Goal: Contribute content: Contribute content

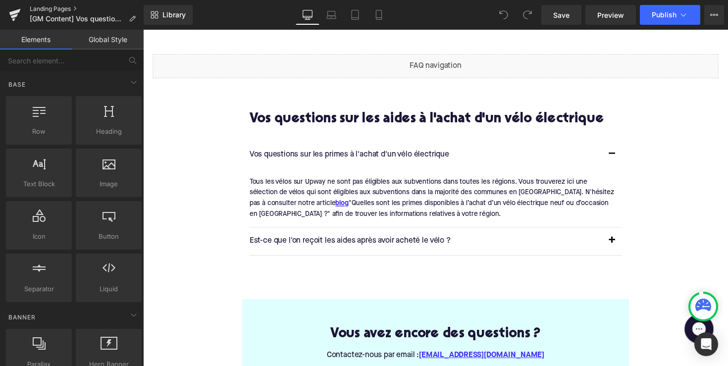
click at [58, 9] on link "Landing Pages" at bounding box center [87, 9] width 114 height 8
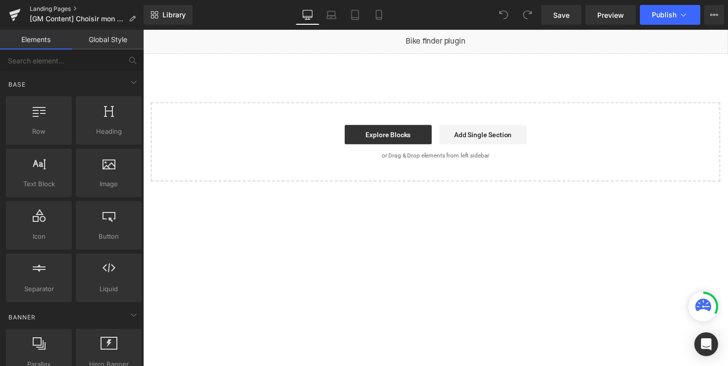
click at [57, 7] on link "Landing Pages" at bounding box center [87, 9] width 114 height 8
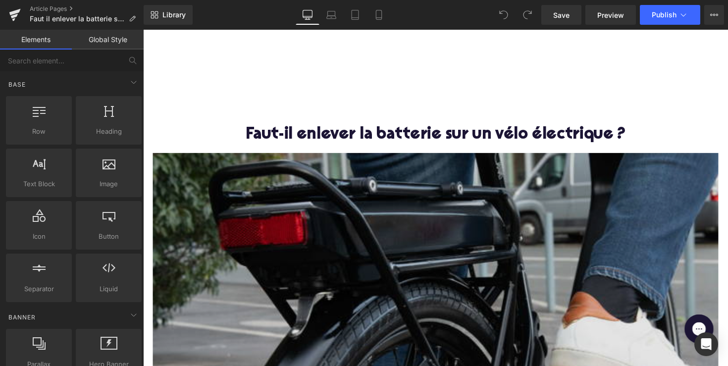
click at [361, 246] on img at bounding box center [442, 282] width 579 height 252
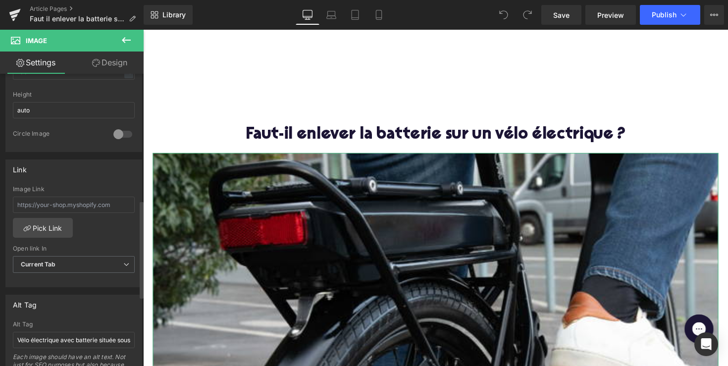
scroll to position [401, 0]
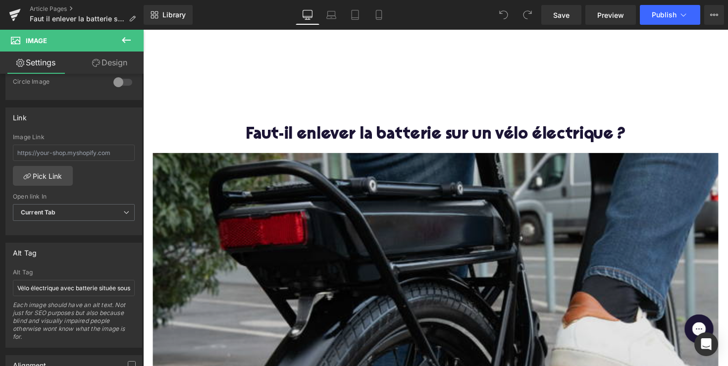
click at [472, 136] on h1 "Faut-il enlever la batterie sur un vélo électrique ?" at bounding box center [442, 137] width 579 height 18
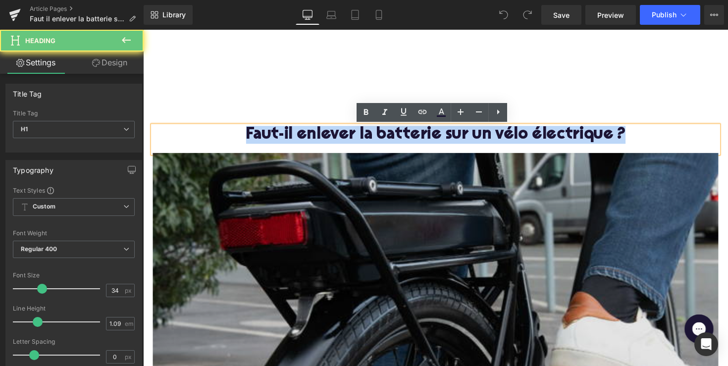
click at [472, 136] on h1 "Faut-il enlever la batterie sur un vélo électrique ?" at bounding box center [442, 137] width 579 height 18
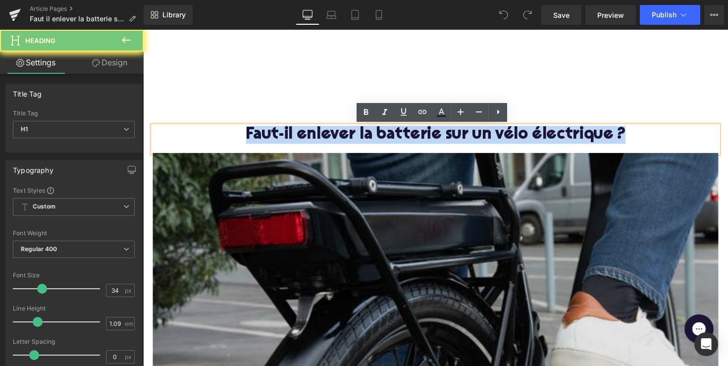
paste div
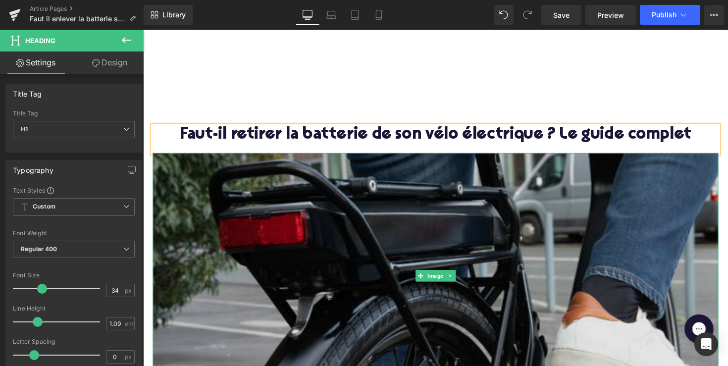
scroll to position [117, 0]
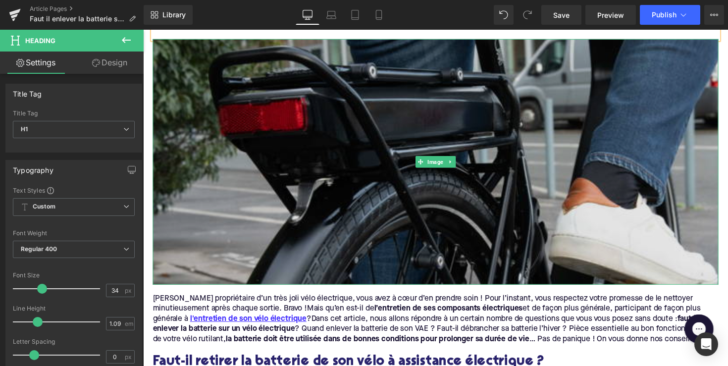
click at [393, 176] on img at bounding box center [442, 165] width 579 height 252
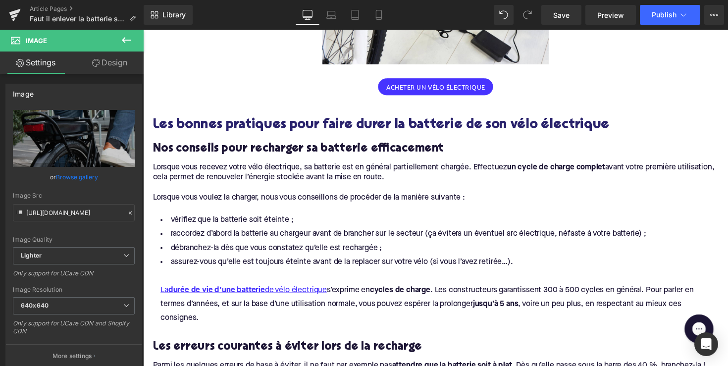
scroll to position [1058, 0]
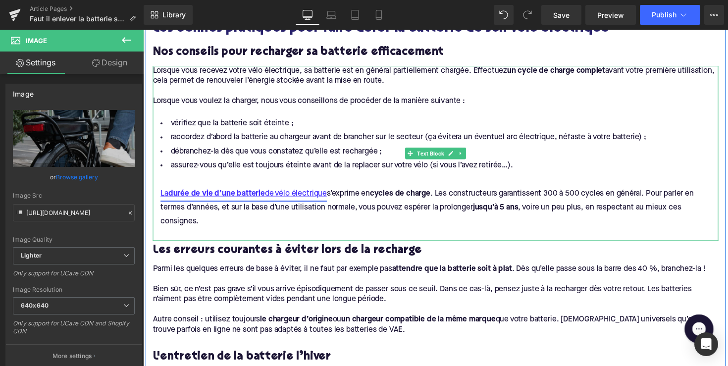
click at [271, 197] on link "La durée de vie d’une batterie de vélo électrique" at bounding box center [246, 198] width 170 height 14
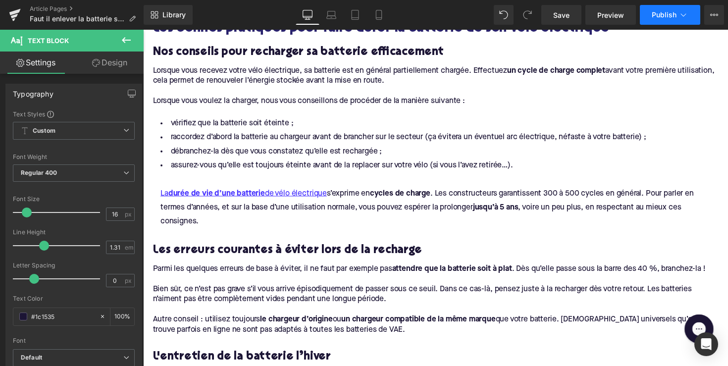
click at [660, 18] on span "Publish" at bounding box center [664, 15] width 25 height 8
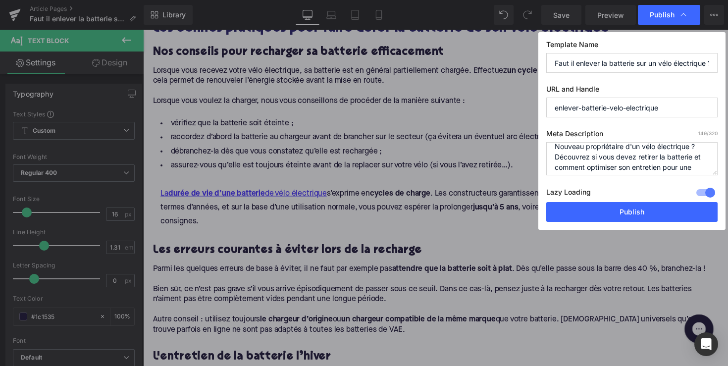
scroll to position [0, 0]
drag, startPoint x: 624, startPoint y: 162, endPoint x: 541, endPoint y: 134, distance: 88.3
click at [541, 134] on div "Template Name Faut il enlever la batterie sur un vélo électrique ? URL and Hand…" at bounding box center [631, 131] width 187 height 198
paste textarea "Faut-il enlever la batterie de son vélo électrique ? Découvrez quand la retirer…"
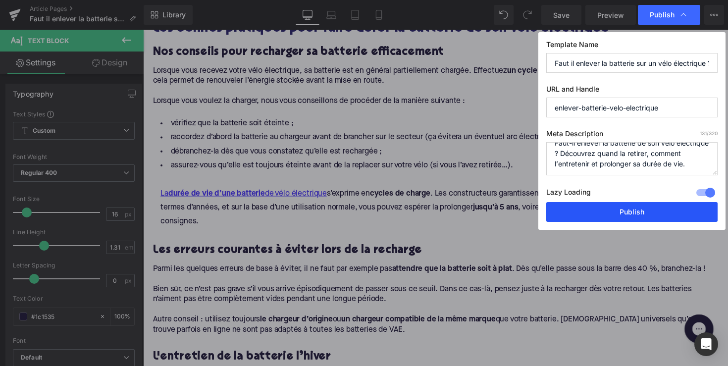
scroll to position [21, 0]
type textarea "Faut-il enlever la batterie de son vélo électrique ? Découvrez quand la retirer…"
click at [610, 209] on button "Publish" at bounding box center [631, 212] width 171 height 20
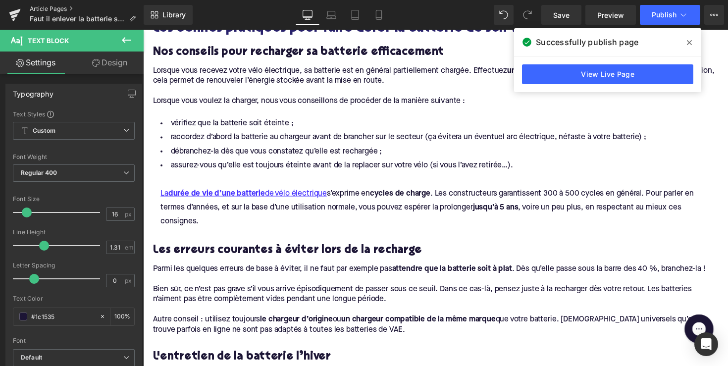
click at [58, 5] on link "Article Pages" at bounding box center [87, 9] width 114 height 8
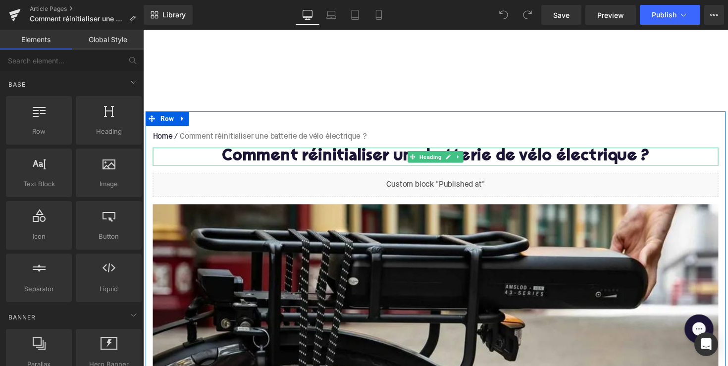
click at [408, 158] on h1 "Comment réinitialiser une batterie de vélo électrique ?" at bounding box center [442, 160] width 579 height 18
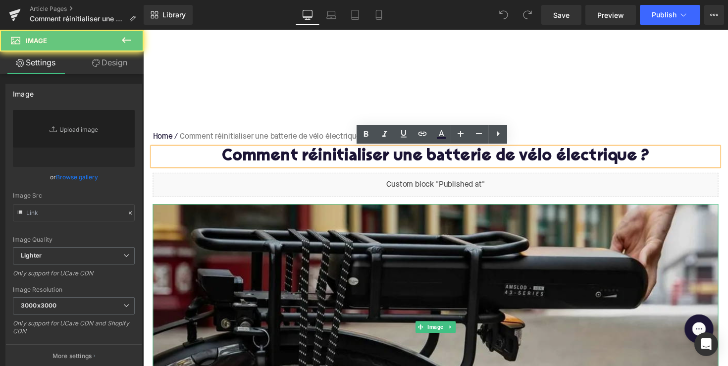
type input "https://ucarecdn.com/0c8c2457-a829-4e24-a75b-a38ea255523d/-/format/auto/-/previ…"
click at [351, 283] on img at bounding box center [442, 334] width 579 height 252
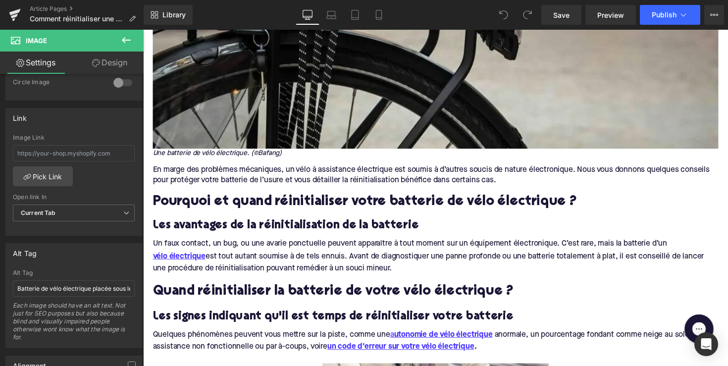
scroll to position [316, 0]
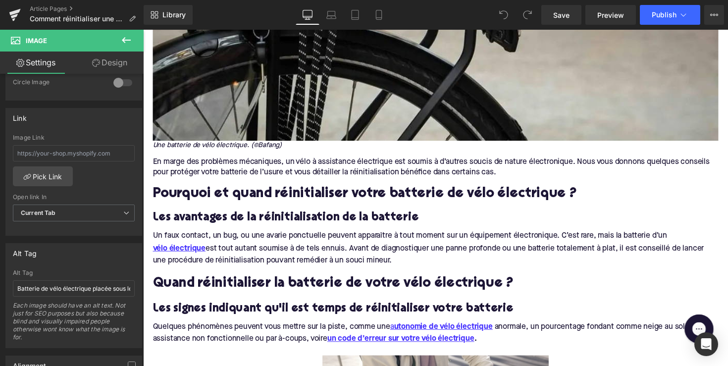
click at [230, 193] on div "Pourquoi et quand réinitialiser votre batterie de vélo électrique ? Heading" at bounding box center [442, 200] width 579 height 18
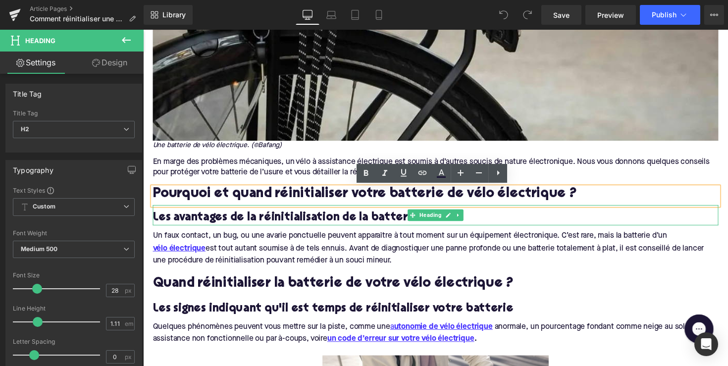
click at [230, 221] on h3 "Les avantages de la réinitialisation de la batterie" at bounding box center [442, 222] width 579 height 15
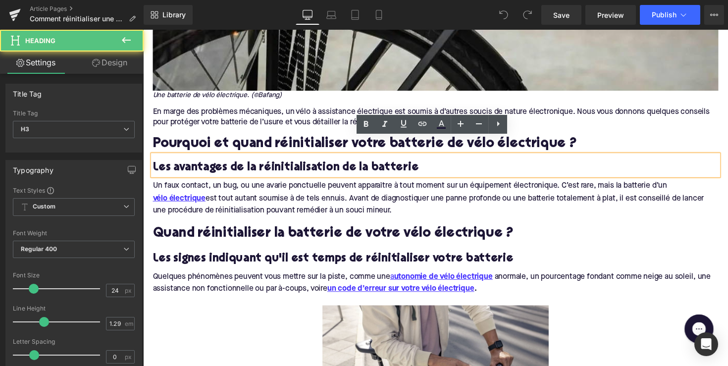
scroll to position [385, 0]
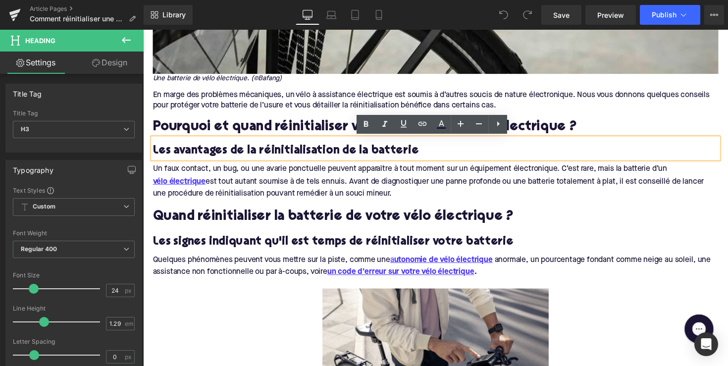
click at [228, 223] on h2 "Quand réinitialiser la batterie de votre vélo électrique ?" at bounding box center [442, 221] width 579 height 15
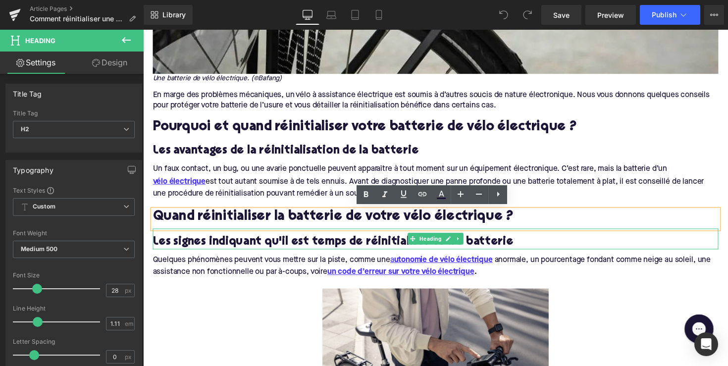
click at [239, 246] on h3 "Les signes indiquant qu'il est temps de réinitialiser votre batterie" at bounding box center [442, 246] width 579 height 15
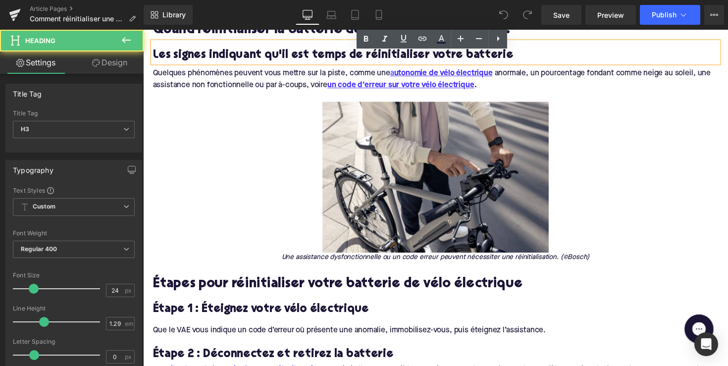
scroll to position [601, 0]
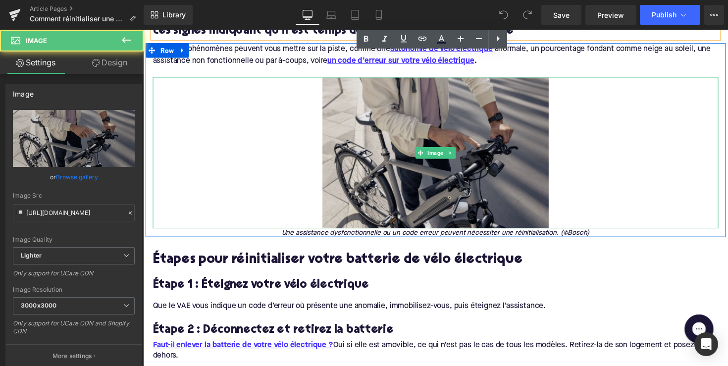
click at [359, 144] on img at bounding box center [443, 156] width 232 height 155
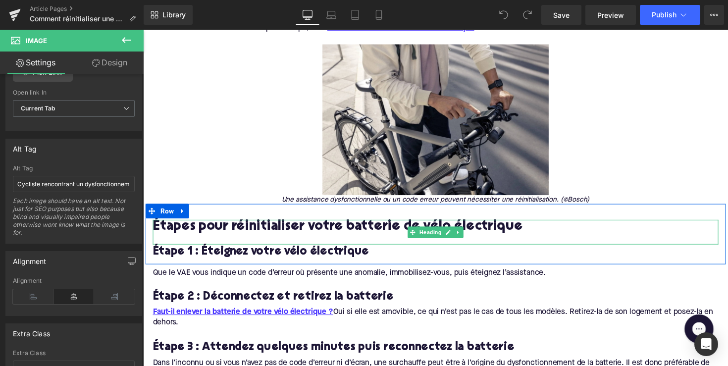
scroll to position [641, 0]
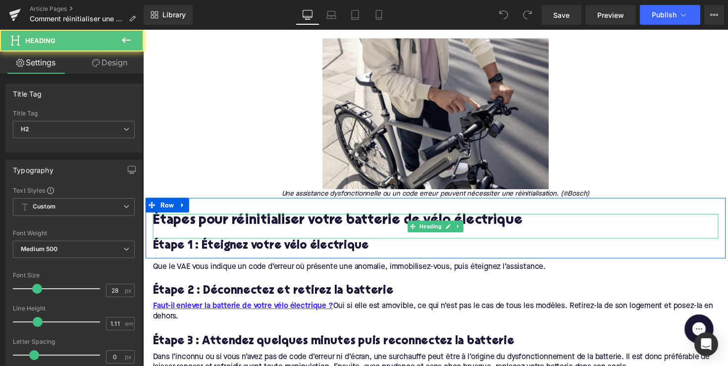
click at [278, 229] on h2 "Étapes pour réinitialiser votre batterie de vélo électrique" at bounding box center [442, 225] width 579 height 15
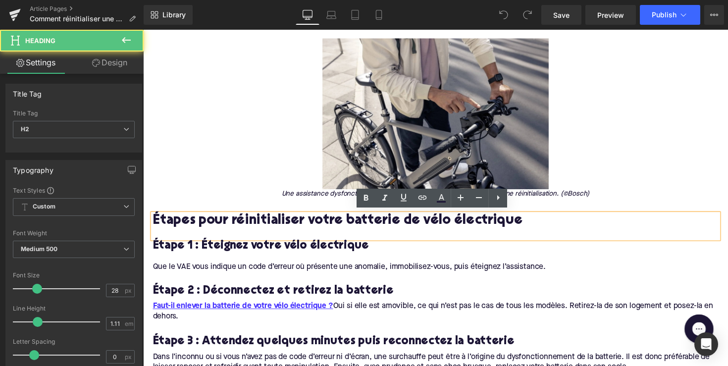
click at [273, 249] on h3 "Étape 1 : Éteignez votre vélo électrique" at bounding box center [442, 251] width 579 height 15
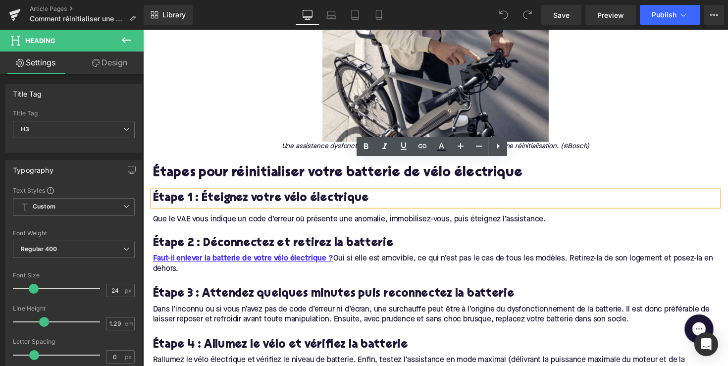
scroll to position [720, 0]
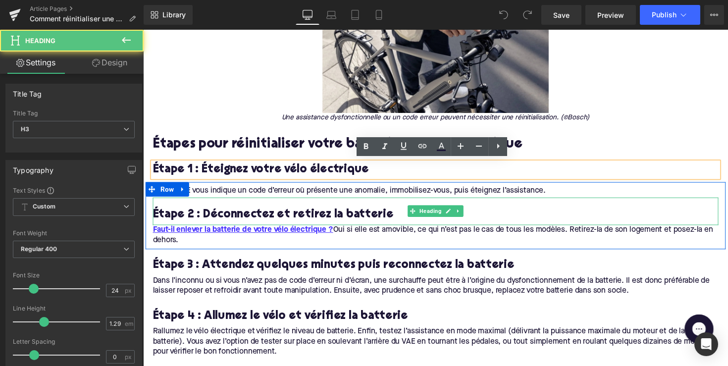
click at [275, 211] on h3 "Étape 2 : Déconnectez et retirez la batterie" at bounding box center [442, 218] width 579 height 15
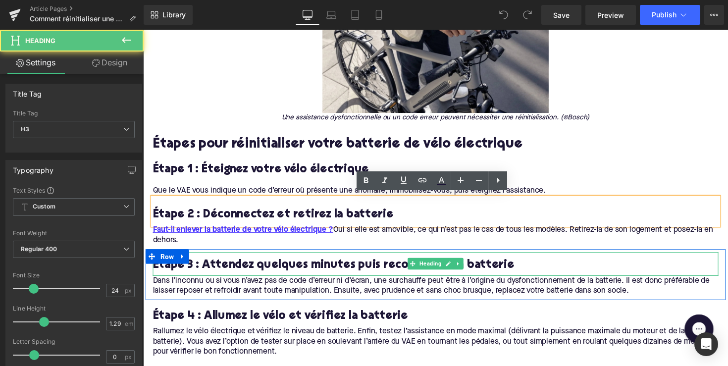
click at [258, 263] on h3 "Étape 3 : Attendez quelques minutes puis reconnectez la batterie" at bounding box center [442, 270] width 579 height 15
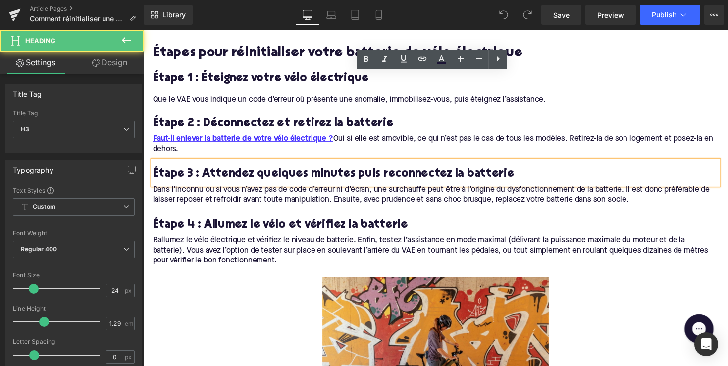
scroll to position [899, 0]
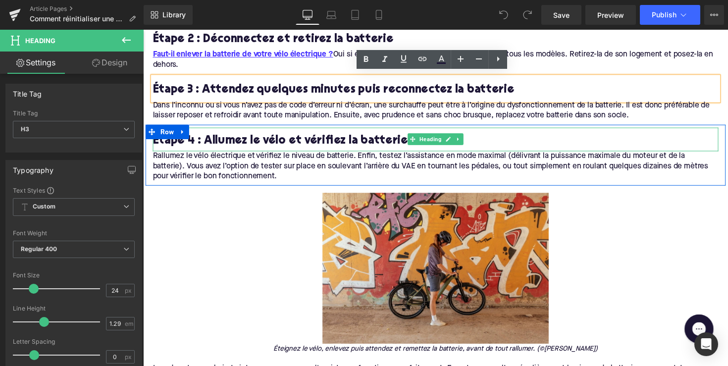
click at [267, 136] on h3 "Étape 4 : Allumez le vélo et vérifiez la batterie" at bounding box center [442, 143] width 579 height 15
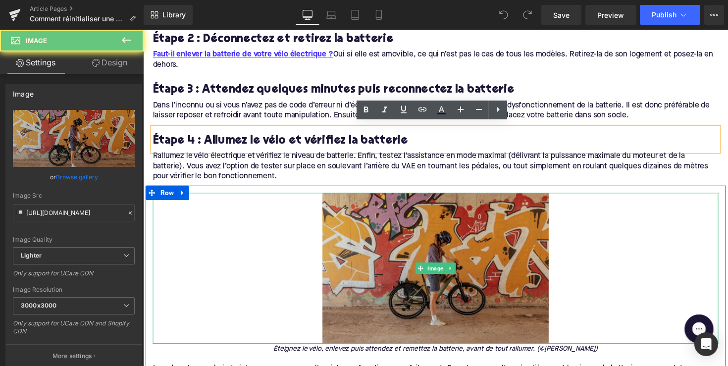
click at [349, 223] on img at bounding box center [443, 274] width 232 height 155
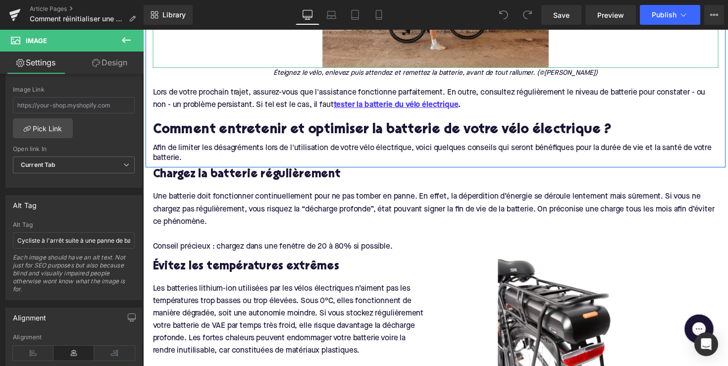
scroll to position [1191, 0]
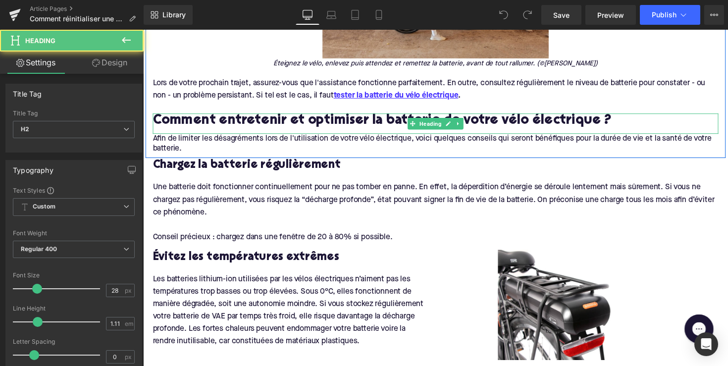
click at [286, 118] on h2 "Comment entretenir et optimiser la batterie de votre vélo électrique ?" at bounding box center [442, 122] width 579 height 15
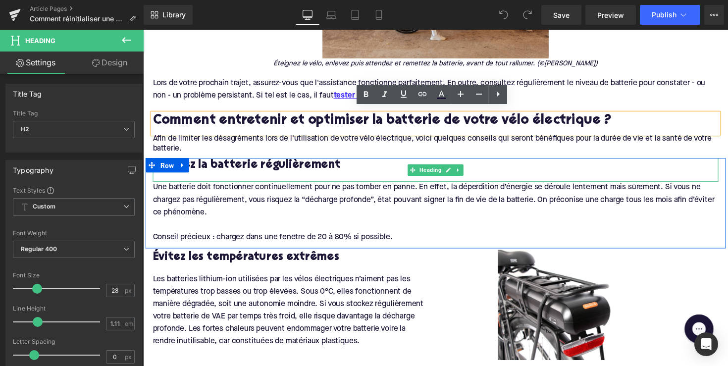
click at [265, 162] on h3 "Chargez la batterie régulièrement" at bounding box center [442, 168] width 579 height 15
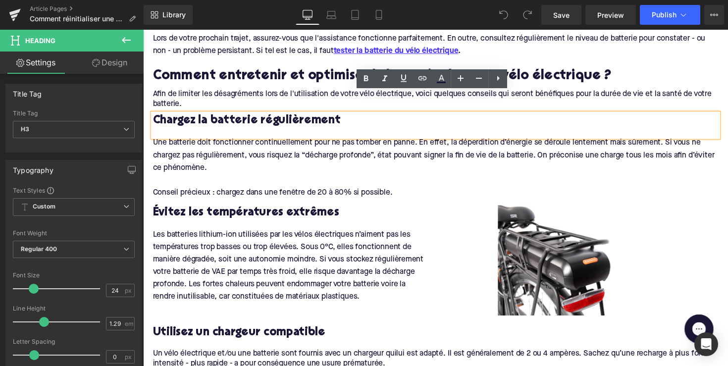
scroll to position [1262, 0]
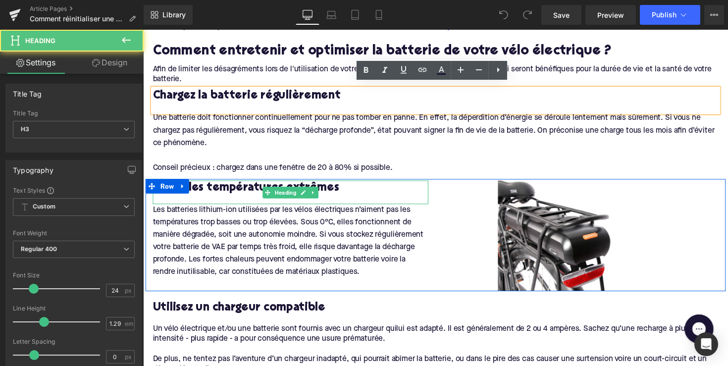
click at [251, 184] on div "Évitez les températures extrêmes Heading" at bounding box center [294, 196] width 282 height 24
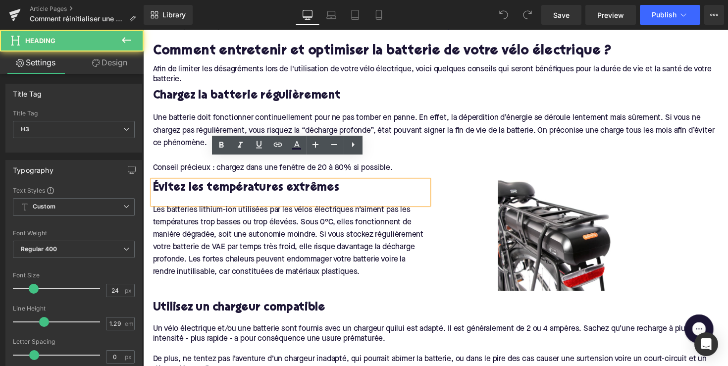
scroll to position [1396, 0]
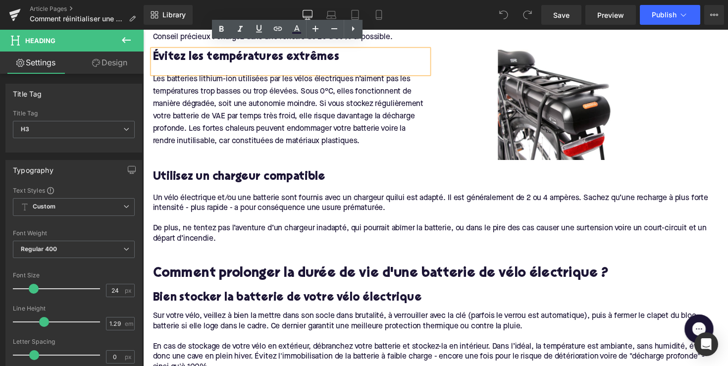
click at [255, 173] on div "Utilisez un chargeur compatible Heading" at bounding box center [442, 185] width 579 height 24
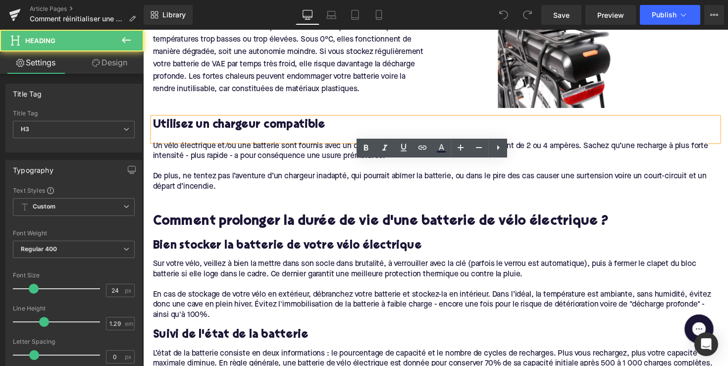
scroll to position [1510, 0]
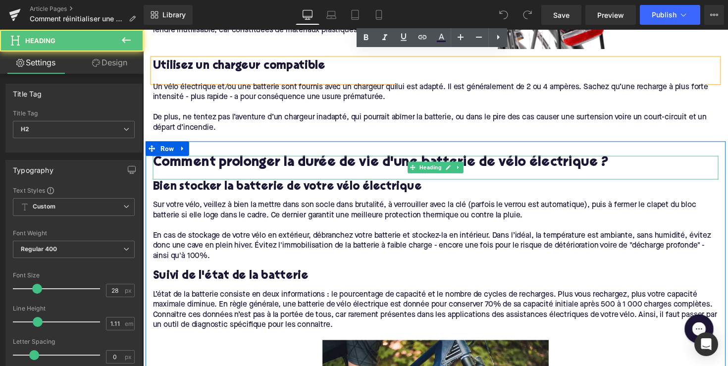
click at [248, 159] on h2 "Comment prolonger la durée de vie d'une batterie de vélo électrique ?" at bounding box center [442, 166] width 579 height 15
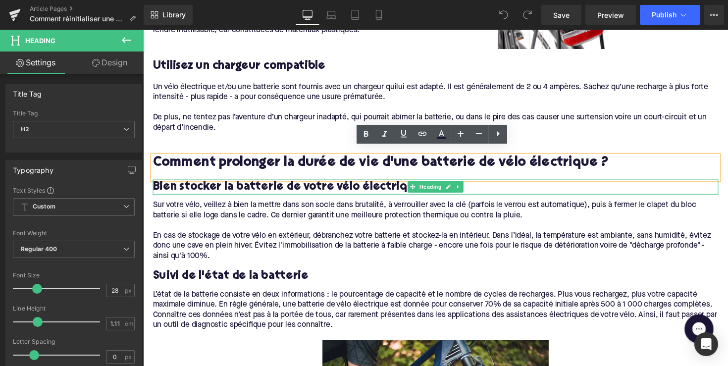
click at [253, 185] on h3 "Bien stocker la batterie de votre vélo électrique" at bounding box center [442, 190] width 579 height 15
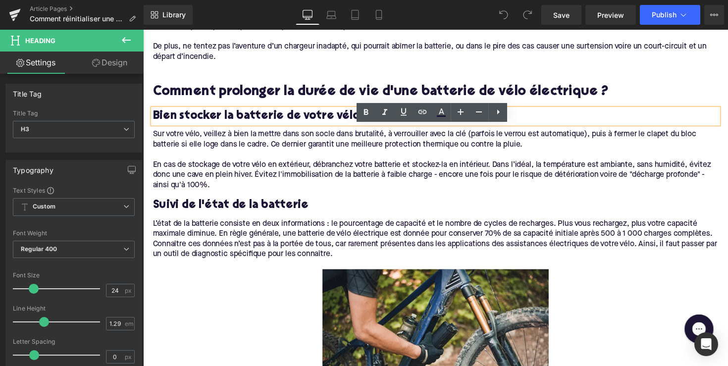
scroll to position [1590, 0]
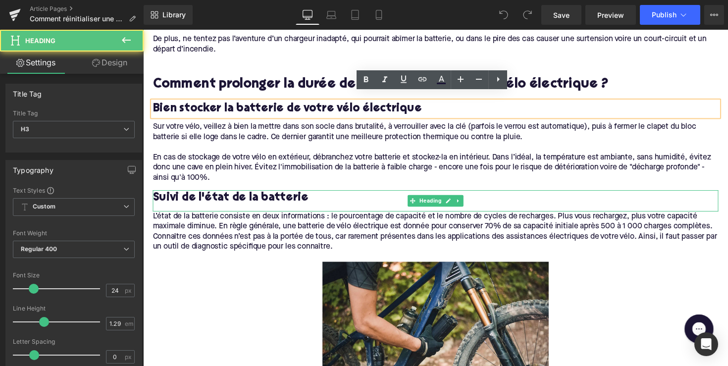
click at [233, 194] on h3 "Suivi de l'état de la batterie" at bounding box center [442, 201] width 579 height 15
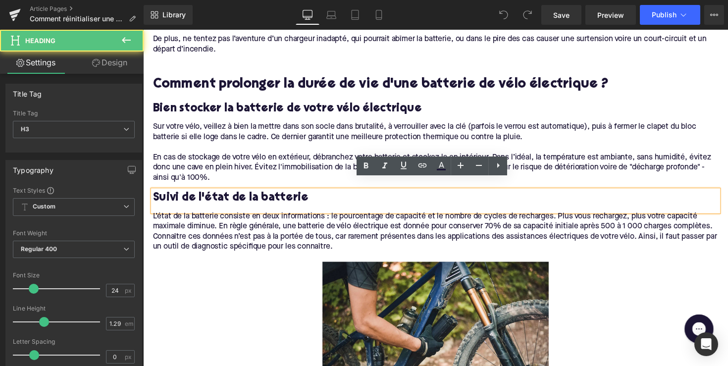
scroll to position [1833, 0]
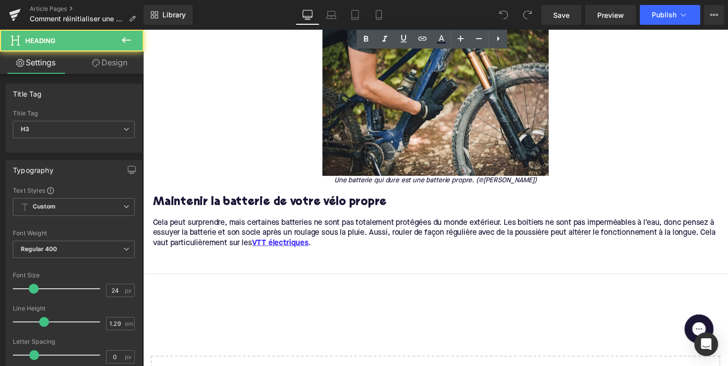
click at [240, 199] on h3 "Maintenir la batterie de votre vélo propre" at bounding box center [442, 206] width 579 height 15
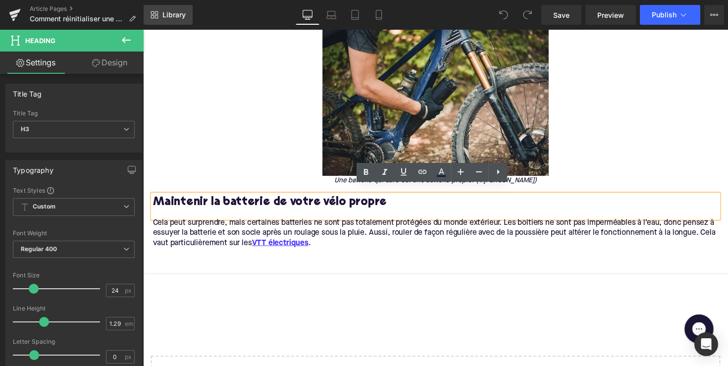
click at [174, 16] on span "Library" at bounding box center [173, 14] width 23 height 9
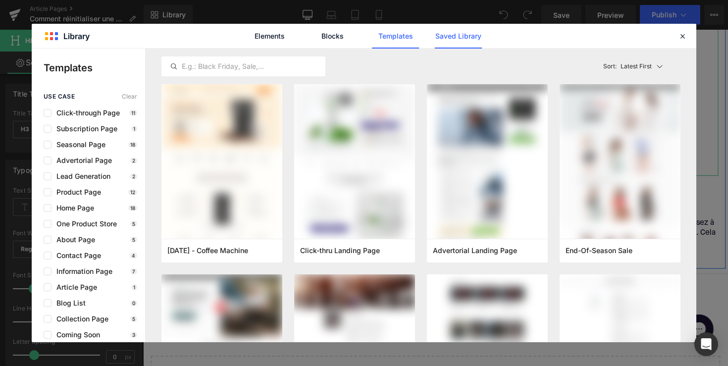
click at [441, 41] on link "Saved Library" at bounding box center [458, 36] width 47 height 25
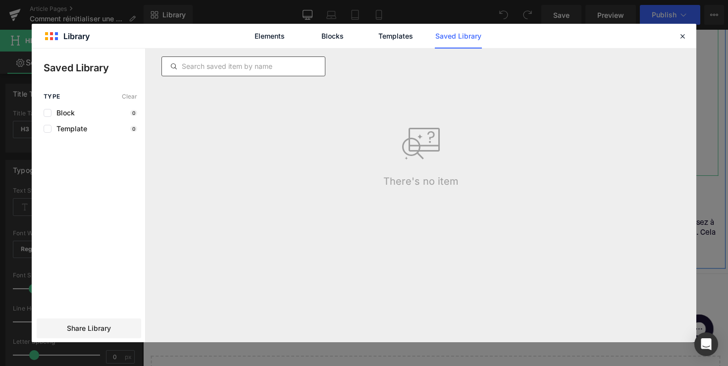
click at [190, 68] on input "text" at bounding box center [243, 66] width 163 height 12
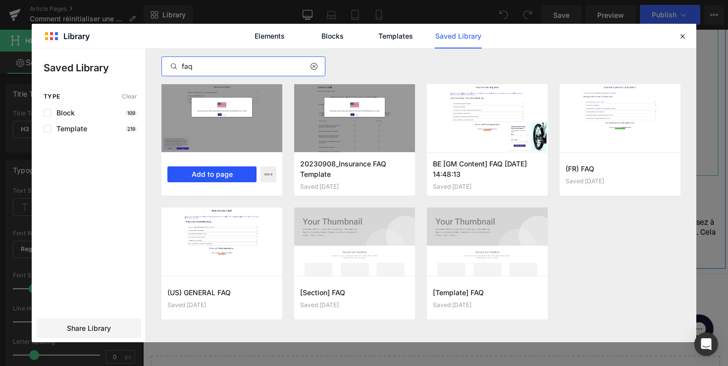
type input "faq"
click at [224, 171] on button "Add to page" at bounding box center [211, 174] width 89 height 16
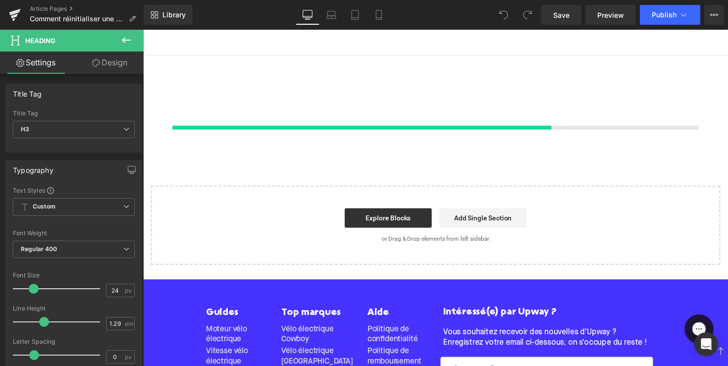
scroll to position [2058, 0]
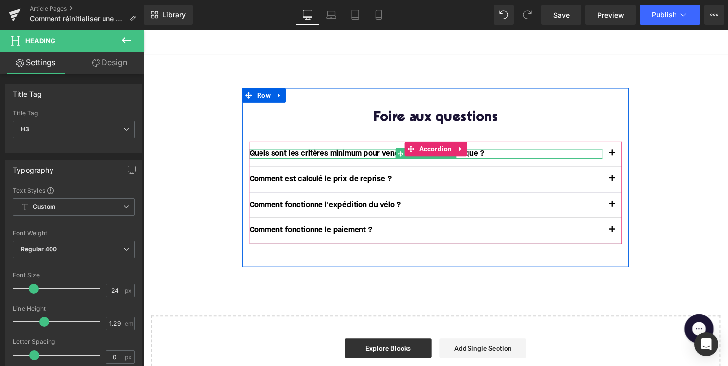
click at [447, 149] on span "Accordion" at bounding box center [443, 151] width 38 height 15
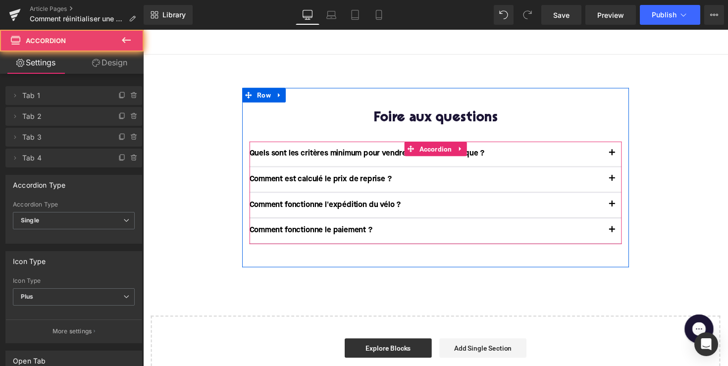
click at [447, 149] on span "Accordion" at bounding box center [443, 152] width 38 height 15
click at [143, 30] on div at bounding box center [143, 30] width 0 height 0
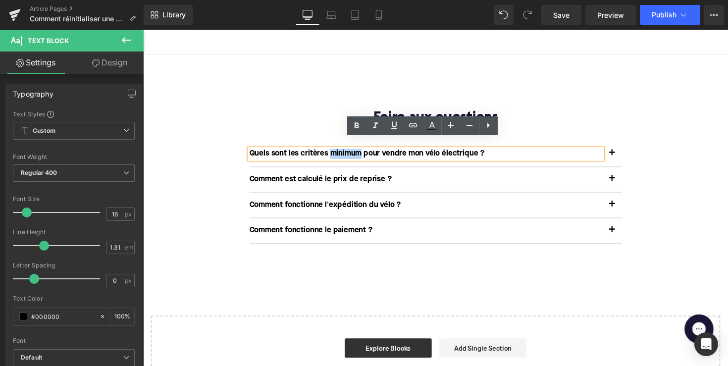
click at [356, 152] on p "Quels sont les critères minimum pour vendre mon vélo électrique ?" at bounding box center [432, 157] width 361 height 10
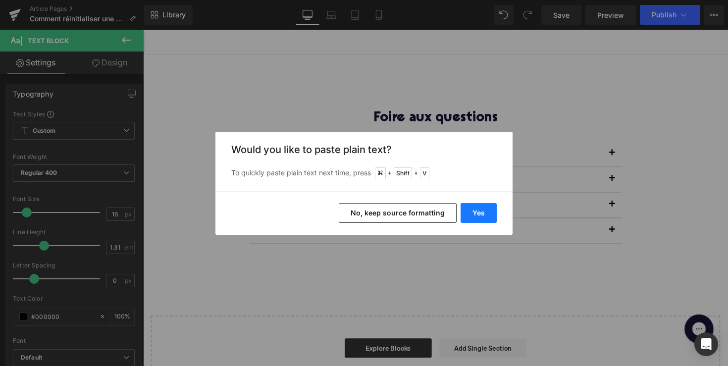
click at [490, 210] on button "Yes" at bounding box center [479, 213] width 36 height 20
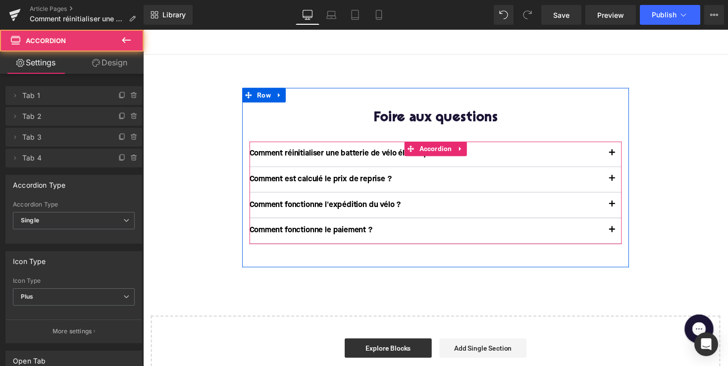
click at [624, 148] on button "button" at bounding box center [624, 156] width 20 height 25
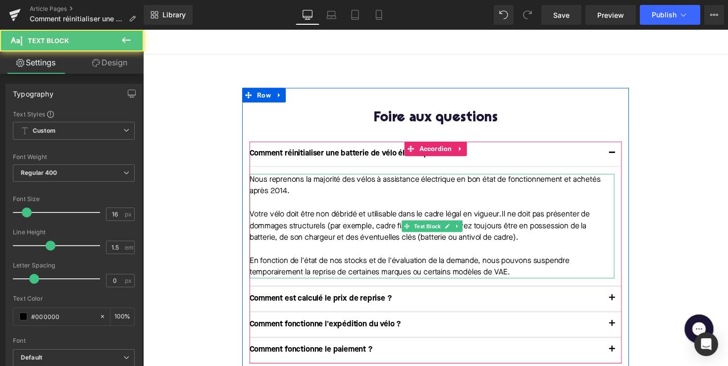
click at [327, 186] on p "Nous reprenons la majorité des vélos à assistance électrique en bon état de fon…" at bounding box center [439, 189] width 374 height 24
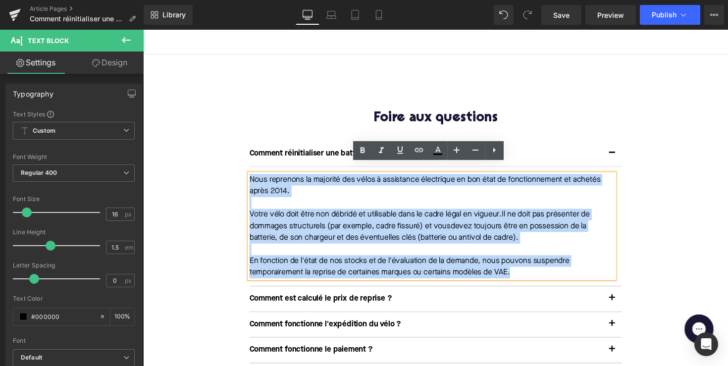
drag, startPoint x: 533, startPoint y: 266, endPoint x: 238, endPoint y: 159, distance: 314.1
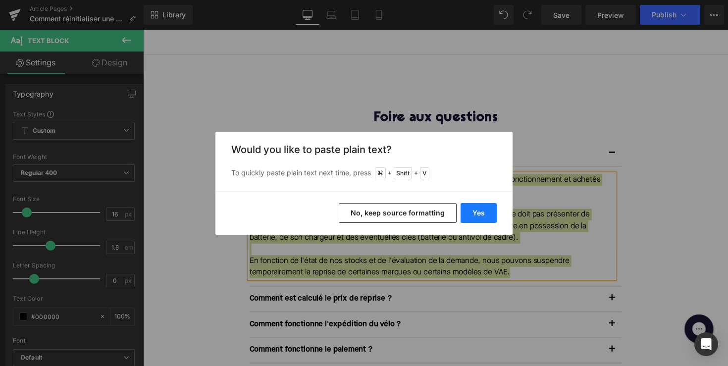
click at [480, 207] on button "Yes" at bounding box center [479, 213] width 36 height 20
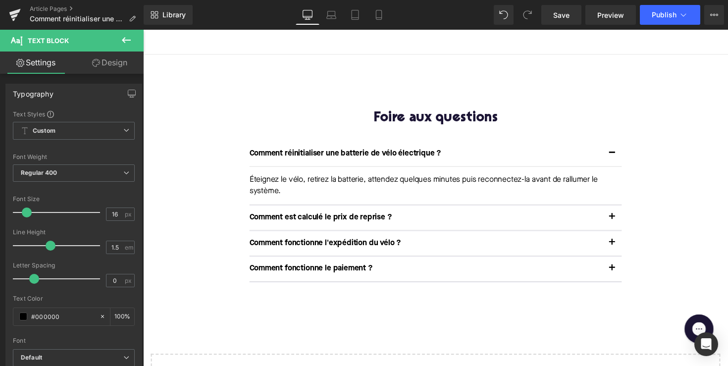
click at [143, 30] on div at bounding box center [143, 30] width 0 height 0
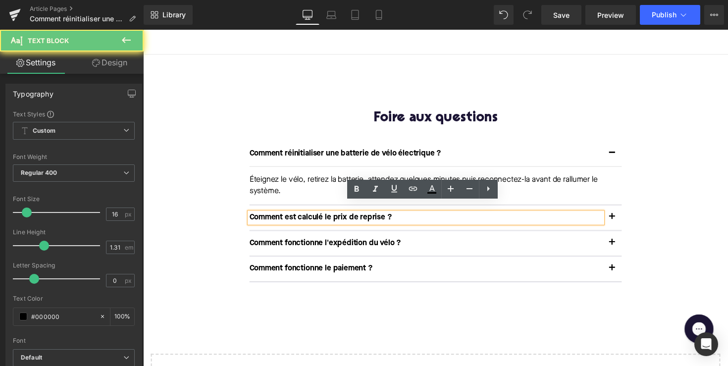
click at [336, 217] on p "Comment est calculé le prix de reprise ?" at bounding box center [432, 222] width 361 height 10
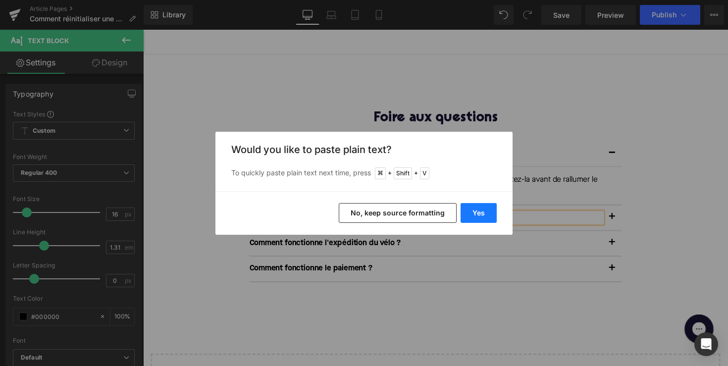
click at [471, 209] on button "Yes" at bounding box center [479, 213] width 36 height 20
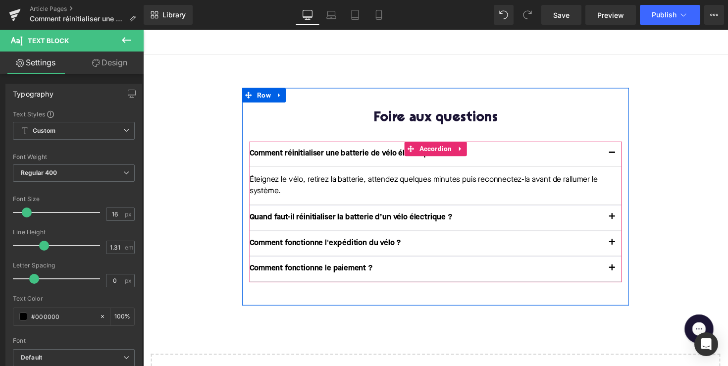
click at [623, 224] on span "button" at bounding box center [623, 224] width 0 height 0
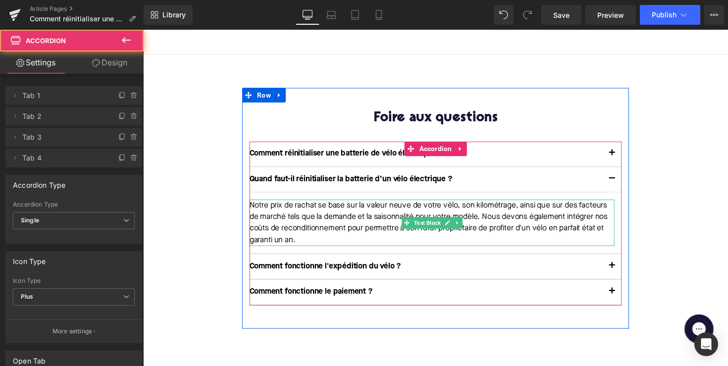
click at [347, 204] on p "Notre prix de rachat se base sur la valeur neuve de votre vélo, son kilométrage…" at bounding box center [439, 228] width 374 height 48
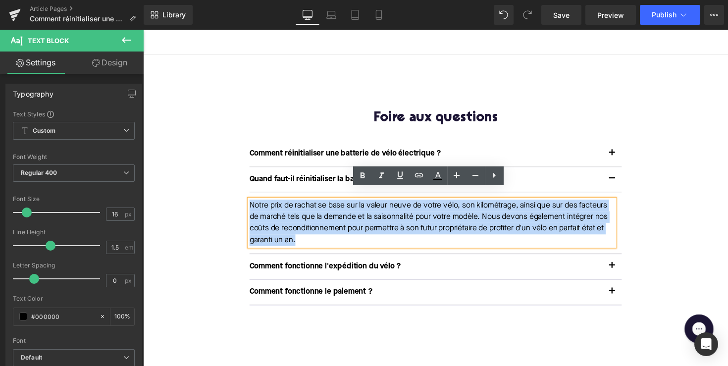
drag, startPoint x: 356, startPoint y: 234, endPoint x: 225, endPoint y: 195, distance: 136.3
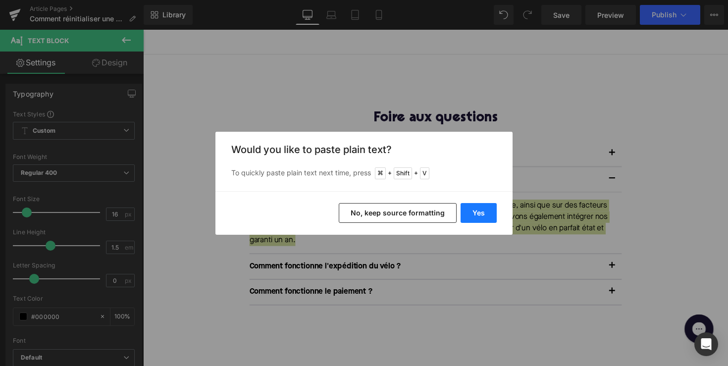
click at [487, 206] on button "Yes" at bounding box center [479, 213] width 36 height 20
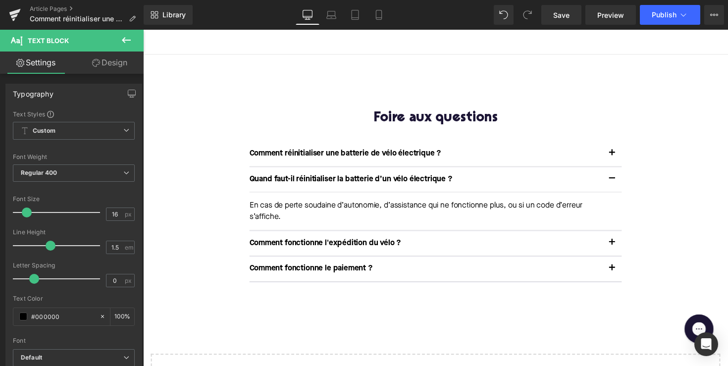
click at [364, 243] on p "Comment fonctionne l'expédition du vélo ?" at bounding box center [432, 248] width 361 height 10
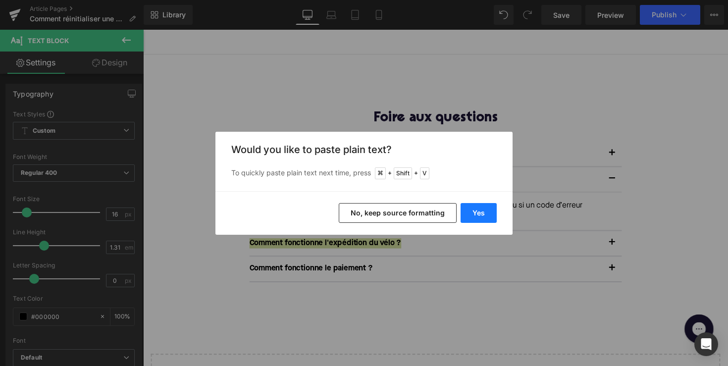
click at [487, 210] on button "Yes" at bounding box center [479, 213] width 36 height 20
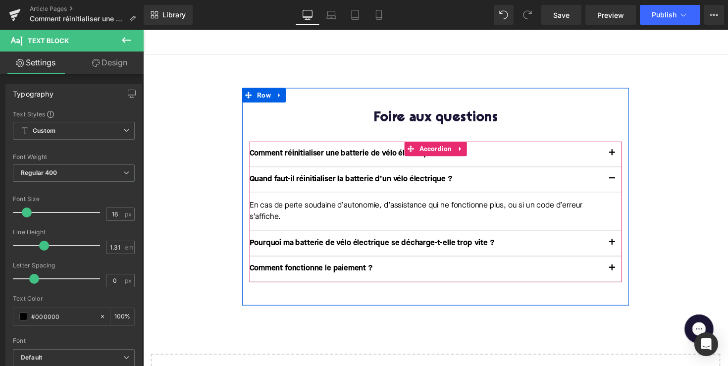
click at [623, 250] on span "button" at bounding box center [623, 250] width 0 height 0
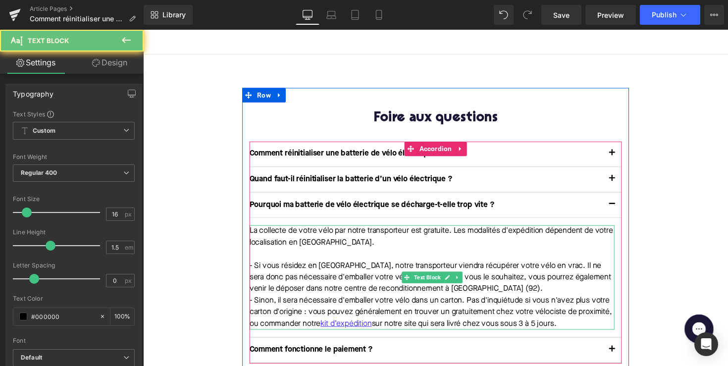
click at [308, 230] on p "La collecte de votre vélo par notre transporteur est gratuite. Les modalités d'…" at bounding box center [439, 242] width 374 height 24
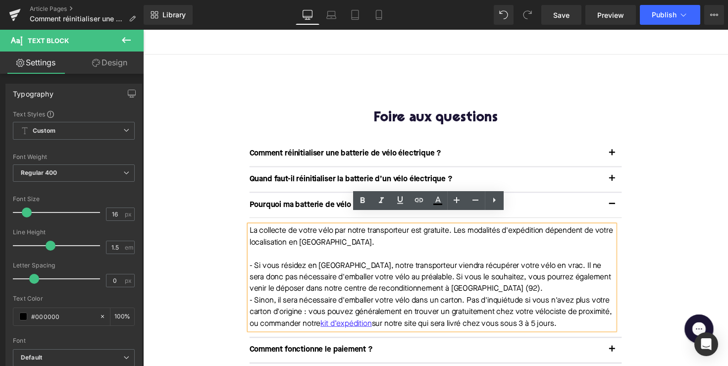
drag, startPoint x: 250, startPoint y: 225, endPoint x: 638, endPoint y: 320, distance: 399.3
click at [638, 320] on div "Foire aux questions Heading Comment réinitialiser une batterie de vélo électriq…" at bounding box center [443, 242] width 396 height 258
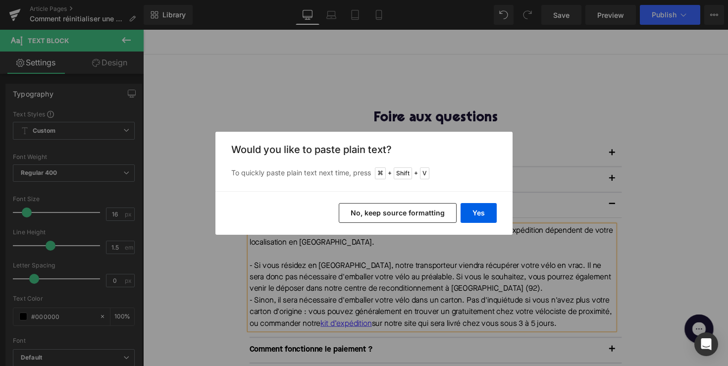
click at [459, 208] on div "Yes No, keep source formatting" at bounding box center [363, 213] width 297 height 44
click at [478, 212] on button "Yes" at bounding box center [479, 213] width 36 height 20
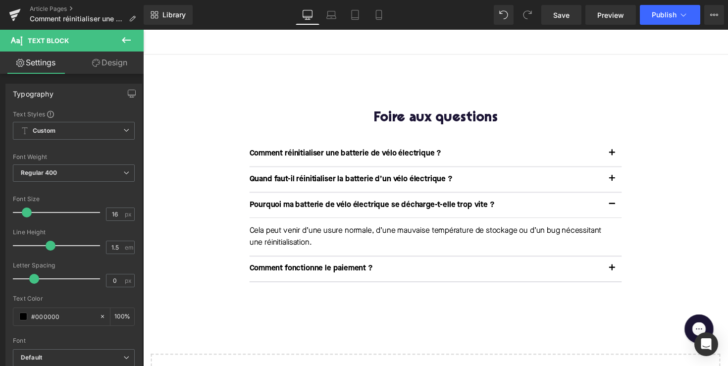
click at [339, 269] on p "Comment fonctionne le paiement ?" at bounding box center [432, 274] width 361 height 10
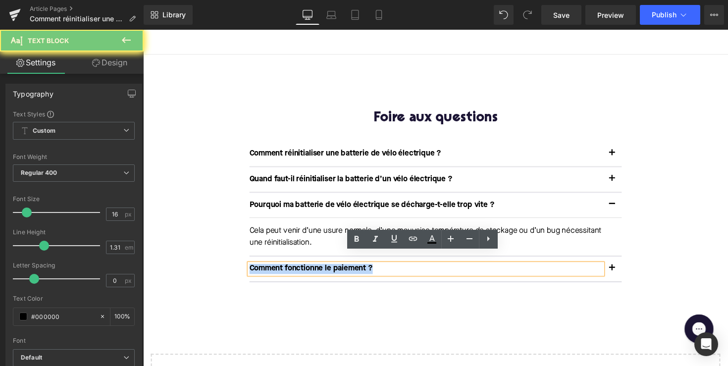
click at [339, 269] on p "Comment fonctionne le paiement ?" at bounding box center [432, 274] width 361 height 10
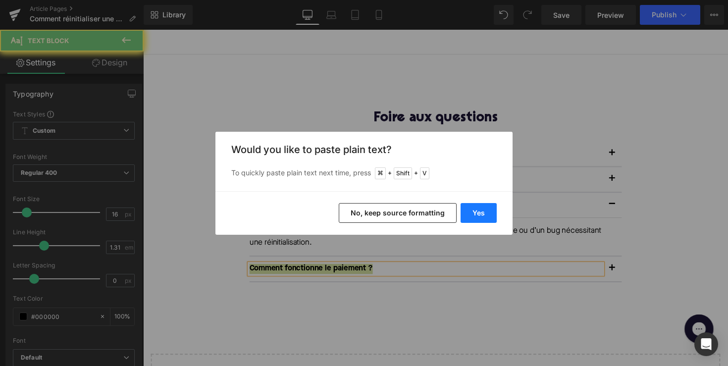
click at [490, 217] on button "Yes" at bounding box center [479, 213] width 36 height 20
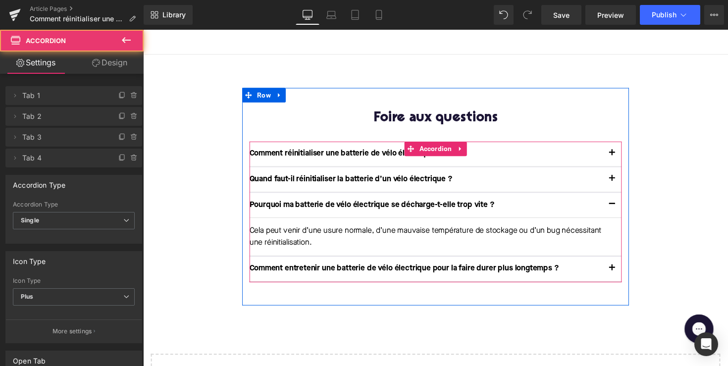
click at [623, 276] on span "button" at bounding box center [623, 276] width 0 height 0
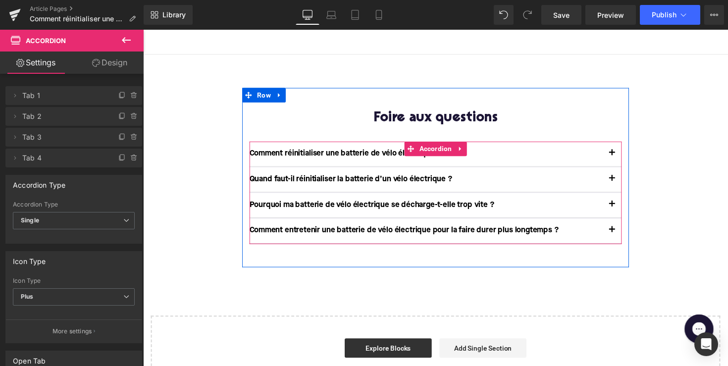
click at [623, 237] on span "button" at bounding box center [623, 237] width 0 height 0
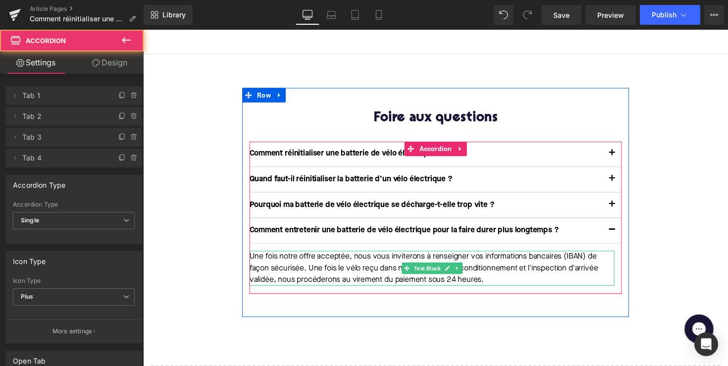
click at [435, 268] on span "Text Block" at bounding box center [433, 274] width 31 height 12
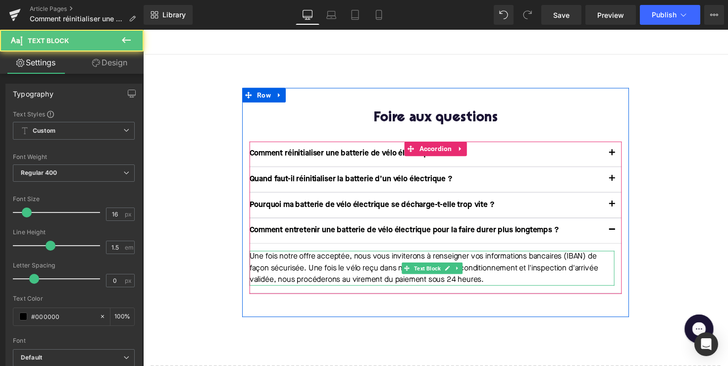
click at [499, 274] on p "Une fois notre offre acceptée, nous vous inviterons à renseigner vos informatio…" at bounding box center [439, 274] width 374 height 36
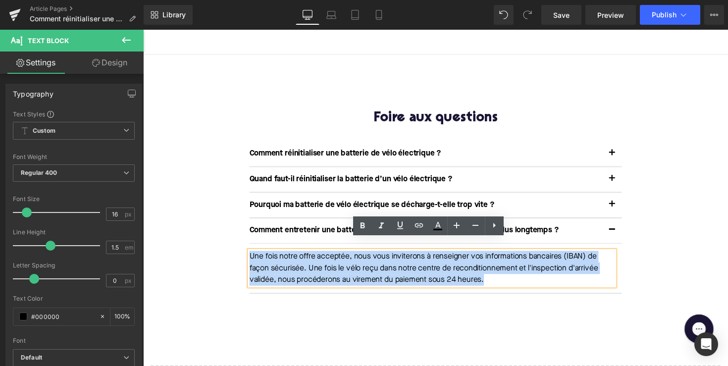
drag, startPoint x: 497, startPoint y: 274, endPoint x: 222, endPoint y: 255, distance: 275.5
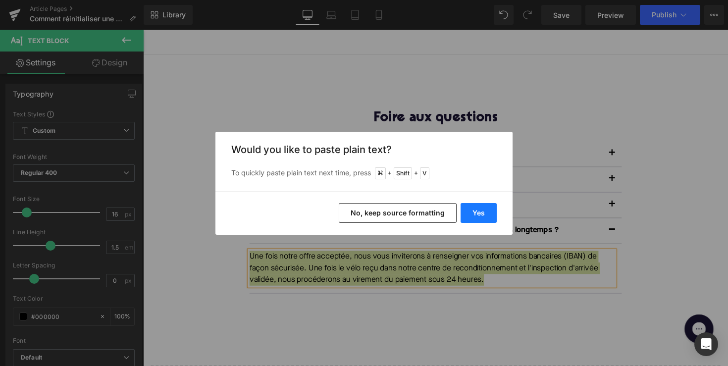
click at [476, 214] on button "Yes" at bounding box center [479, 213] width 36 height 20
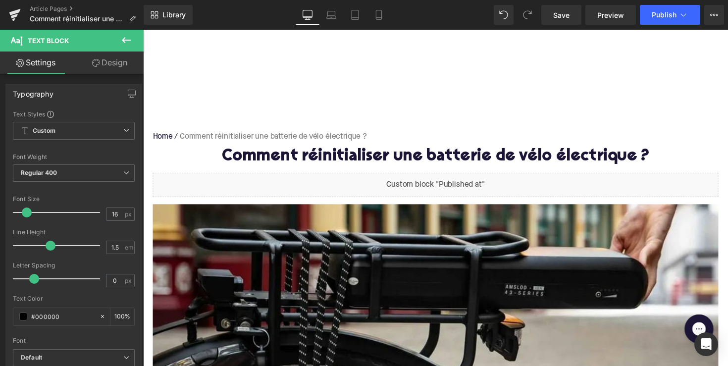
scroll to position [0, 0]
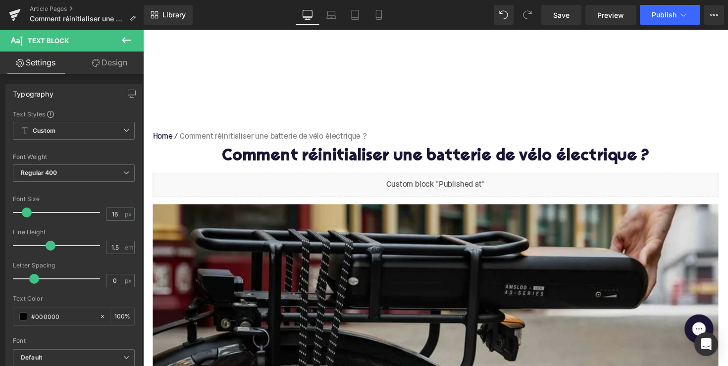
click at [432, 305] on img at bounding box center [442, 334] width 579 height 252
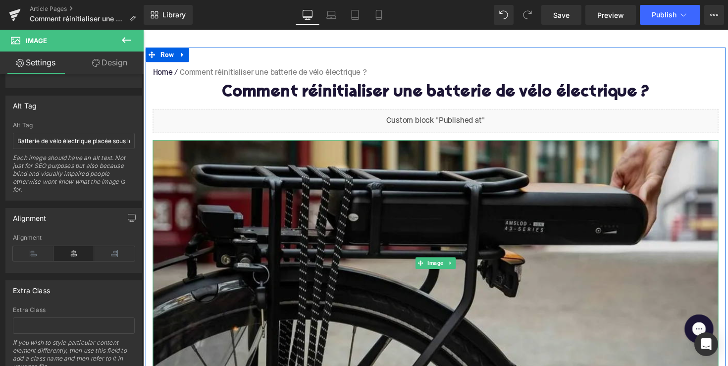
scroll to position [185, 0]
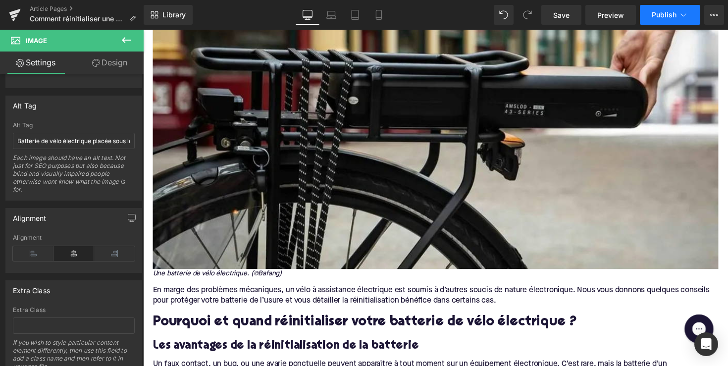
click at [662, 12] on span "Publish" at bounding box center [664, 15] width 25 height 8
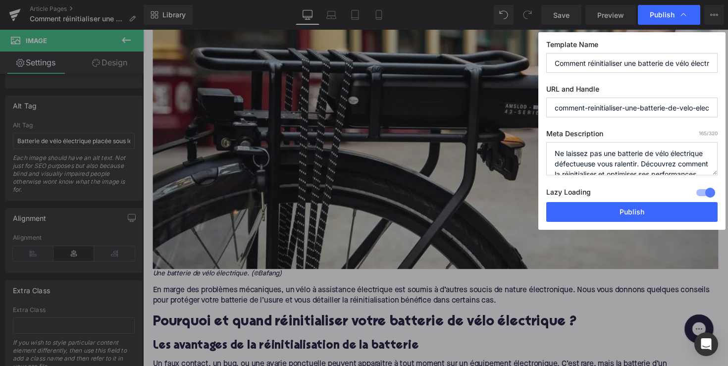
click at [614, 154] on textarea "Ne laissez pas une batterie de vélo électrique défectueuse vous ralentir. Décou…" at bounding box center [631, 158] width 171 height 33
drag, startPoint x: 692, startPoint y: 166, endPoint x: 479, endPoint y: 120, distance: 217.9
click at [479, 120] on div "Publish Template Name Comment réinitialiser une batterie de vélo électrique ? U…" at bounding box center [364, 183] width 728 height 366
paste textarea "Apprenez à réinitialiser et entretenir la batterie de votre vélo électrique pou…"
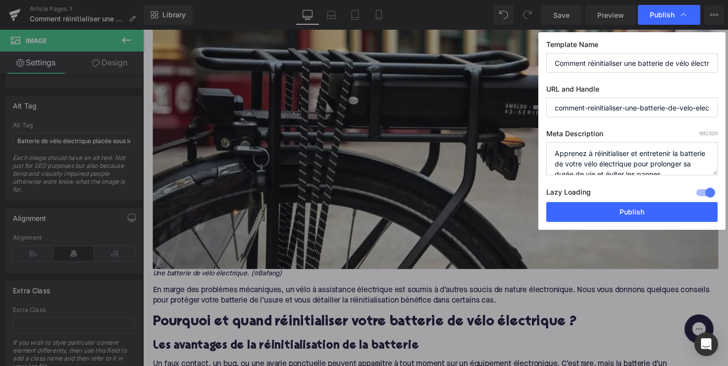
scroll to position [21, 0]
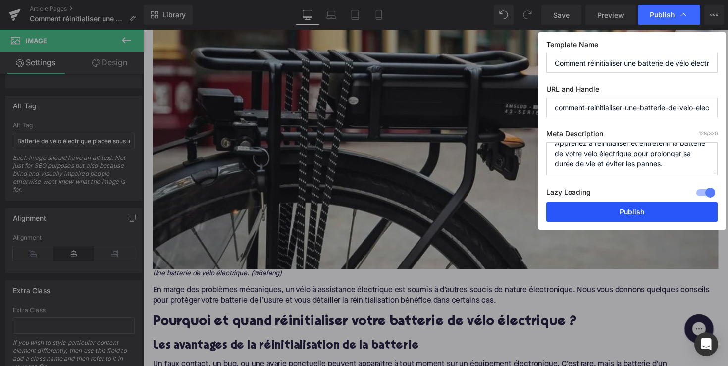
type textarea "Apprenez à réinitialiser et entretenir la batterie de votre vélo électrique pou…"
click at [642, 216] on button "Publish" at bounding box center [631, 212] width 171 height 20
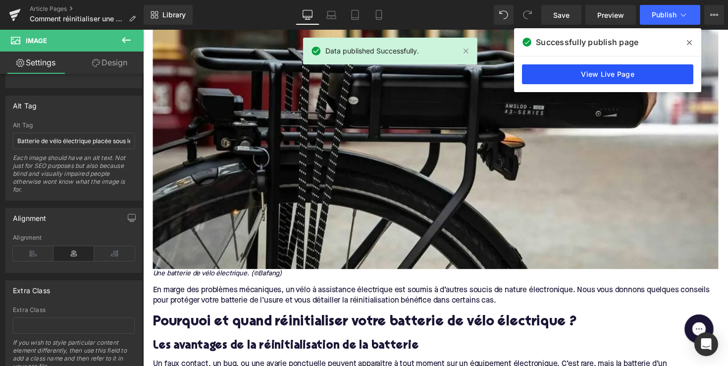
click at [615, 73] on link "View Live Page" at bounding box center [607, 74] width 171 height 20
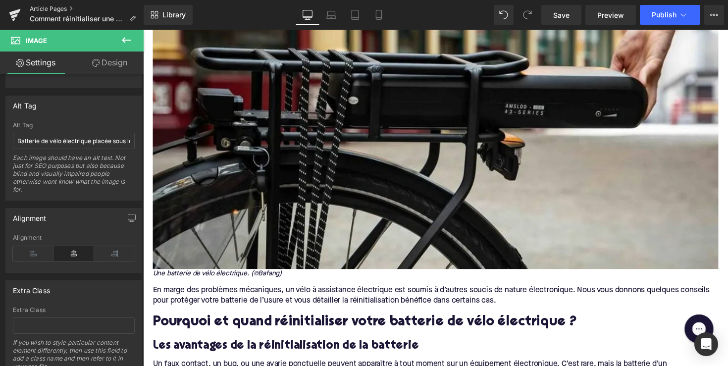
click at [55, 7] on link "Article Pages" at bounding box center [87, 9] width 114 height 8
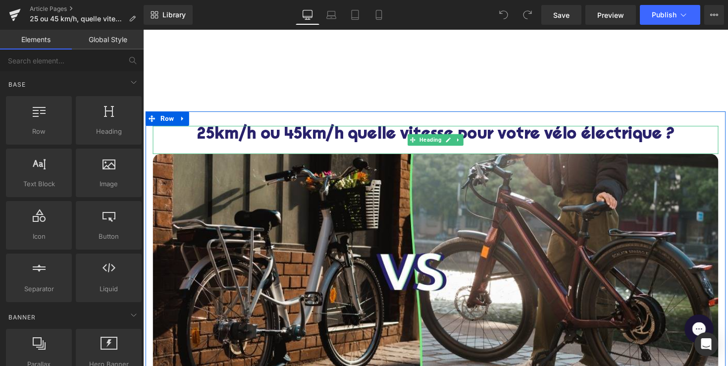
click at [358, 136] on h1 "25km/h ou 45km/h quelle vitesse pour votre vélo électrique ?" at bounding box center [442, 137] width 579 height 18
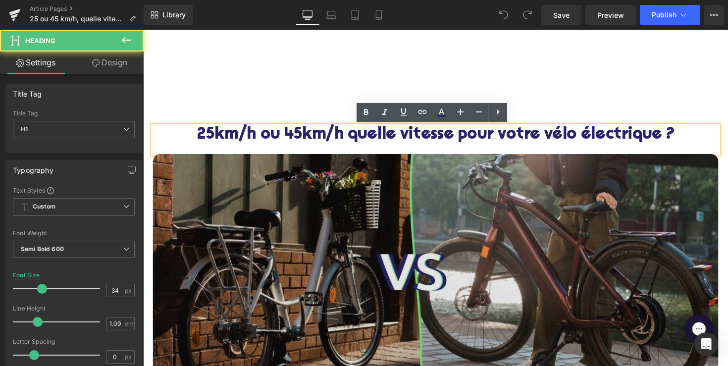
click at [316, 216] on img at bounding box center [442, 283] width 579 height 252
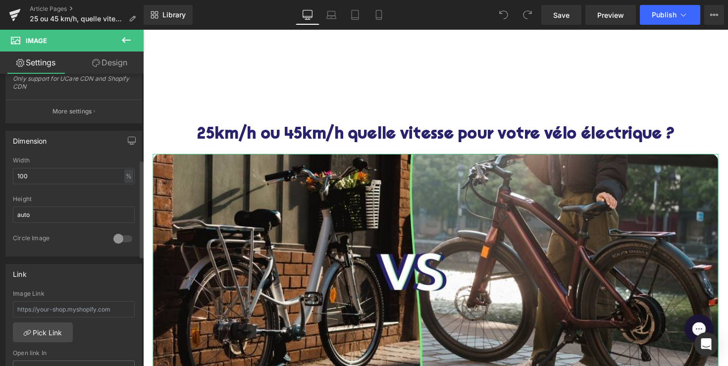
scroll to position [409, 0]
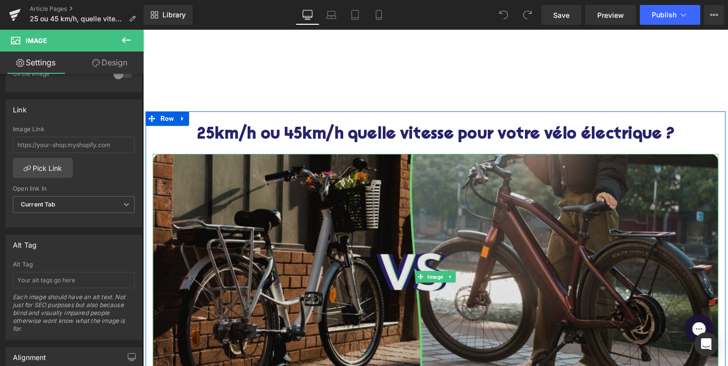
click at [226, 260] on img at bounding box center [442, 283] width 579 height 252
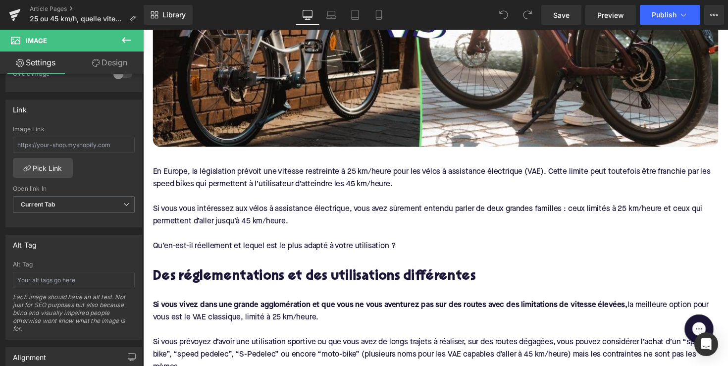
scroll to position [295, 0]
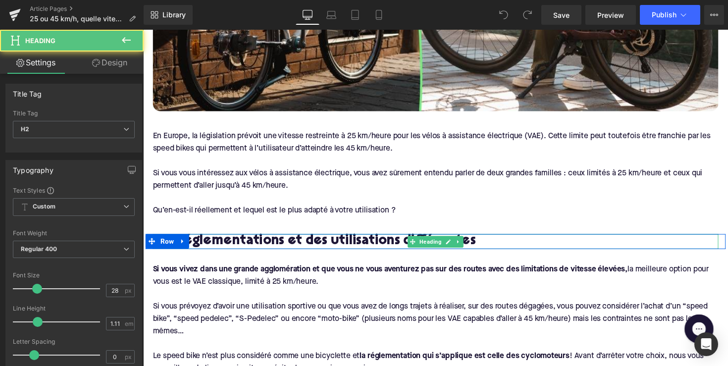
click at [304, 248] on h2 "Des réglementations et des utilisations différentes" at bounding box center [442, 246] width 579 height 15
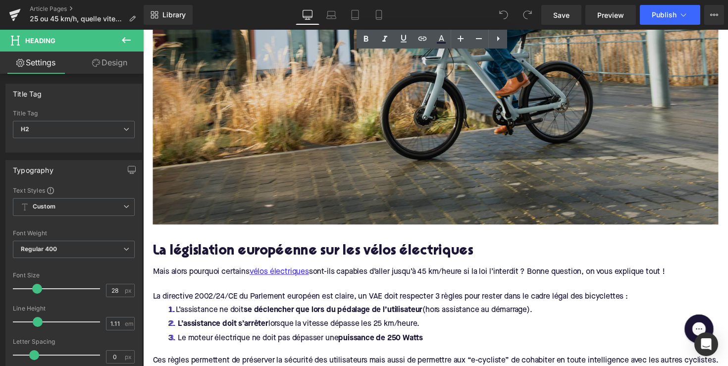
scroll to position [1002, 0]
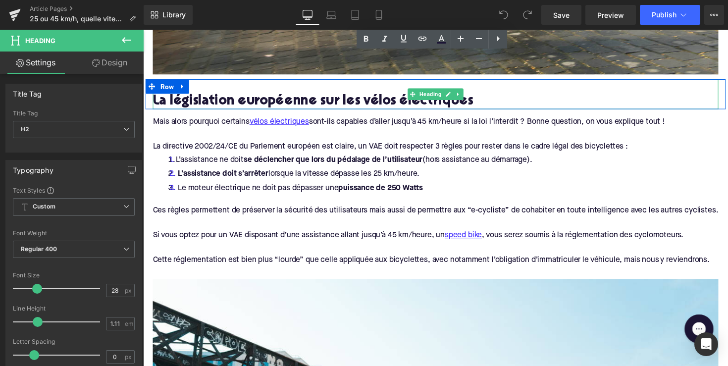
click at [259, 97] on h2 "La législation européenne sur les vélos électriques" at bounding box center [442, 103] width 579 height 15
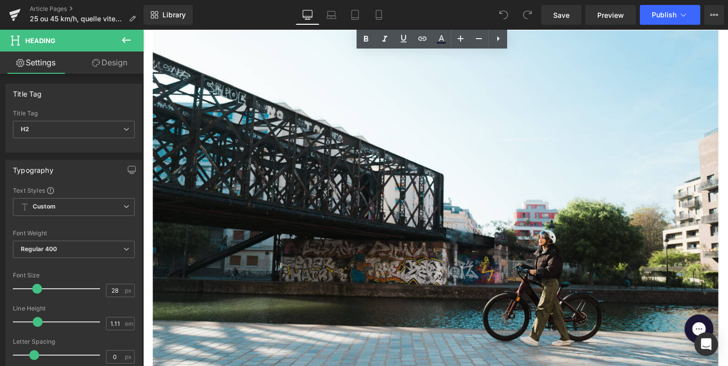
scroll to position [1348, 0]
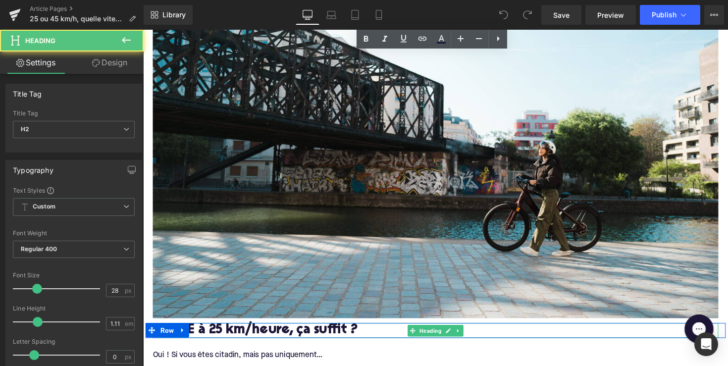
click at [251, 331] on h2 "Le VAE à 25 km/heure, ça suffit ?" at bounding box center [442, 337] width 579 height 15
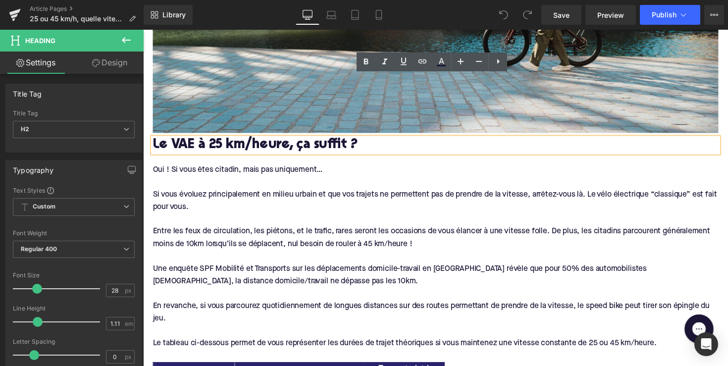
scroll to position [1603, 0]
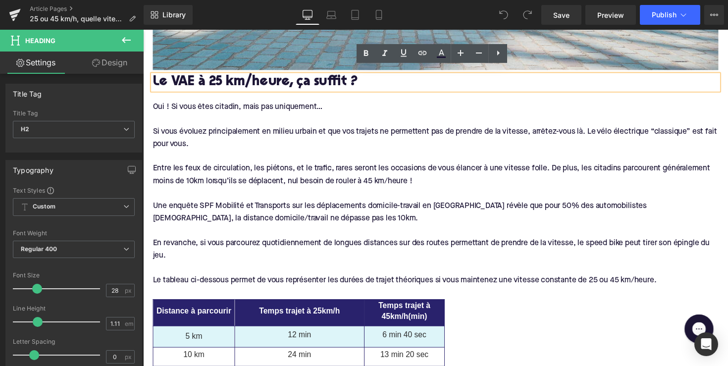
click at [252, 335] on p "12 min" at bounding box center [303, 342] width 131 height 15
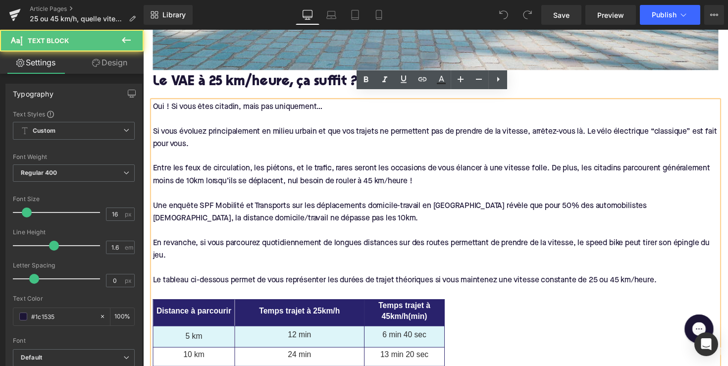
click at [262, 313] on span "Temps trajet à 25km/h" at bounding box center [303, 317] width 83 height 8
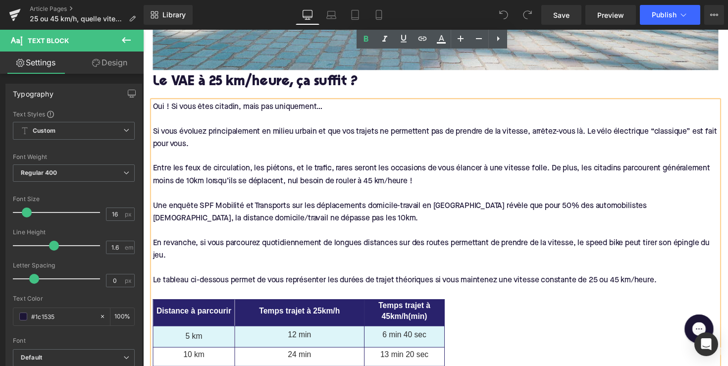
scroll to position [1877, 0]
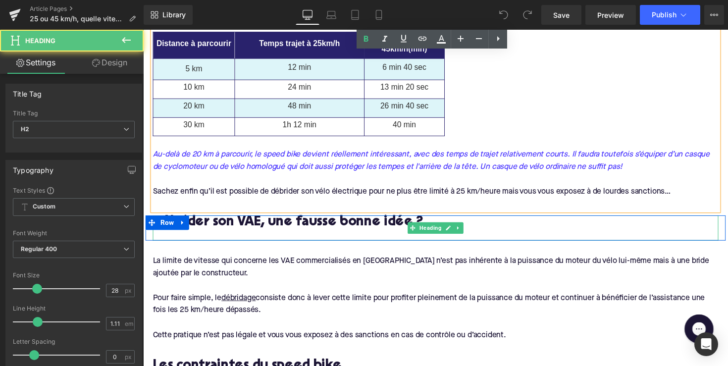
click at [285, 220] on h2 "Débrider son VAE, une fausse bonne idée ?" at bounding box center [442, 227] width 579 height 15
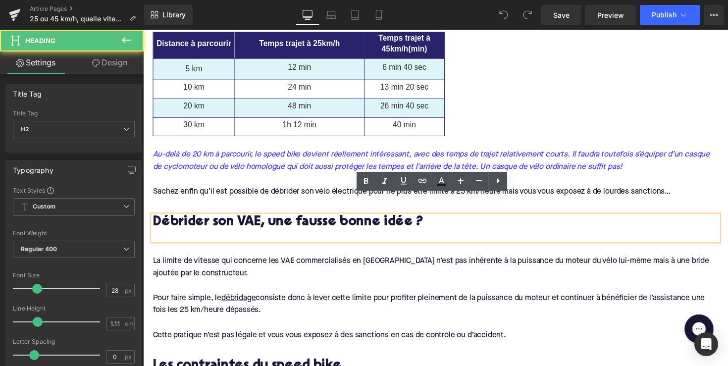
scroll to position [2008, 0]
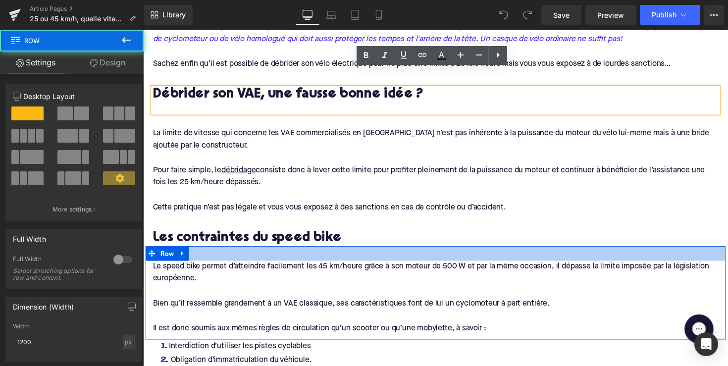
click at [271, 252] on div at bounding box center [443, 259] width 594 height 15
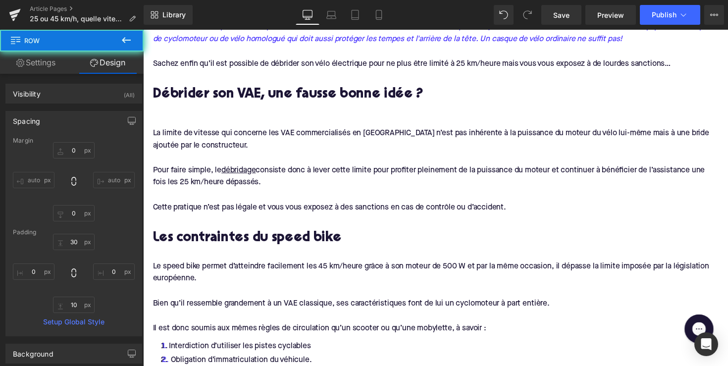
click at [280, 236] on h2 "Les contraintes du speed bike" at bounding box center [442, 243] width 579 height 15
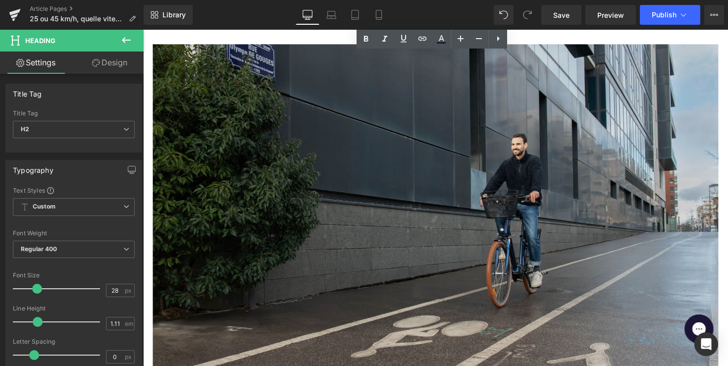
scroll to position [2839, 0]
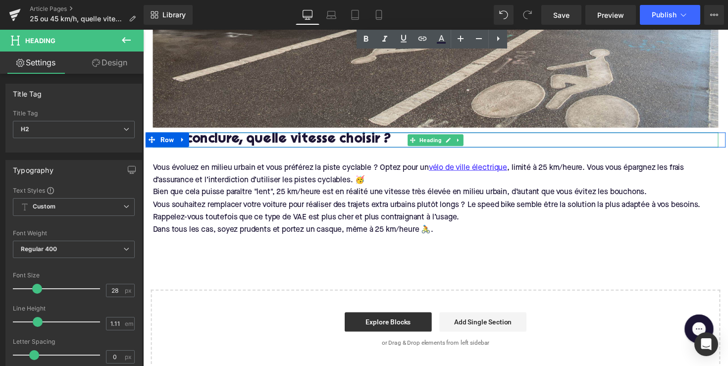
click at [307, 135] on h2 "Pour conclure, quelle vitesse choisir ?" at bounding box center [442, 142] width 579 height 15
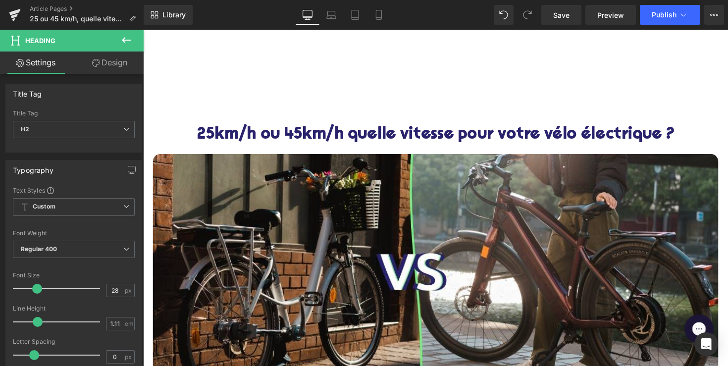
scroll to position [0, 0]
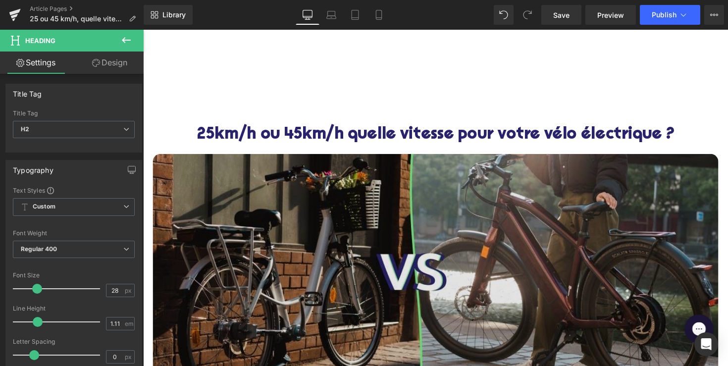
click at [385, 235] on img at bounding box center [442, 283] width 579 height 252
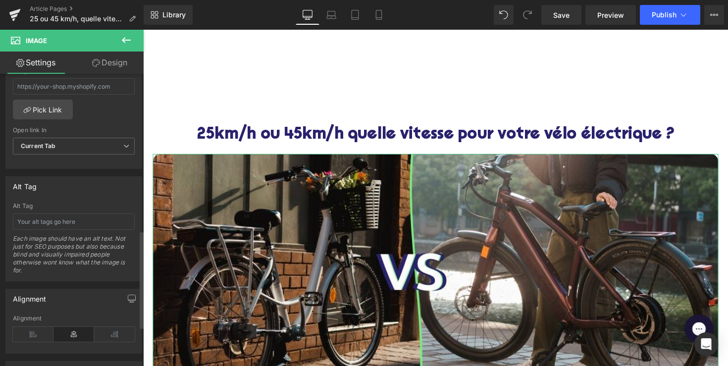
scroll to position [468, 0]
click at [68, 228] on div "Alt Tag Each image should have an alt text. Not just for SEO purposes but also …" at bounding box center [74, 241] width 122 height 78
click at [67, 226] on input "text" at bounding box center [74, 221] width 122 height 16
click at [45, 224] on input "deux vélo électriques" at bounding box center [74, 221] width 122 height 16
click at [46, 220] on input "deux vélo électriques" at bounding box center [74, 221] width 122 height 16
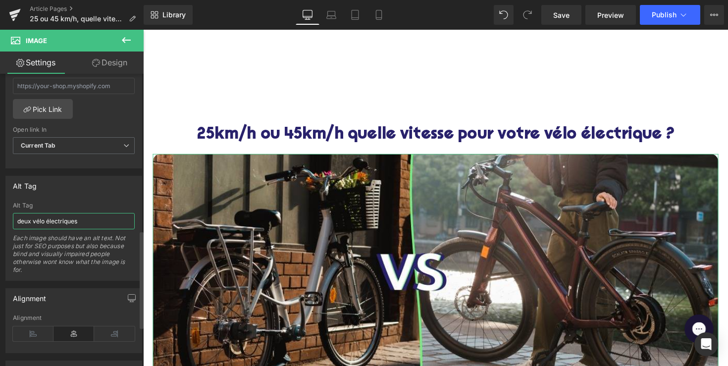
type input "deux vélos électriques"
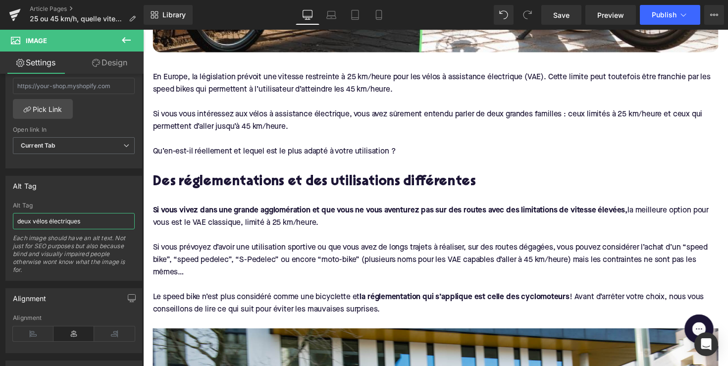
scroll to position [545, 0]
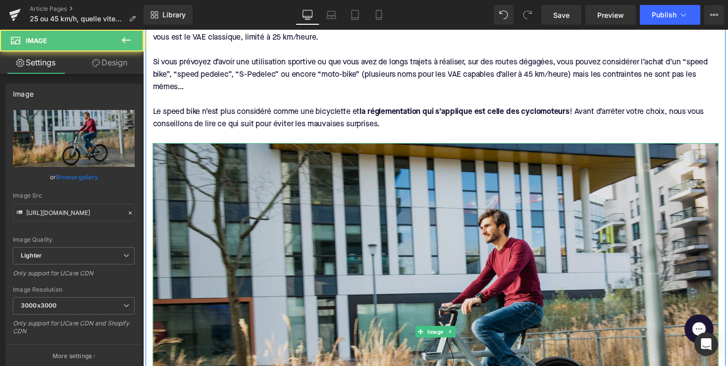
click at [269, 216] on img at bounding box center [442, 339] width 579 height 386
click at [222, 217] on img at bounding box center [442, 339] width 579 height 386
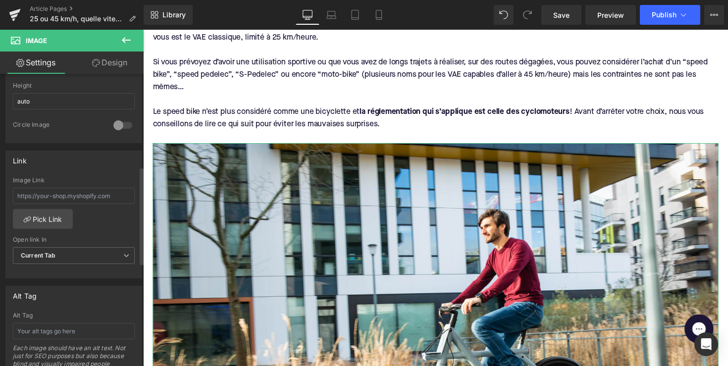
scroll to position [396, 0]
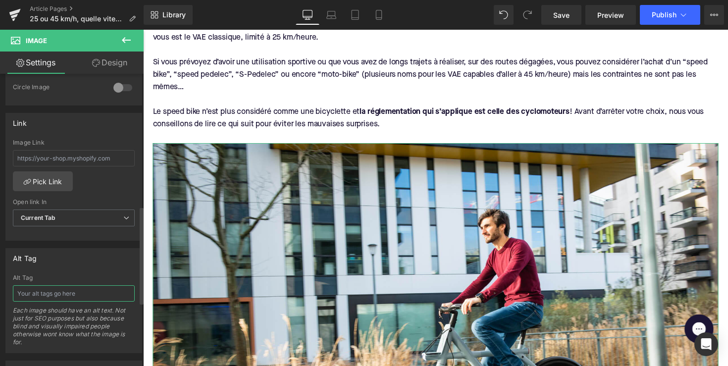
click at [52, 287] on input "text" at bounding box center [74, 293] width 122 height 16
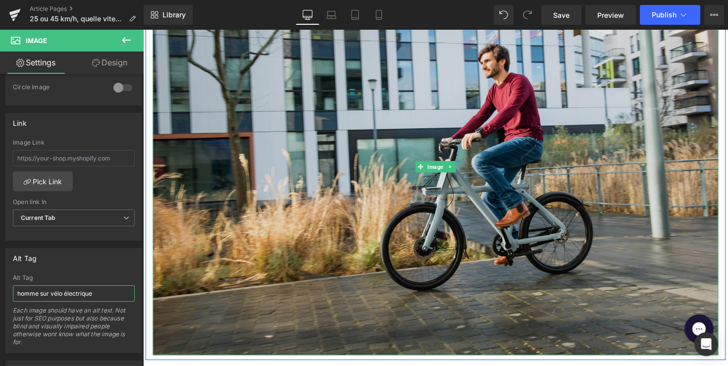
type input "homme sur vélo électrique"
click at [247, 245] on img at bounding box center [442, 170] width 579 height 386
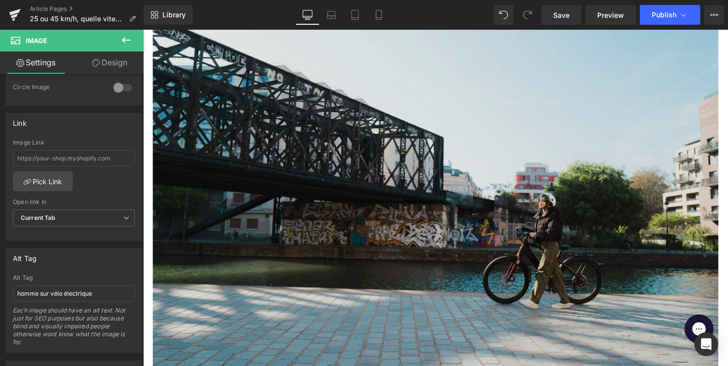
scroll to position [1345, 0]
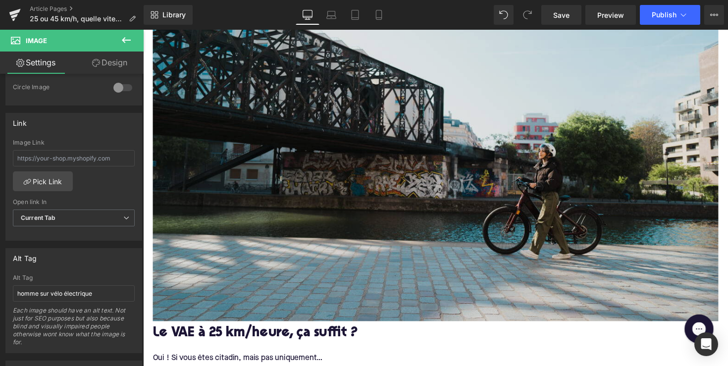
click at [279, 213] on img at bounding box center [442, 135] width 579 height 387
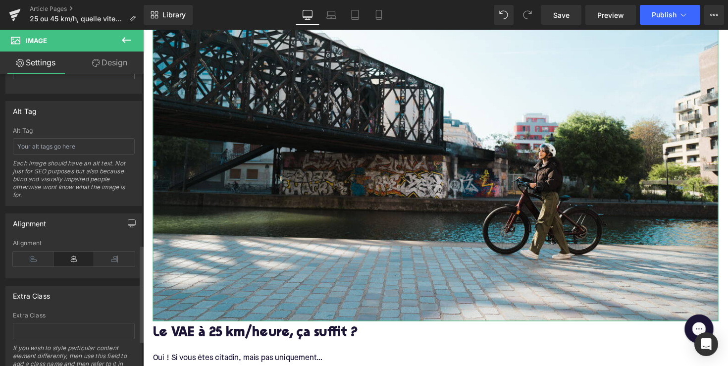
scroll to position [488, 0]
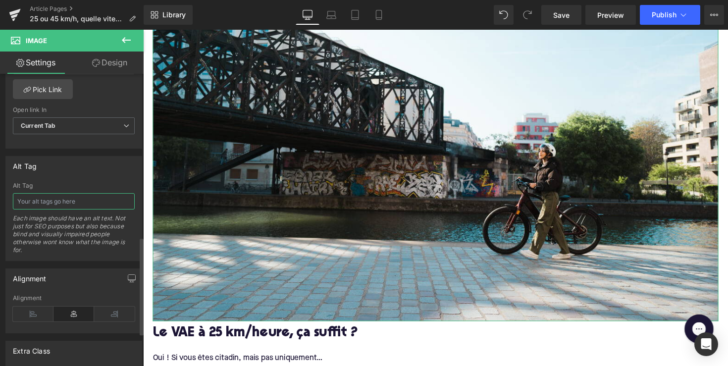
click at [102, 205] on input "text" at bounding box center [74, 201] width 122 height 16
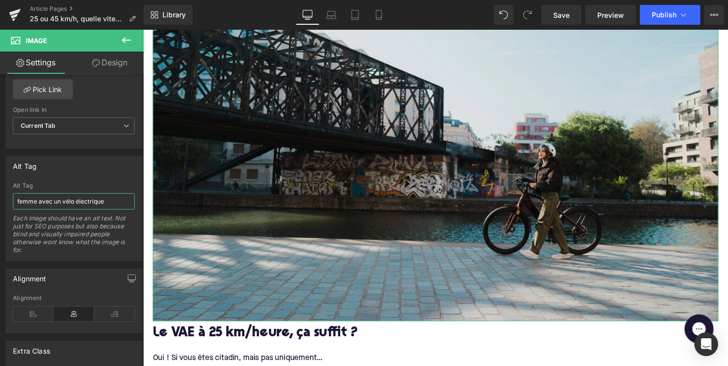
type input "femme avec un vélo électrique"
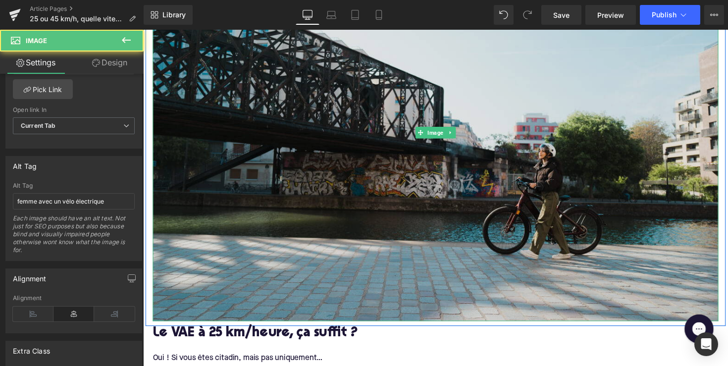
click at [188, 168] on img at bounding box center [442, 135] width 579 height 387
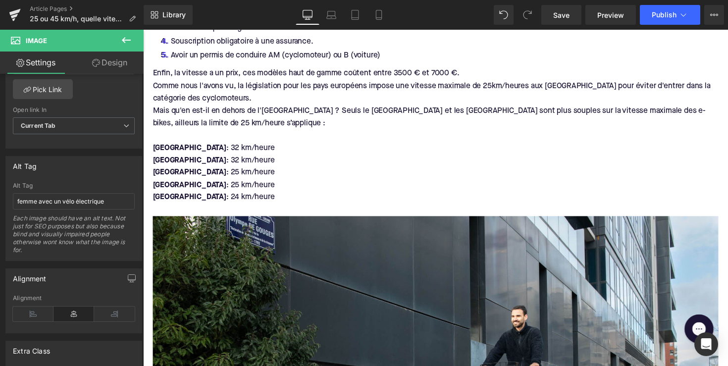
scroll to position [2387, 0]
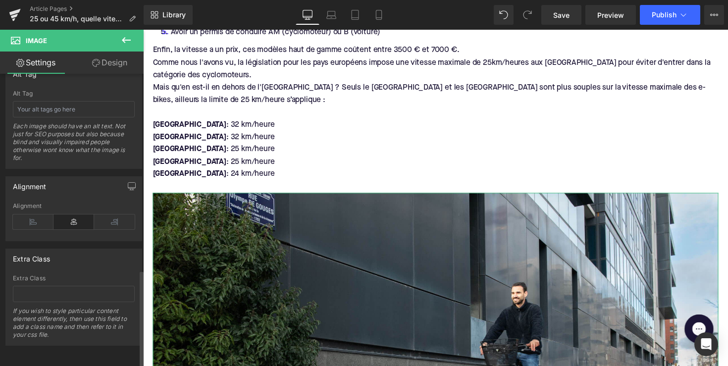
click at [71, 275] on div "Extra Class If you wish to style particular content element differently, then u…" at bounding box center [74, 310] width 122 height 70
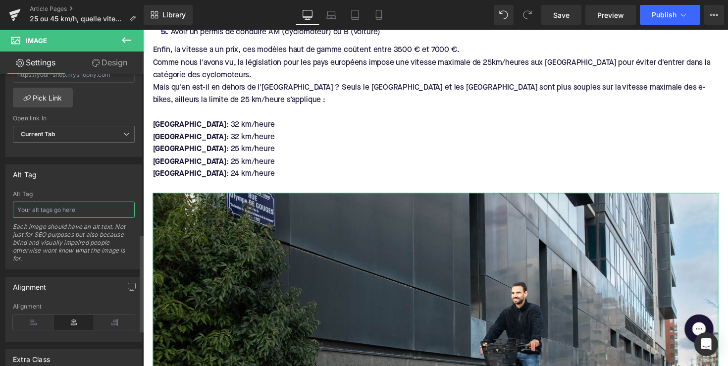
click at [63, 215] on input "text" at bounding box center [74, 210] width 122 height 16
type input "homme avec un vélo électrique"
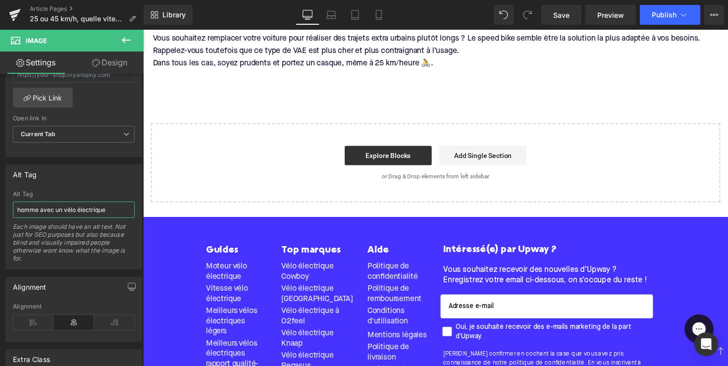
scroll to position [2979, 0]
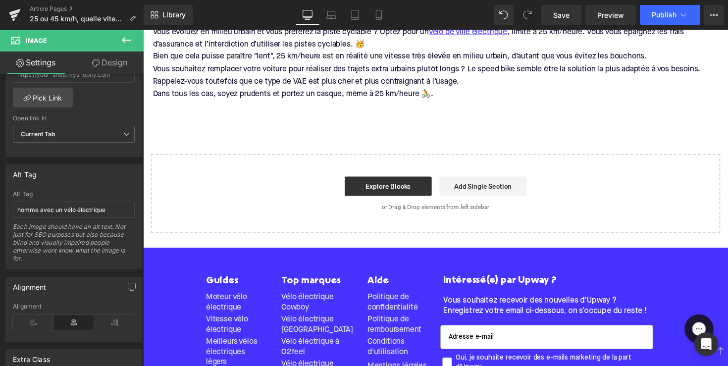
click at [187, 158] on div "Start building your page Explore Blocks Add Single Section or Drag & Drop eleme…" at bounding box center [442, 197] width 581 height 79
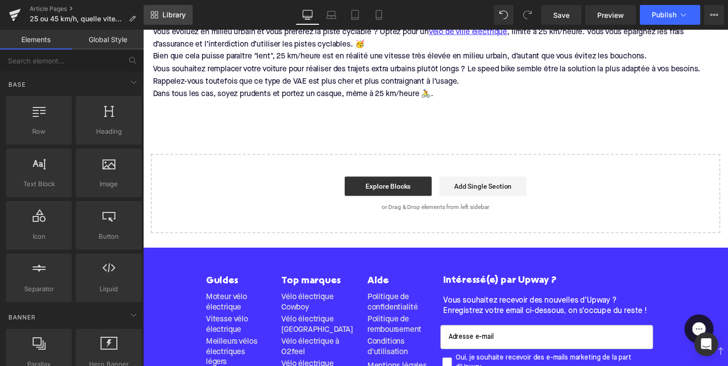
click at [169, 18] on span "Library" at bounding box center [173, 14] width 23 height 9
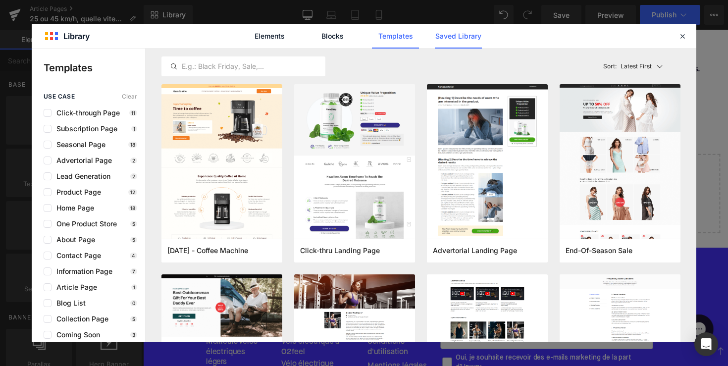
click at [456, 33] on link "Saved Library" at bounding box center [458, 36] width 47 height 25
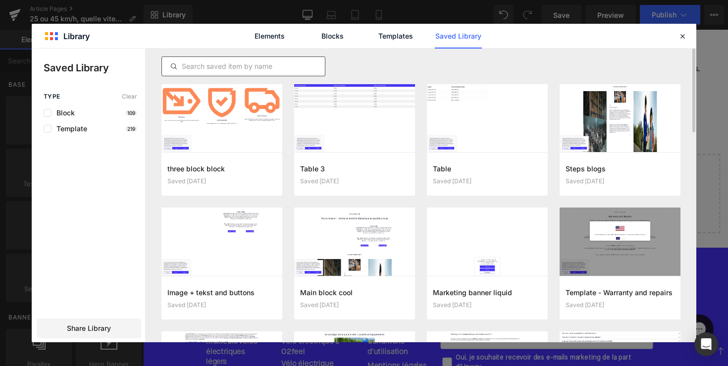
click at [243, 66] on input "text" at bounding box center [243, 66] width 163 height 12
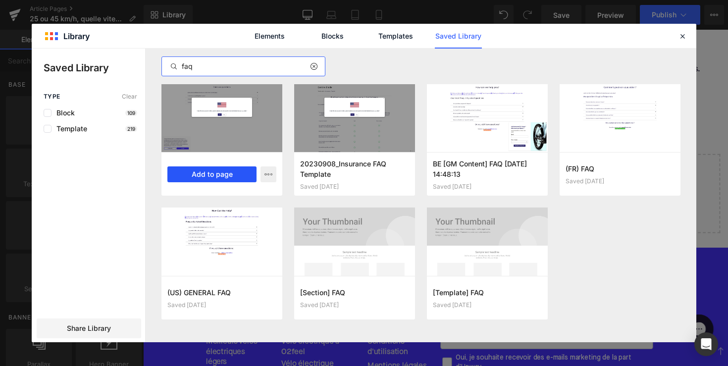
type input "faq"
click at [213, 174] on button "Add to page" at bounding box center [211, 174] width 89 height 16
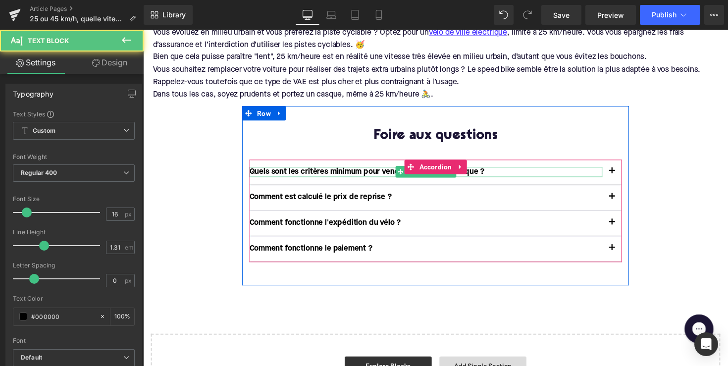
click at [398, 170] on p "Quels sont les critères minimum pour vendre mon vélo électrique ?" at bounding box center [432, 175] width 361 height 10
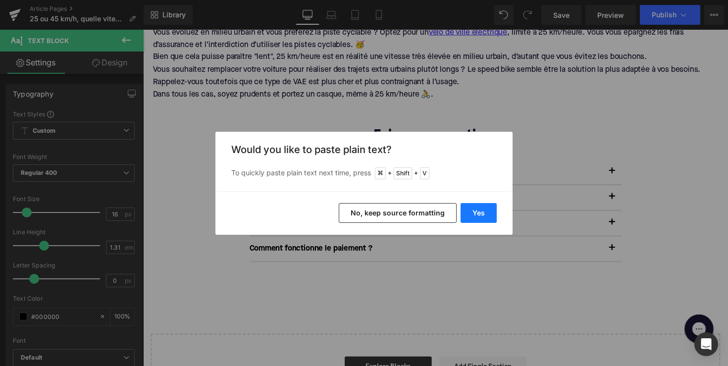
click at [486, 207] on button "Yes" at bounding box center [479, 213] width 36 height 20
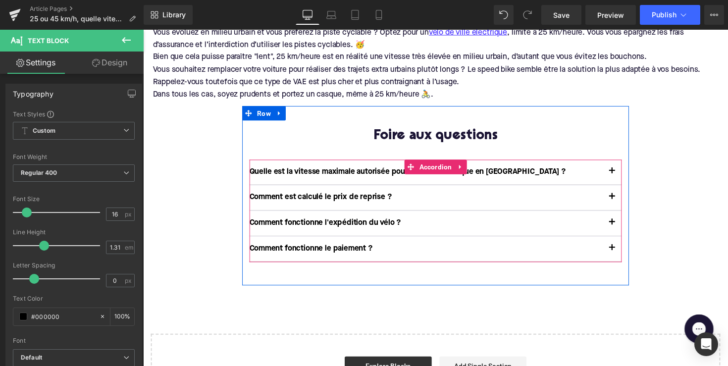
click at [623, 163] on button "button" at bounding box center [624, 175] width 20 height 25
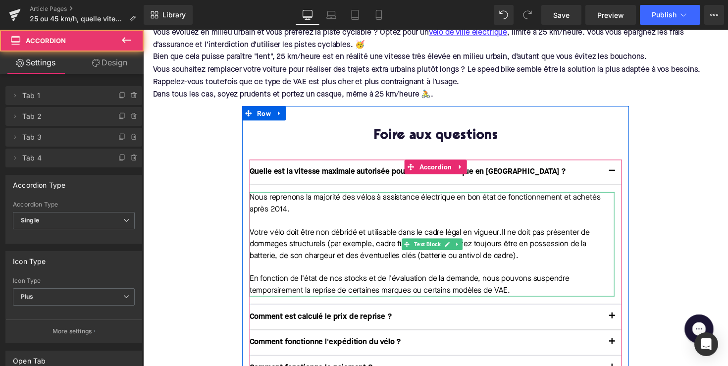
click at [290, 196] on p "Nous reprenons la majorité des vélos à assistance électrique en bon état de fon…" at bounding box center [439, 208] width 374 height 24
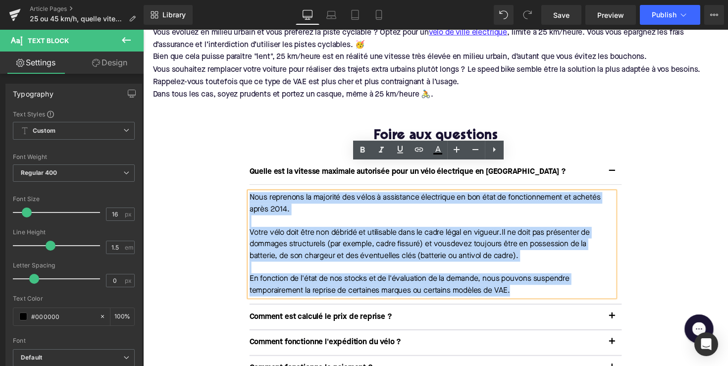
drag, startPoint x: 528, startPoint y: 266, endPoint x: 210, endPoint y: 160, distance: 335.1
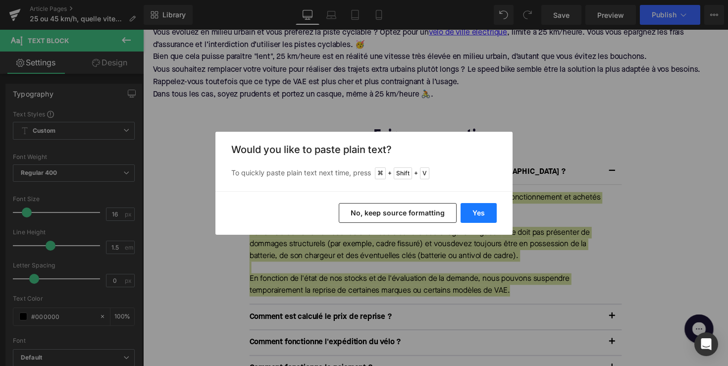
click at [482, 215] on button "Yes" at bounding box center [479, 213] width 36 height 20
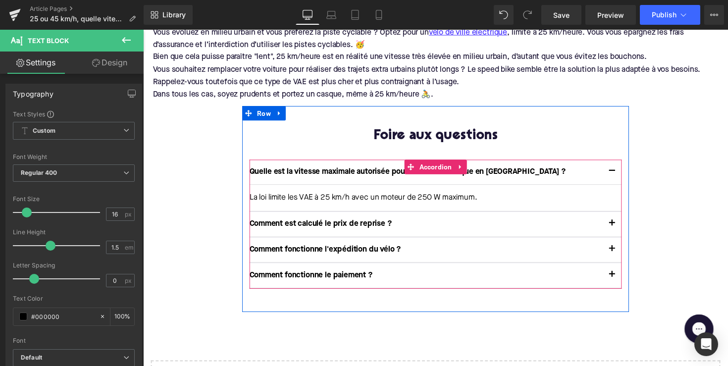
click at [362, 216] on div "Comment est calculé le prix de reprise ? Text Block" at bounding box center [442, 229] width 381 height 26
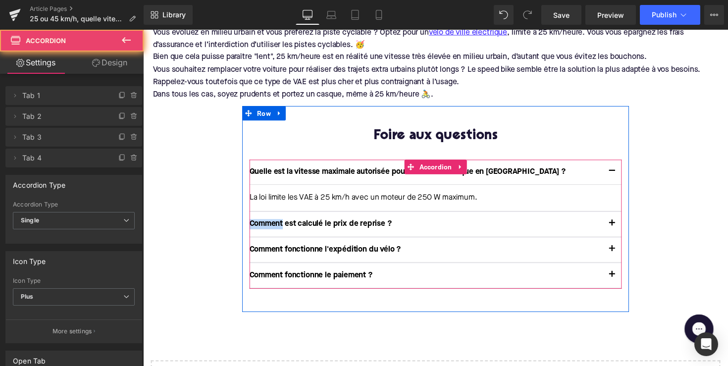
click at [362, 216] on div "Comment est calculé le prix de reprise ? Text Block" at bounding box center [442, 229] width 381 height 26
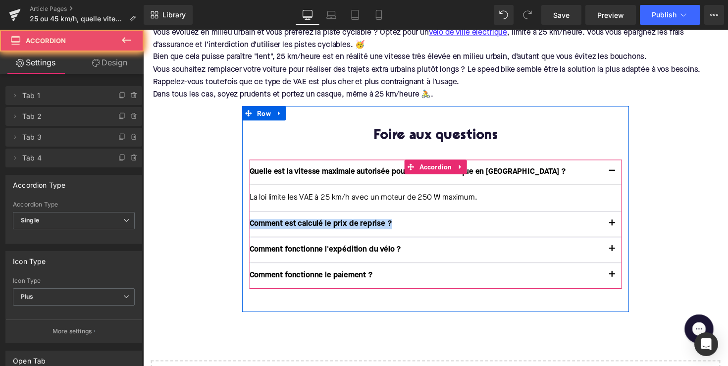
click at [362, 224] on p "Comment est calculé le prix de reprise ?" at bounding box center [432, 229] width 361 height 10
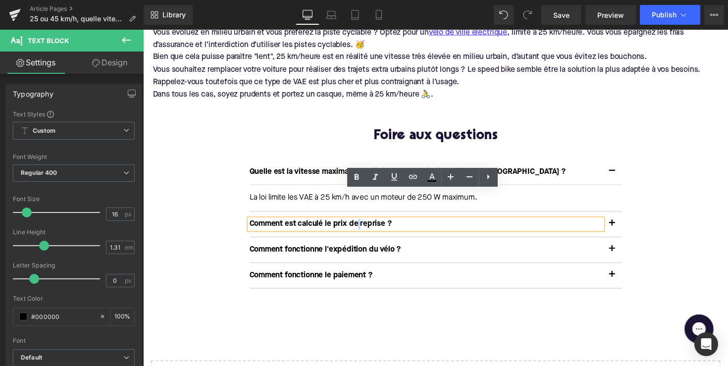
click at [362, 224] on p "Comment est calculé le prix de reprise ?" at bounding box center [432, 229] width 361 height 10
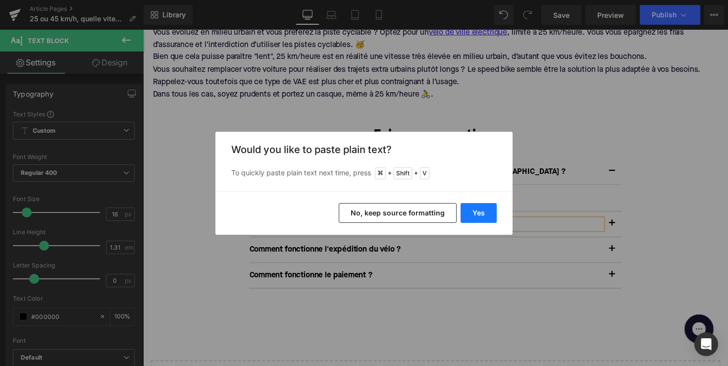
click at [483, 206] on button "Yes" at bounding box center [479, 213] width 36 height 20
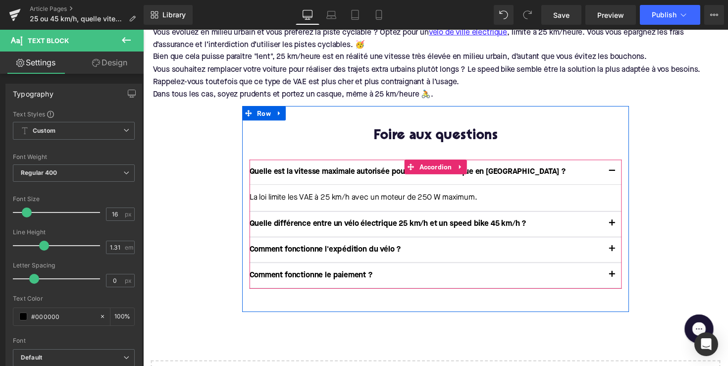
click at [620, 216] on button "button" at bounding box center [624, 228] width 20 height 25
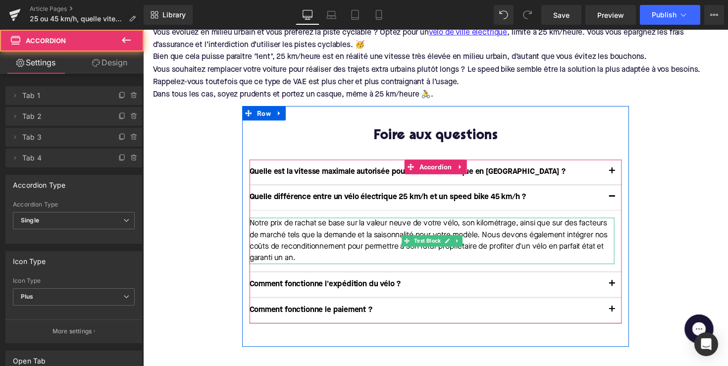
click at [337, 222] on p "Notre prix de rachat se base sur la valeur neuve de votre vélo, son kilométrage…" at bounding box center [439, 246] width 374 height 48
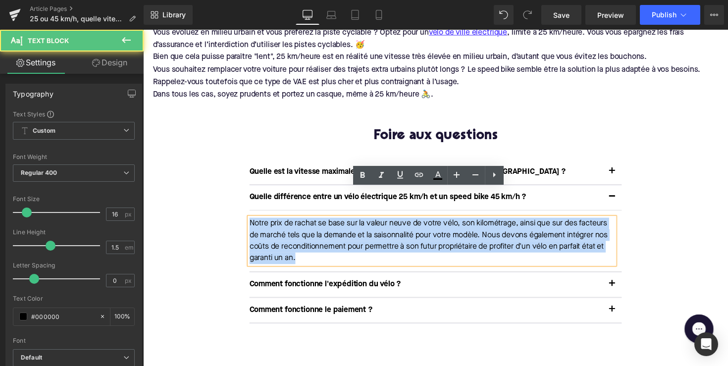
click at [337, 222] on p "Notre prix de rachat se base sur la valeur neuve de votre vélo, son kilométrage…" at bounding box center [439, 246] width 374 height 48
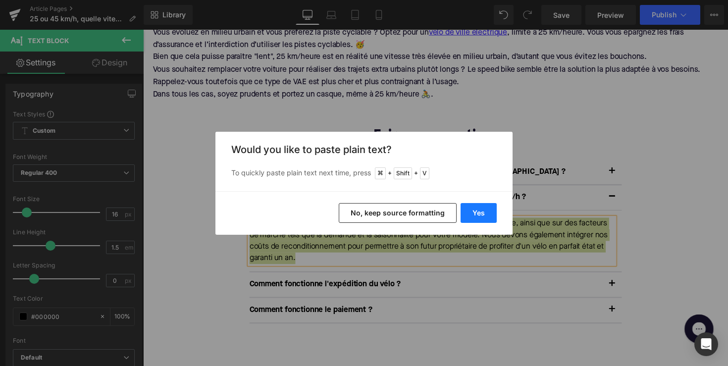
click at [483, 209] on button "Yes" at bounding box center [479, 213] width 36 height 20
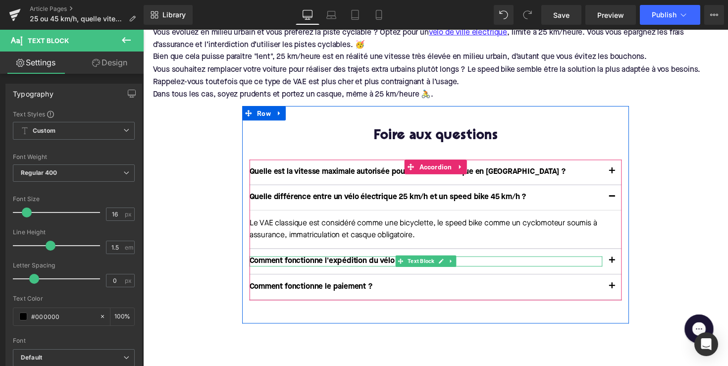
click at [382, 262] on p "Comment fonctionne l'expédition du vélo ?" at bounding box center [432, 267] width 361 height 10
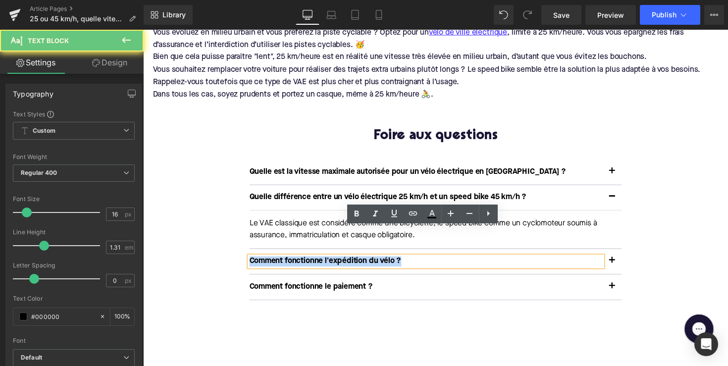
click at [382, 262] on p "Comment fonctionne l'expédition du vélo ?" at bounding box center [432, 267] width 361 height 10
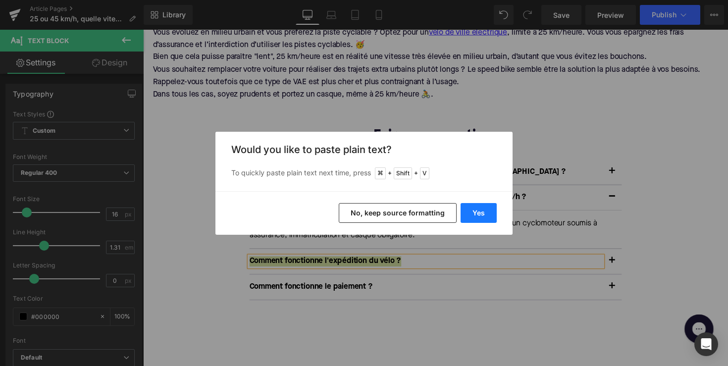
click at [479, 213] on button "Yes" at bounding box center [479, 213] width 36 height 20
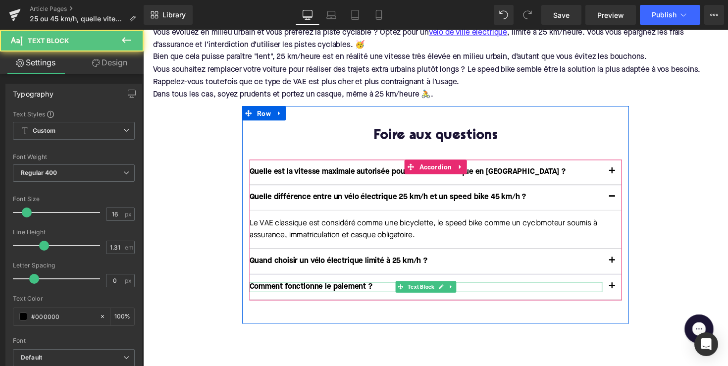
click at [354, 288] on div "Comment fonctionne le paiement ? Text Block" at bounding box center [432, 293] width 361 height 10
click at [354, 288] on p "Comment fonctionne le paiement ?" at bounding box center [432, 293] width 361 height 10
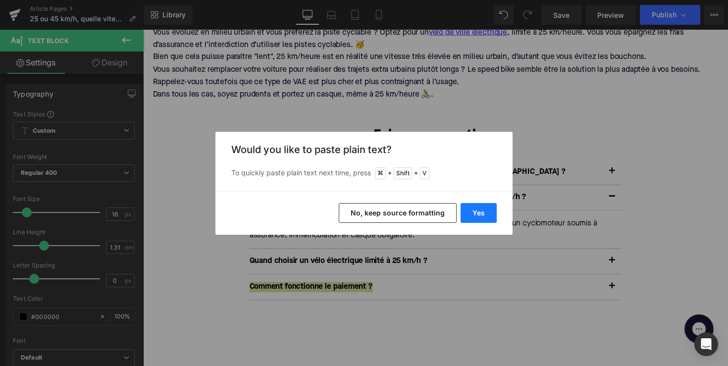
click at [486, 212] on button "Yes" at bounding box center [479, 213] width 36 height 20
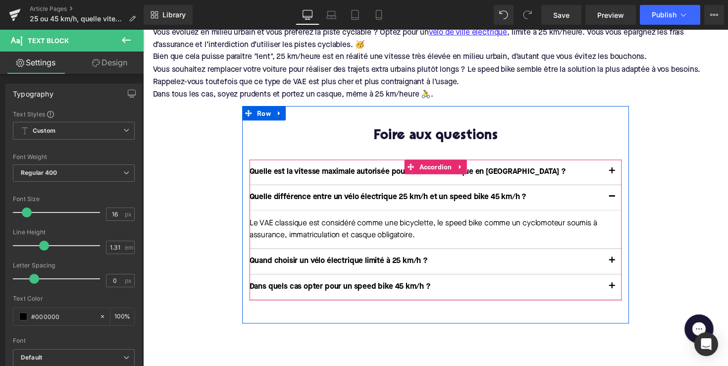
click at [622, 255] on button "button" at bounding box center [624, 267] width 20 height 25
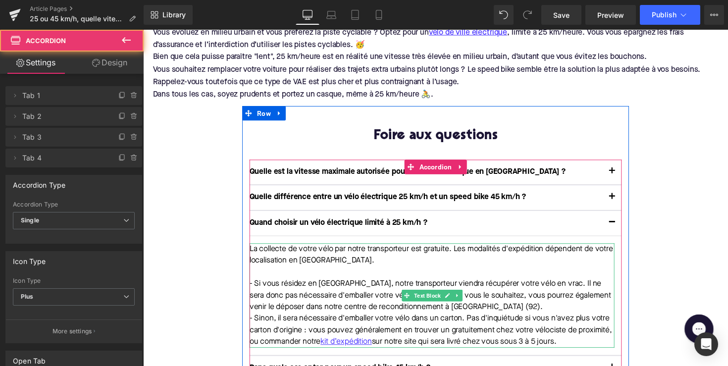
click at [408, 284] on p "- Si vous résidez en [GEOGRAPHIC_DATA], notre transporteur viendra récupérer vo…" at bounding box center [439, 302] width 374 height 36
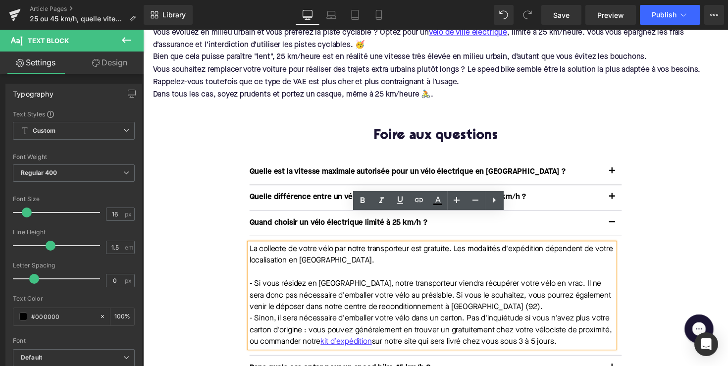
drag, startPoint x: 616, startPoint y: 317, endPoint x: 226, endPoint y: 222, distance: 401.2
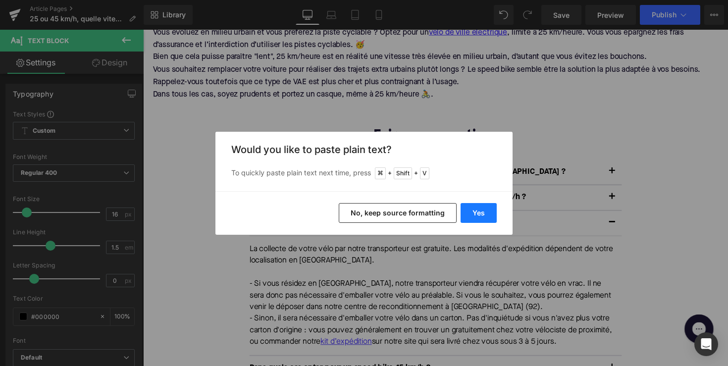
click at [479, 212] on button "Yes" at bounding box center [479, 213] width 36 height 20
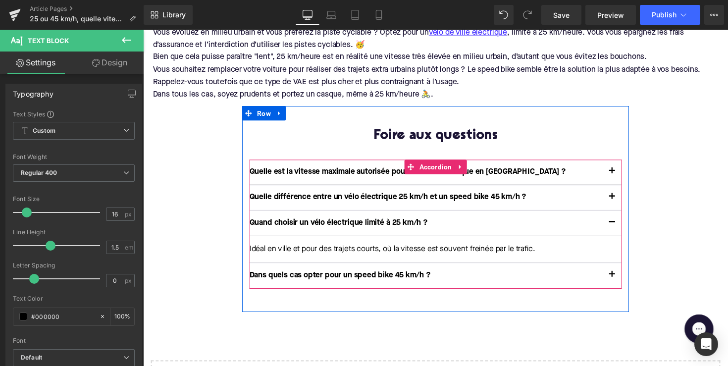
click at [619, 269] on button "button" at bounding box center [624, 281] width 20 height 25
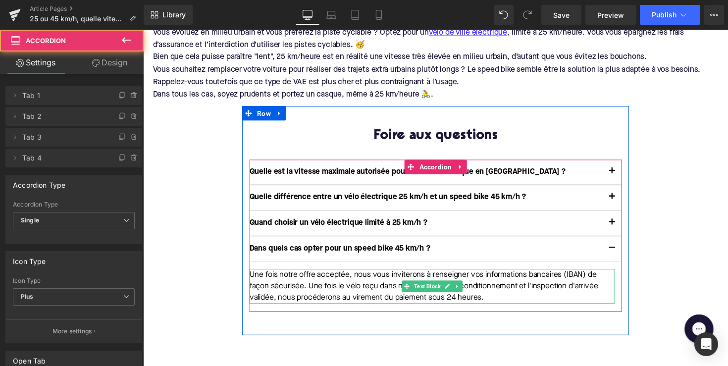
click at [376, 275] on p "Une fois notre offre acceptée, nous vous inviterons à renseigner vos informatio…" at bounding box center [439, 293] width 374 height 36
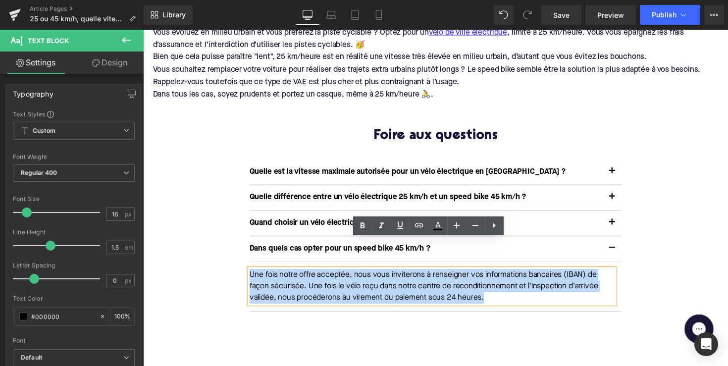
drag, startPoint x: 495, startPoint y: 275, endPoint x: 248, endPoint y: 248, distance: 248.7
click at [252, 275] on div "Une fois notre offre acceptée, nous vous inviterons à renseigner vos informatio…" at bounding box center [439, 293] width 374 height 36
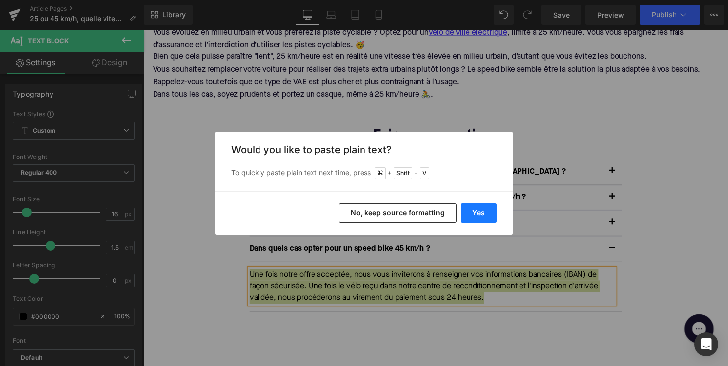
click at [490, 212] on button "Yes" at bounding box center [479, 213] width 36 height 20
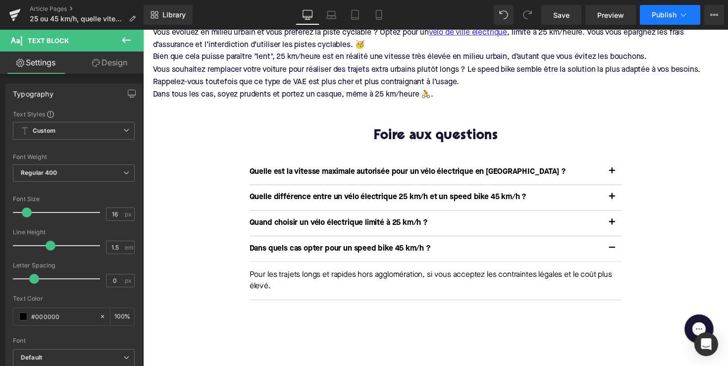
click at [659, 15] on span "Publish" at bounding box center [664, 15] width 25 height 8
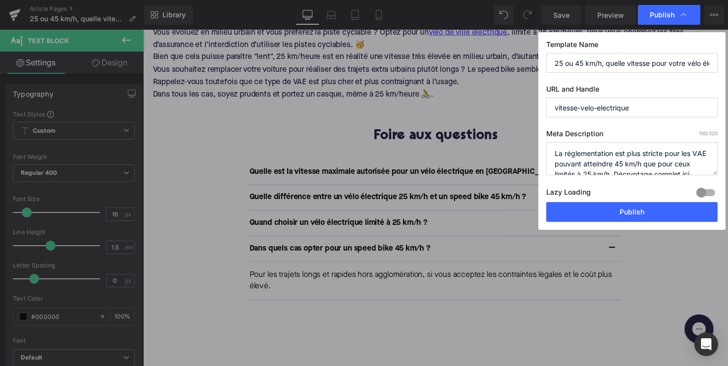
click at [598, 159] on textarea "La réglementation est plus stricte pour les VAE pouvant atteindre 45 km/h que p…" at bounding box center [631, 158] width 171 height 33
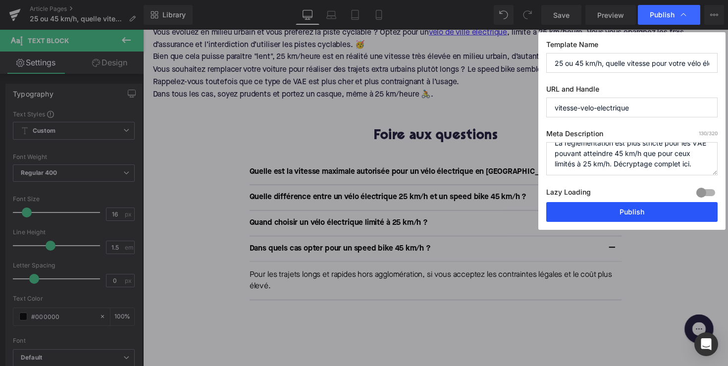
drag, startPoint x: 555, startPoint y: 152, endPoint x: 631, endPoint y: 202, distance: 91.2
click at [631, 202] on div "Template Name 25 ou 45 km/h, quelle vitesse pour votre vélo électrique ? URL an…" at bounding box center [631, 131] width 187 height 198
paste textarea "VAE 25 km/h ou speed bike 45 km/h ? Découvrez la législation, les différences e…"
type textarea "VAE 25 km/h ou speed bike 45 km/h ? Découvrez la législation, les différences e…"
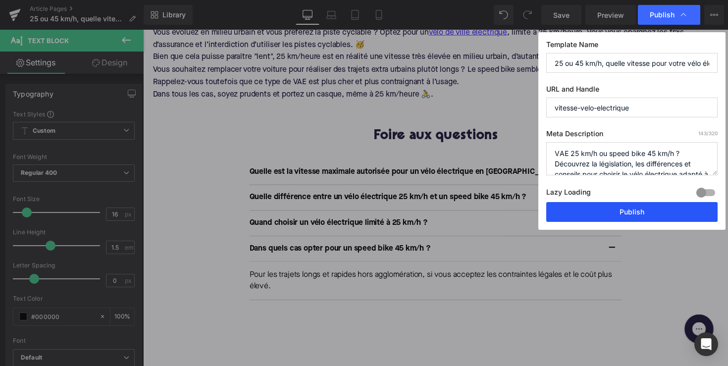
click at [619, 213] on button "Publish" at bounding box center [631, 212] width 171 height 20
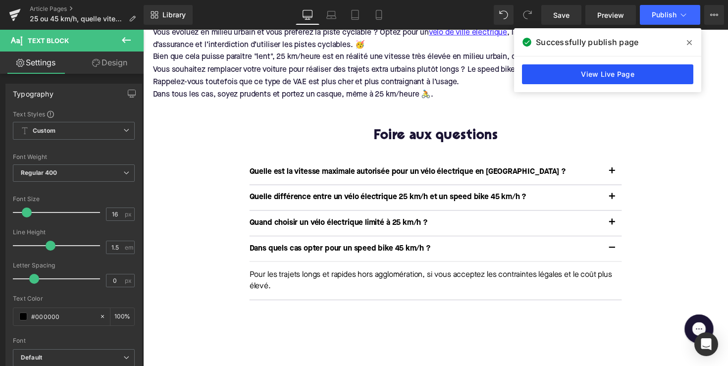
click at [667, 80] on link "View Live Page" at bounding box center [607, 74] width 171 height 20
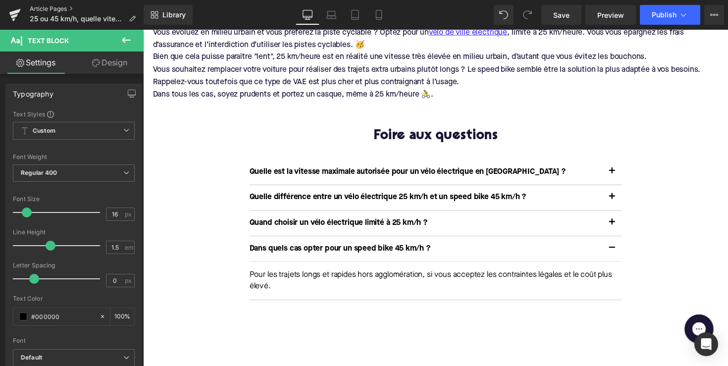
click at [57, 8] on link "Article Pages" at bounding box center [87, 9] width 114 height 8
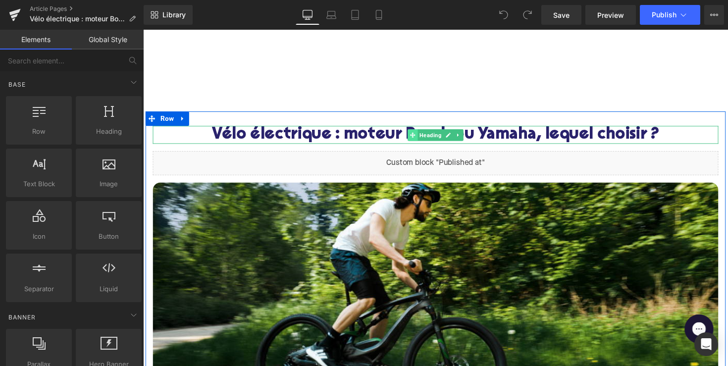
click at [417, 134] on span at bounding box center [419, 138] width 10 height 12
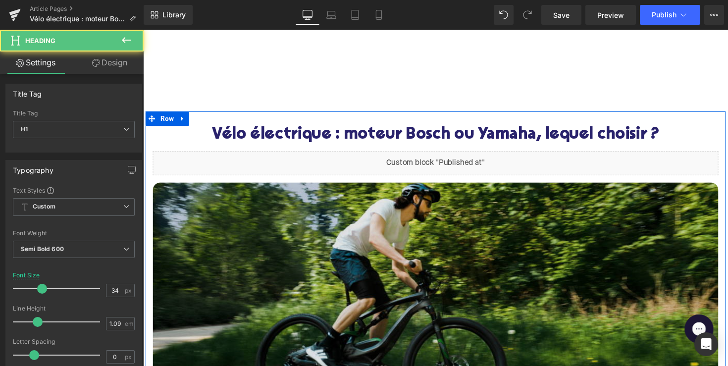
click at [374, 216] on img at bounding box center [442, 312] width 579 height 252
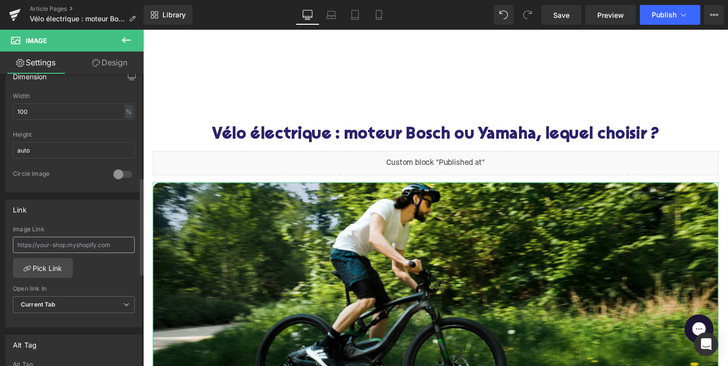
scroll to position [476, 0]
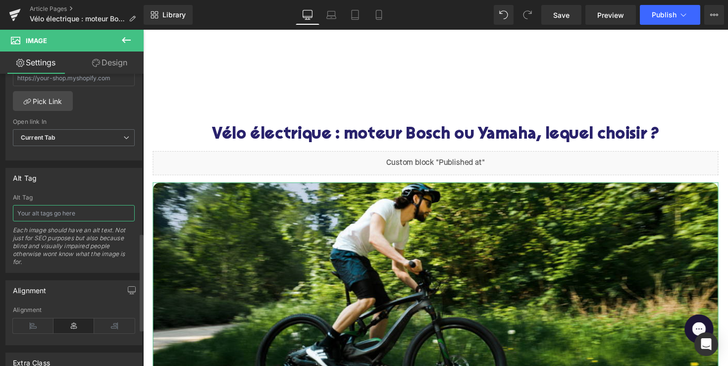
click at [98, 209] on input "text" at bounding box center [74, 213] width 122 height 16
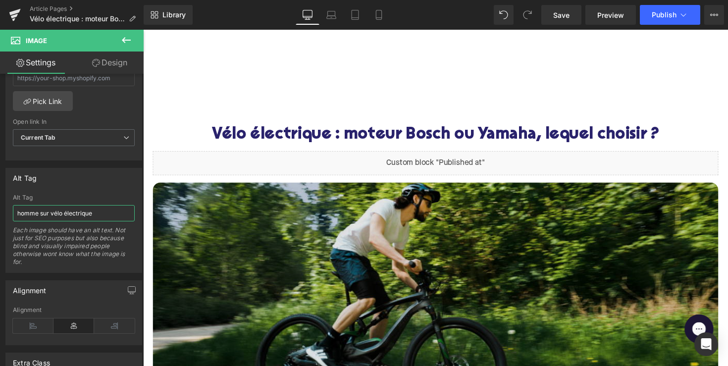
type input "homme sur vélo électrique"
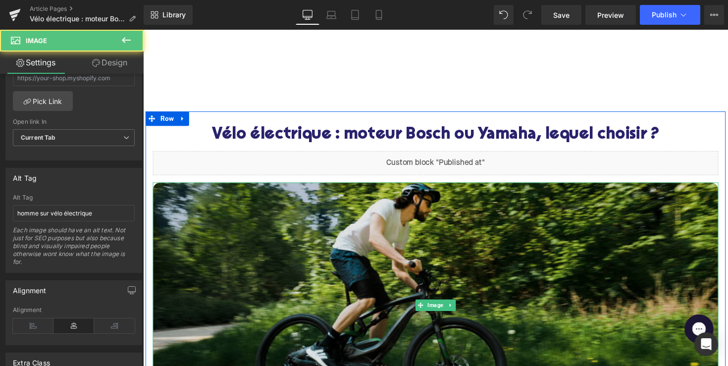
click at [271, 212] on img at bounding box center [442, 312] width 579 height 252
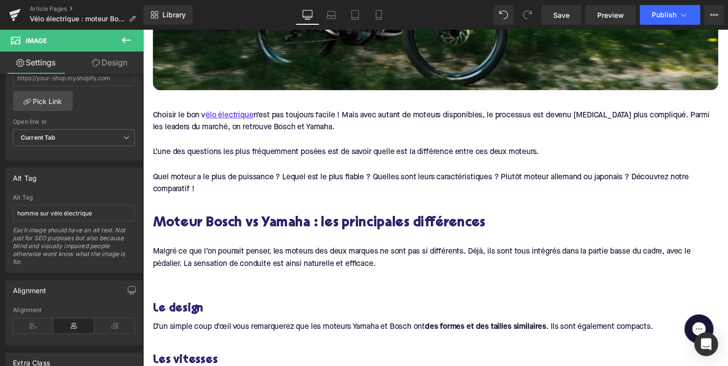
scroll to position [415, 0]
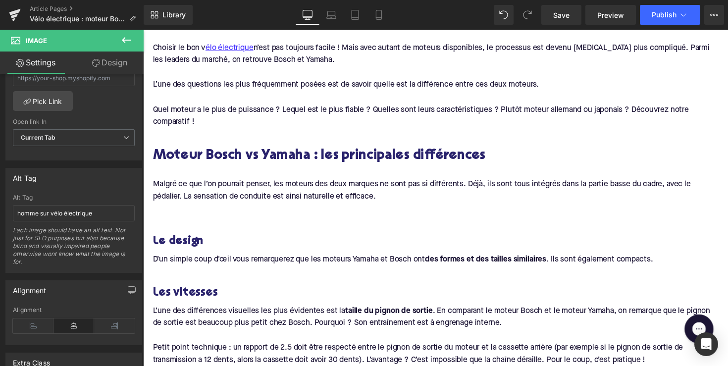
click at [274, 145] on div "Separator" at bounding box center [442, 139] width 579 height 16
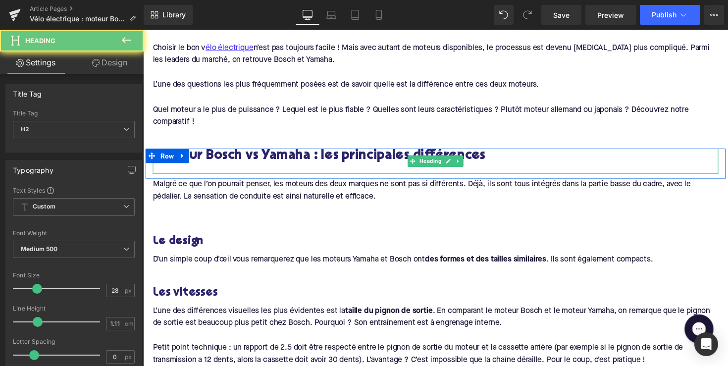
click at [269, 155] on h2 "Moteur Bosch vs Yamaha : les principales différences" at bounding box center [442, 159] width 579 height 15
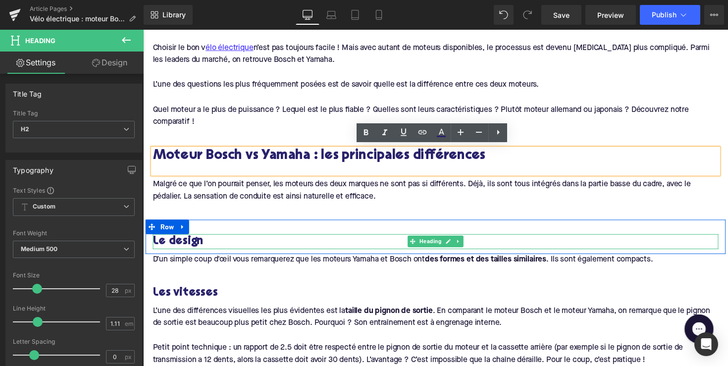
click at [182, 245] on h3 "Le design" at bounding box center [442, 246] width 579 height 15
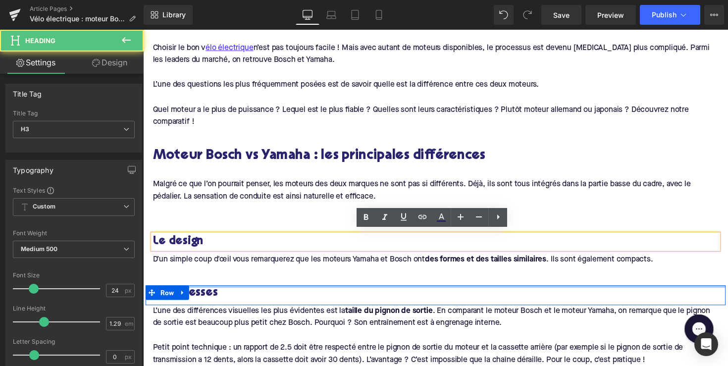
click at [197, 292] on div at bounding box center [443, 293] width 594 height 2
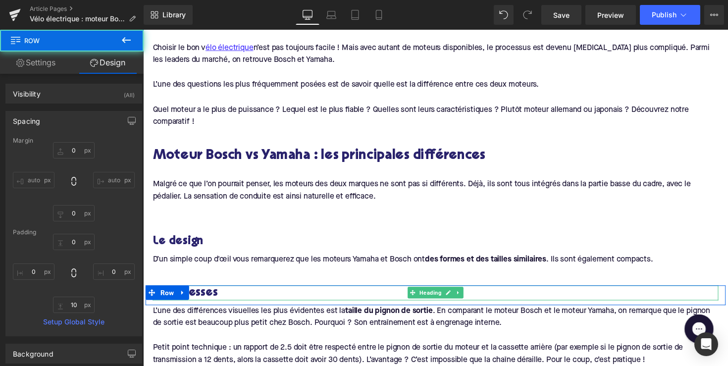
click at [201, 296] on h3 "Les vitesses" at bounding box center [442, 299] width 579 height 15
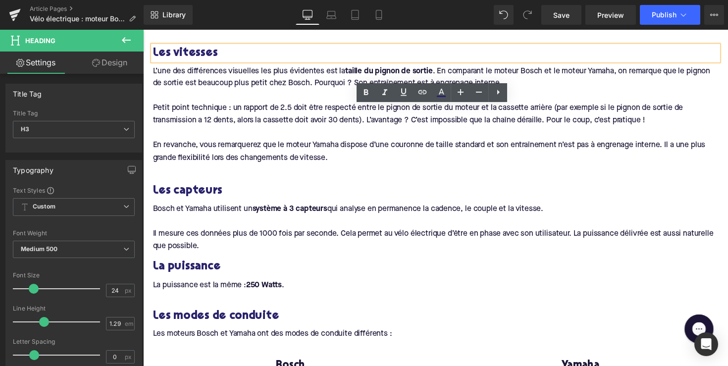
scroll to position [692, 0]
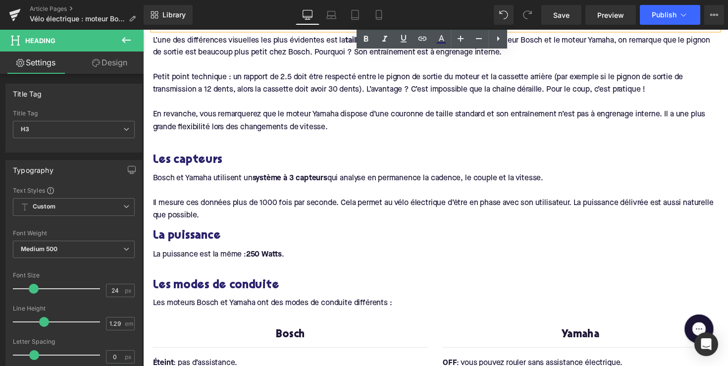
click at [182, 161] on link at bounding box center [180, 163] width 10 height 12
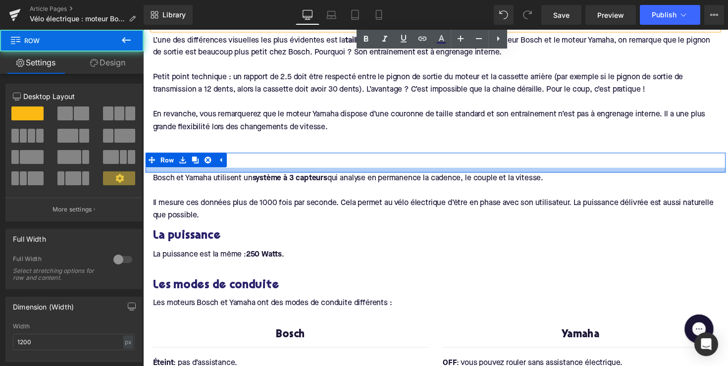
click at [271, 171] on div at bounding box center [443, 173] width 594 height 5
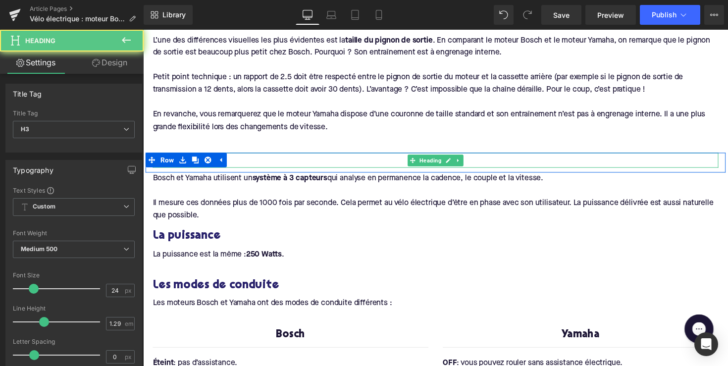
click at [271, 156] on h3 "Les capteurs" at bounding box center [442, 163] width 579 height 15
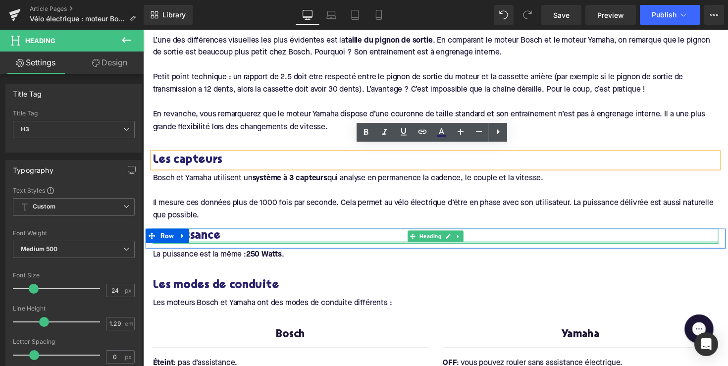
click at [208, 234] on h3 "La puissance" at bounding box center [442, 241] width 579 height 15
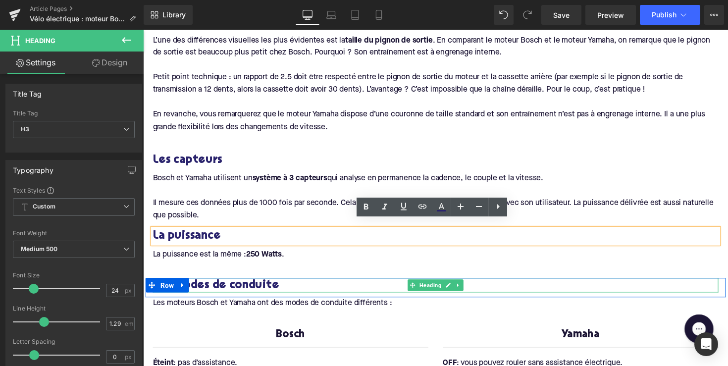
click at [211, 284] on h3 "Les modes de conduite" at bounding box center [442, 291] width 579 height 15
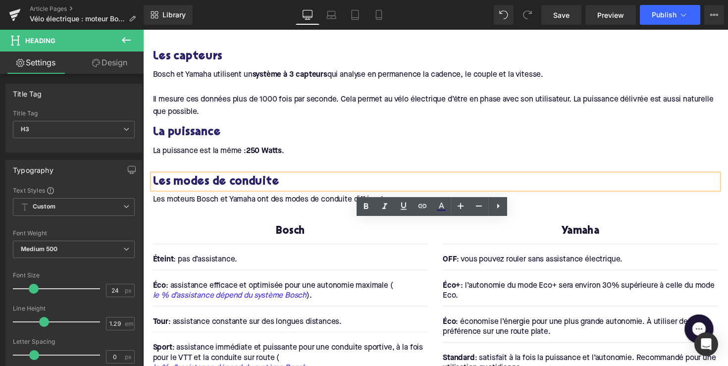
scroll to position [819, 0]
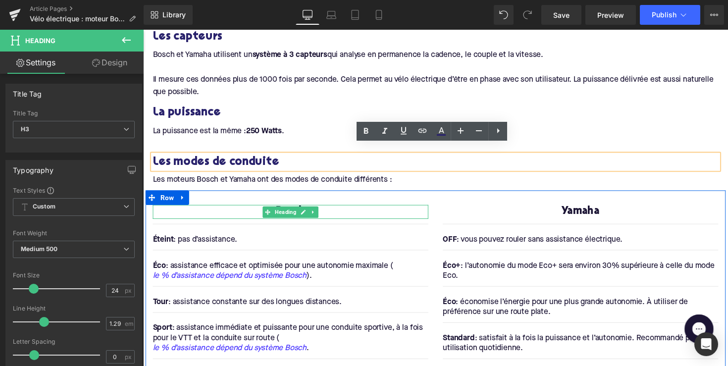
click at [348, 209] on h4 "Bosch" at bounding box center [294, 216] width 282 height 14
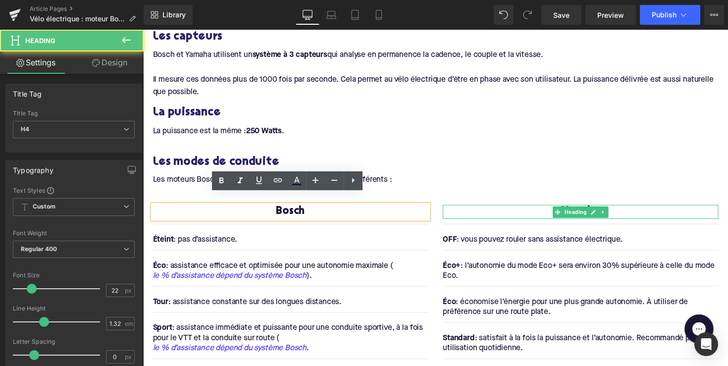
click at [509, 209] on h4 "Yamaha" at bounding box center [591, 216] width 282 height 14
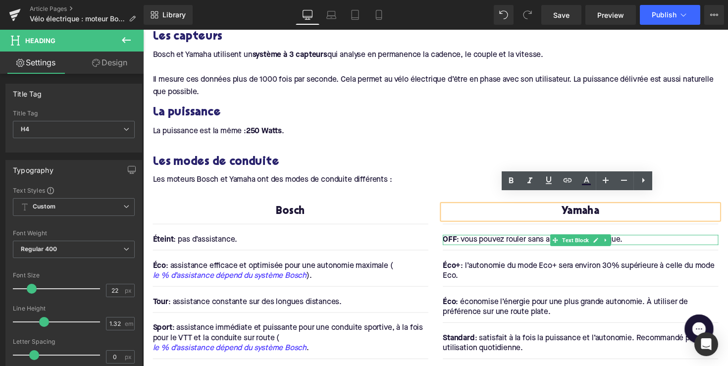
click at [465, 240] on p "OFF : vous pouvez rouler sans assistance électrique." at bounding box center [591, 245] width 282 height 10
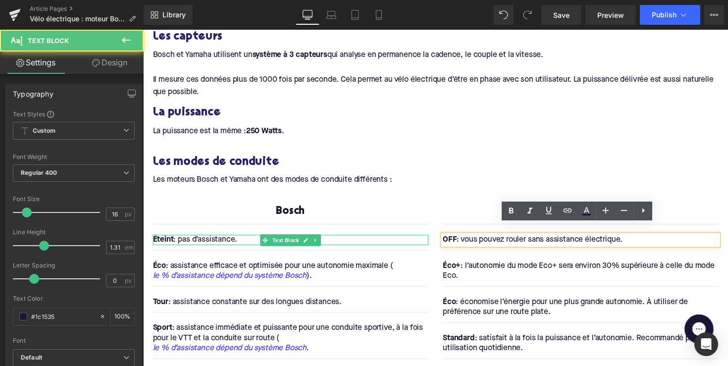
click at [395, 240] on p "Éteint : pas d’assistance." at bounding box center [294, 245] width 282 height 10
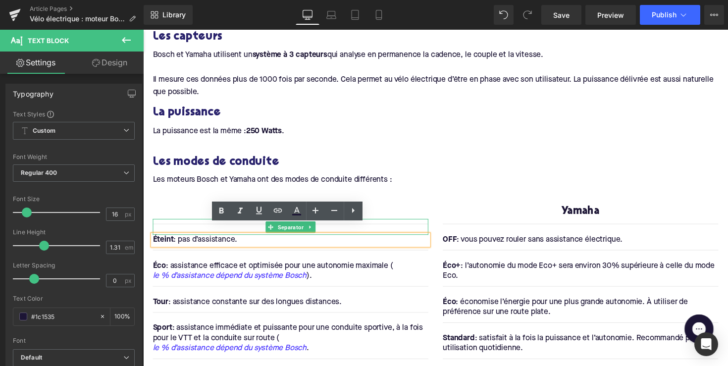
click at [410, 223] on div at bounding box center [294, 231] width 282 height 16
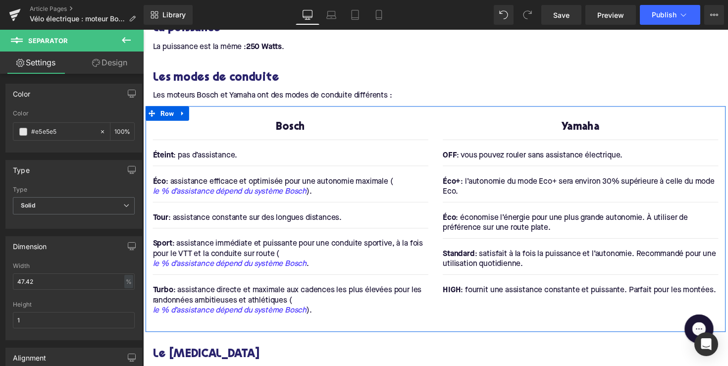
scroll to position [915, 0]
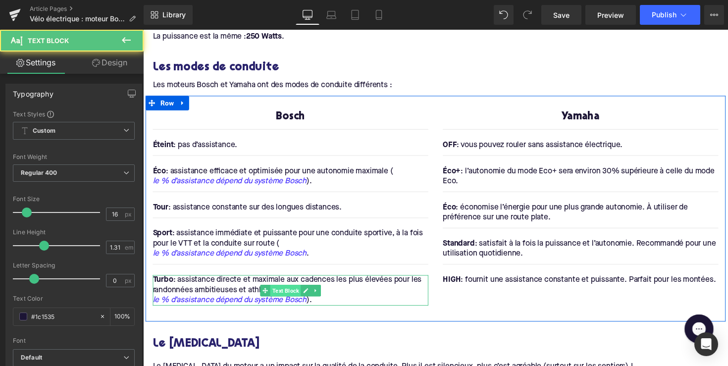
click at [292, 284] on div "Turbo : assistance directe et maximale aux cadences les plus élevées pour les r…" at bounding box center [294, 296] width 282 height 31
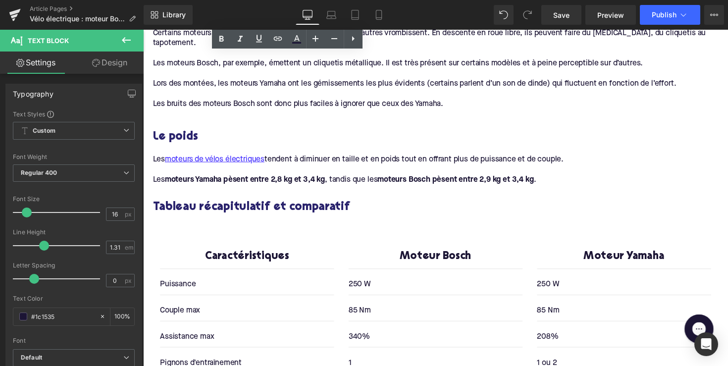
scroll to position [1340, 0]
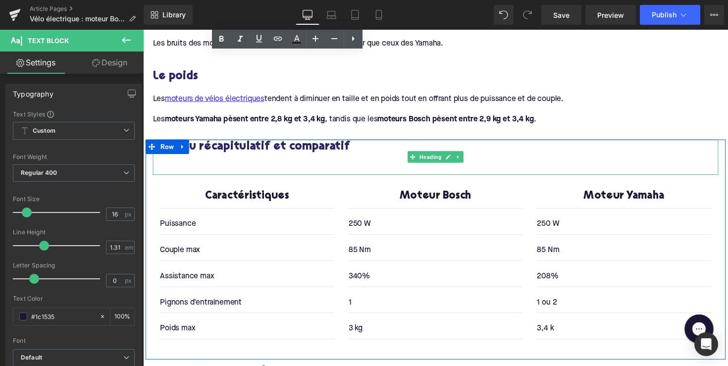
click at [242, 142] on h3 "Tableau récapitulatif et comparatif" at bounding box center [442, 149] width 579 height 15
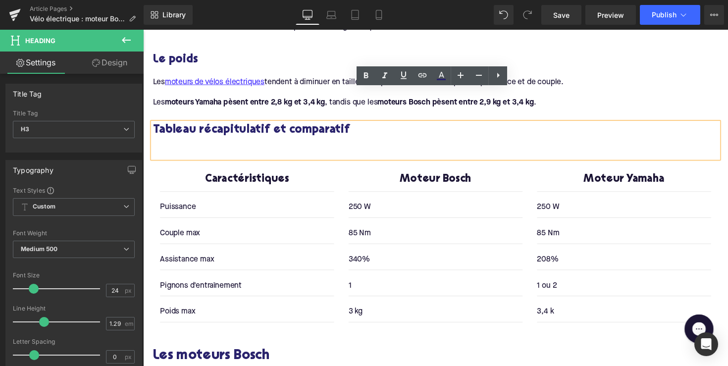
scroll to position [1349, 0]
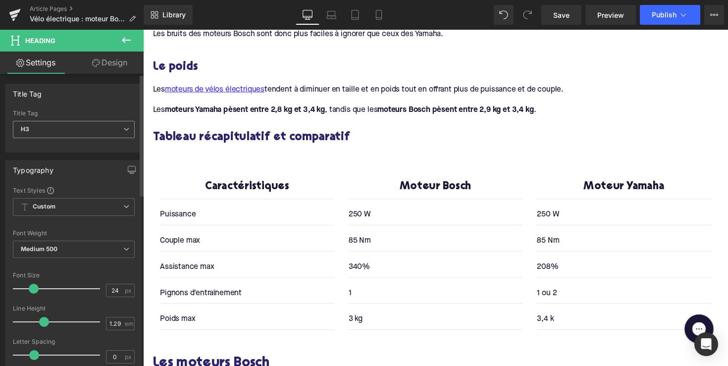
click at [107, 127] on span "H3" at bounding box center [74, 129] width 122 height 17
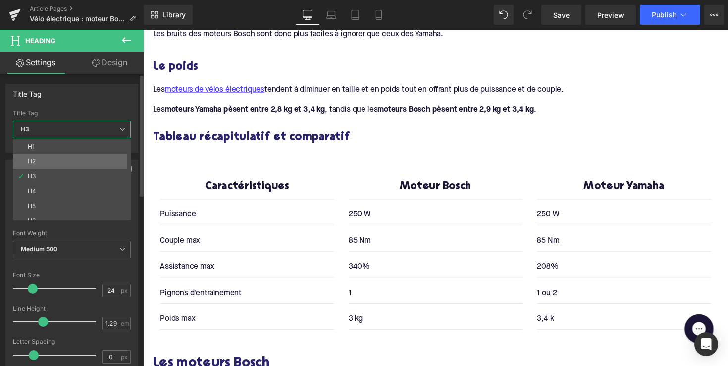
click at [97, 158] on li "H2" at bounding box center [74, 161] width 122 height 15
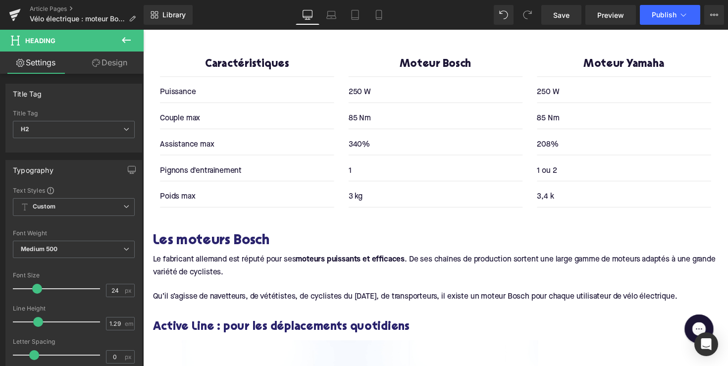
scroll to position [1502, 0]
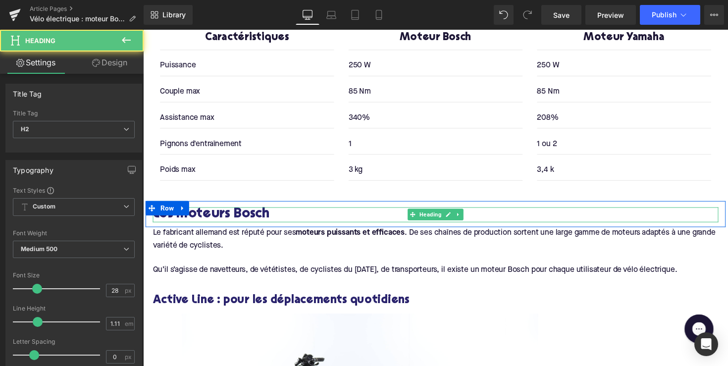
click at [212, 211] on h2 "Les moteurs Bosch" at bounding box center [442, 218] width 579 height 15
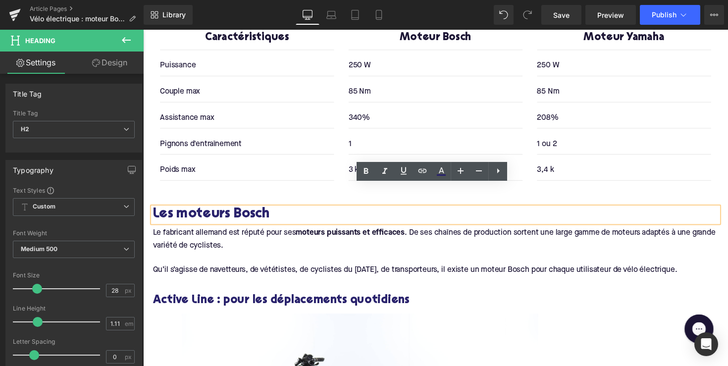
click at [193, 299] on h3 "Active Line : pour les déplacements quotidiens" at bounding box center [442, 306] width 579 height 15
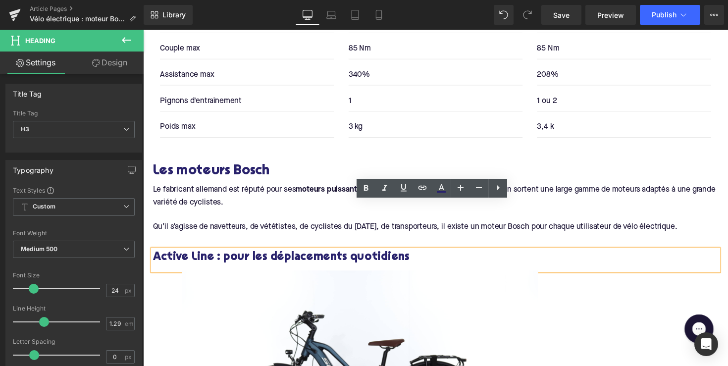
scroll to position [1591, 0]
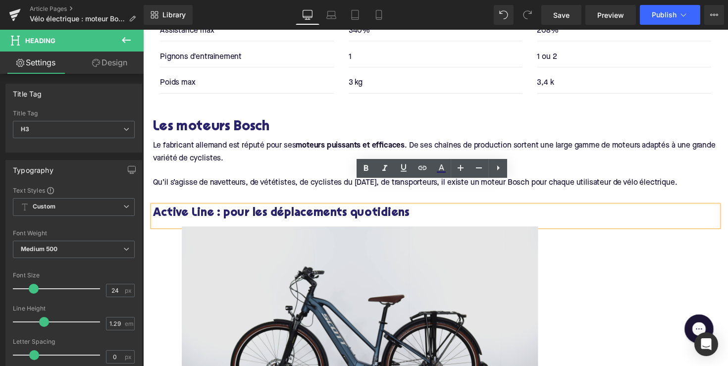
click at [207, 260] on img at bounding box center [442, 352] width 579 height 243
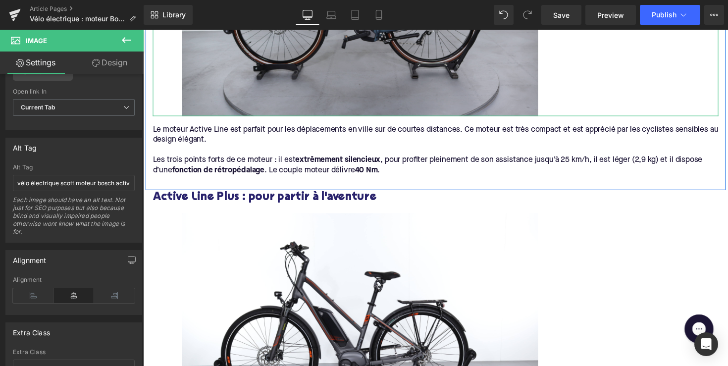
scroll to position [1974, 0]
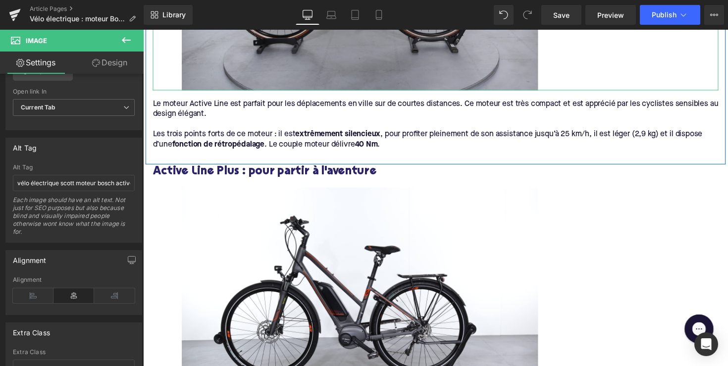
click at [233, 275] on img at bounding box center [442, 317] width 579 height 252
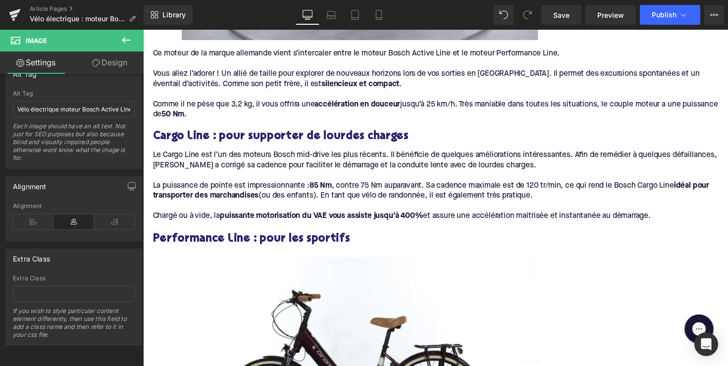
scroll to position [2447, 0]
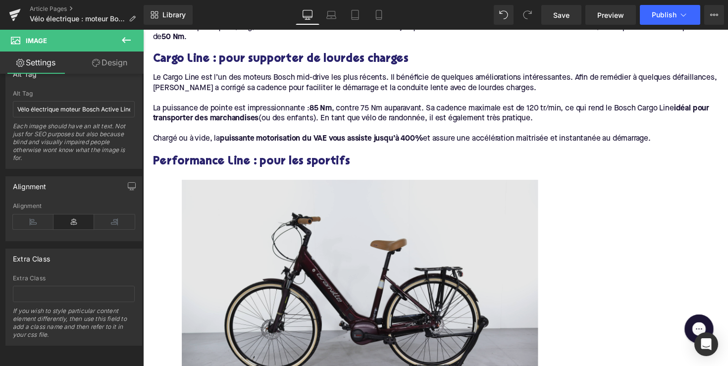
click at [235, 259] on img at bounding box center [442, 305] width 579 height 243
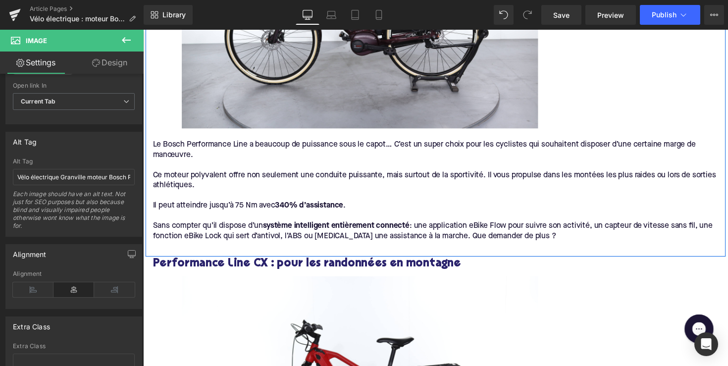
scroll to position [2811, 0]
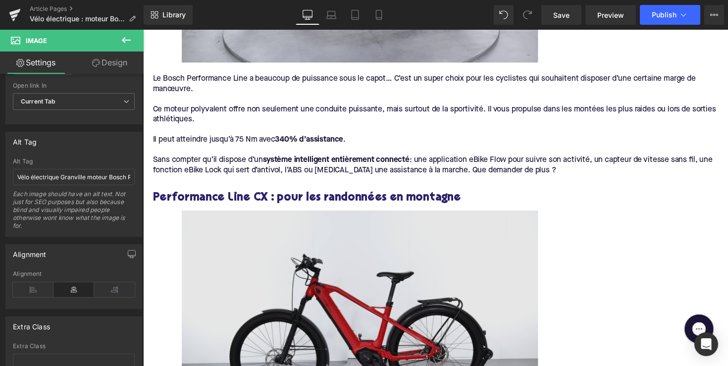
click at [232, 251] on img at bounding box center [442, 342] width 579 height 255
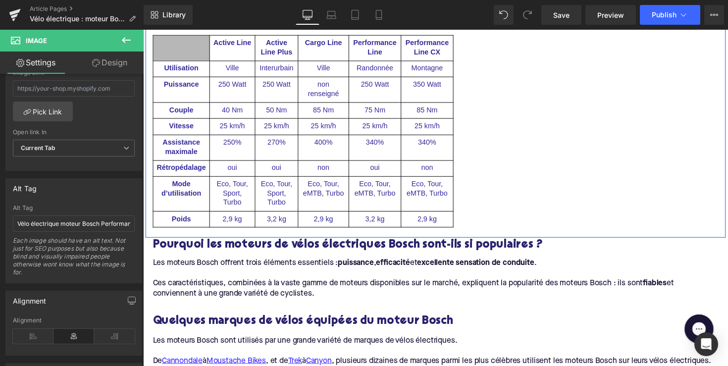
scroll to position [3450, 0]
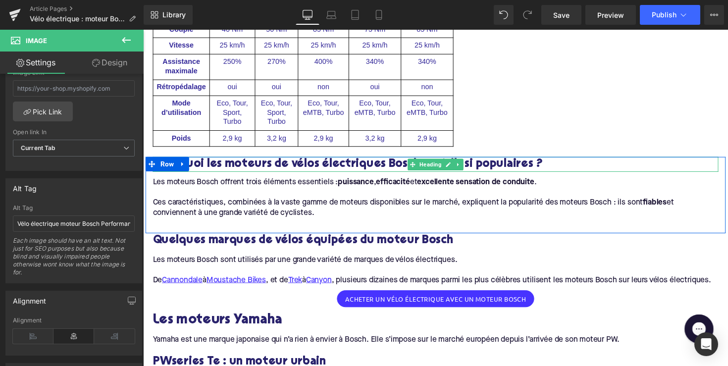
click at [259, 160] on h3 "Pourquoi les moteurs de vélos électriques Bosch sont-ils si populaires ?" at bounding box center [442, 167] width 579 height 15
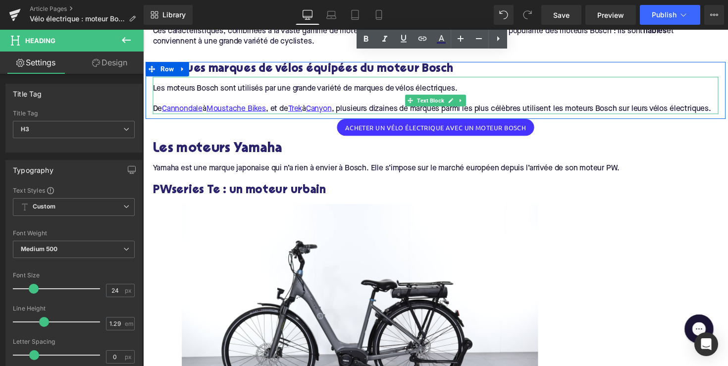
scroll to position [3658, 0]
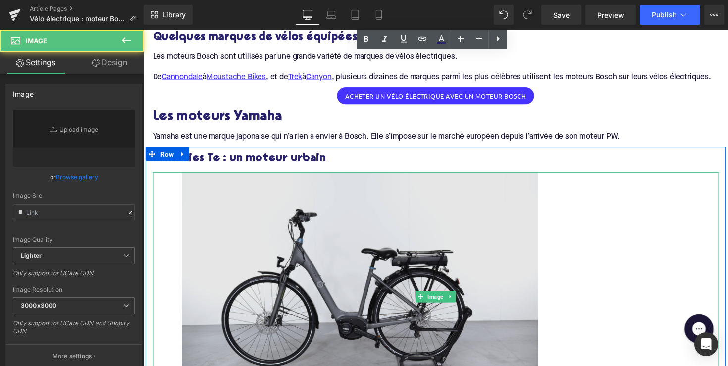
click at [269, 250] on img at bounding box center [442, 303] width 579 height 254
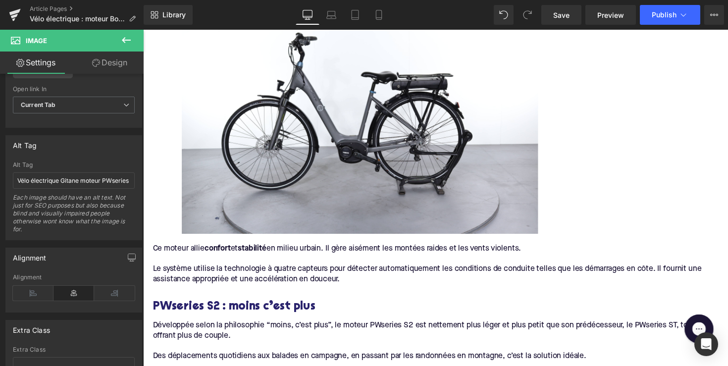
scroll to position [3724, 0]
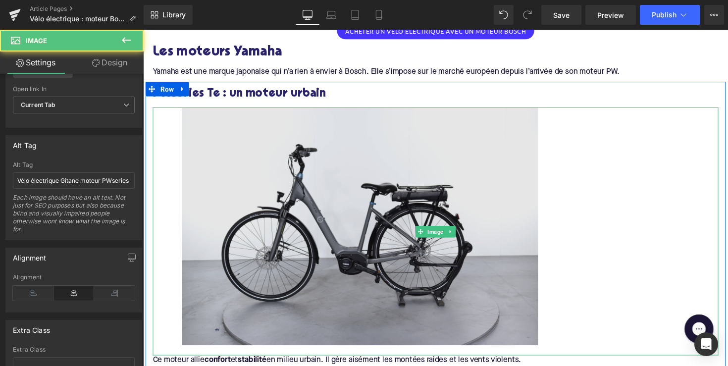
click at [239, 217] on img at bounding box center [442, 236] width 579 height 254
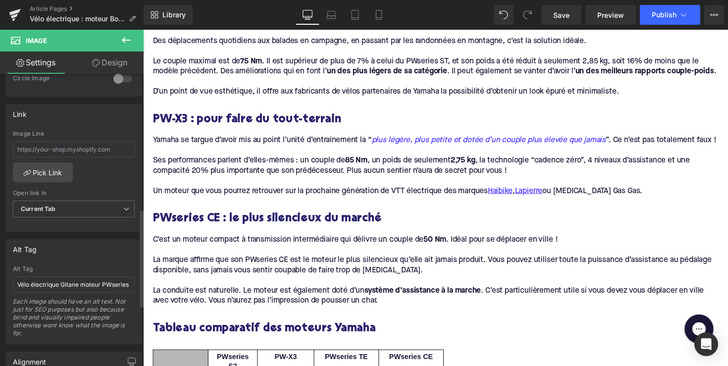
scroll to position [4165, 0]
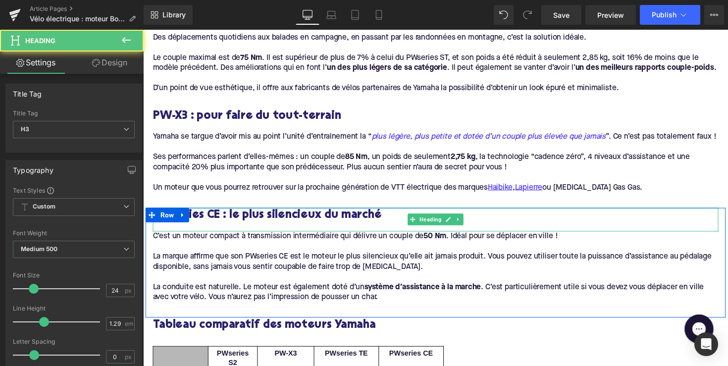
click at [357, 212] on h3 "PWseries CE : le plus silencieux du marché" at bounding box center [442, 219] width 579 height 15
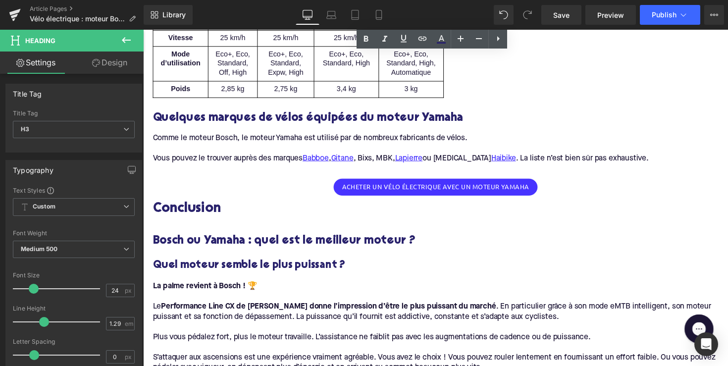
scroll to position [4577, 0]
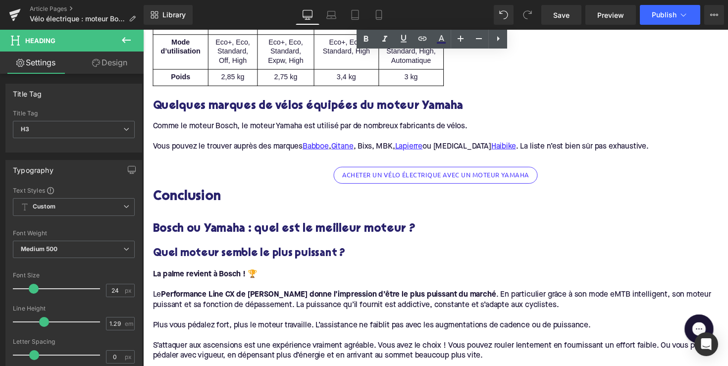
click at [369, 170] on div "Acheter un vélo électrique avec un moteur Yamaha Button" at bounding box center [442, 178] width 599 height 17
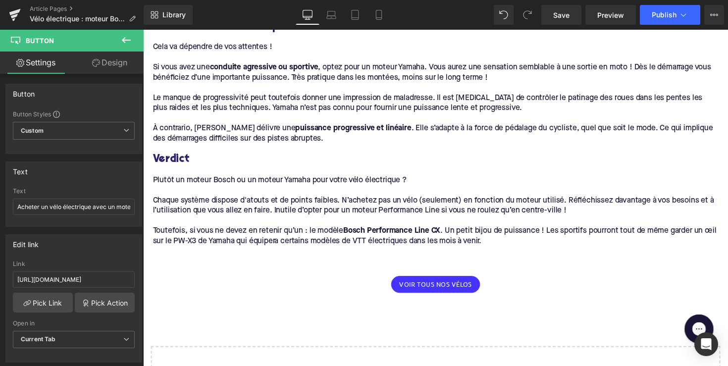
scroll to position [4973, 0]
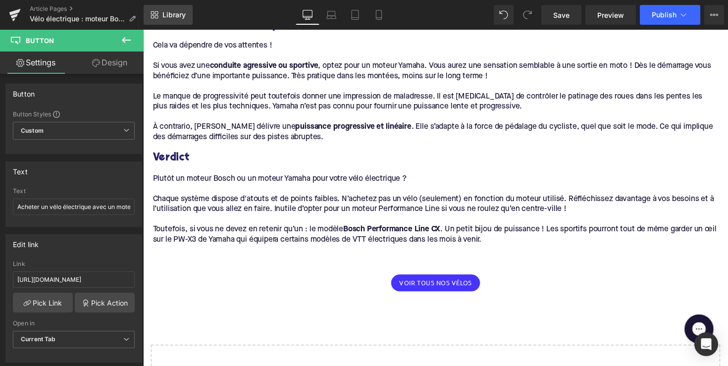
click at [166, 9] on link "Library" at bounding box center [168, 15] width 49 height 20
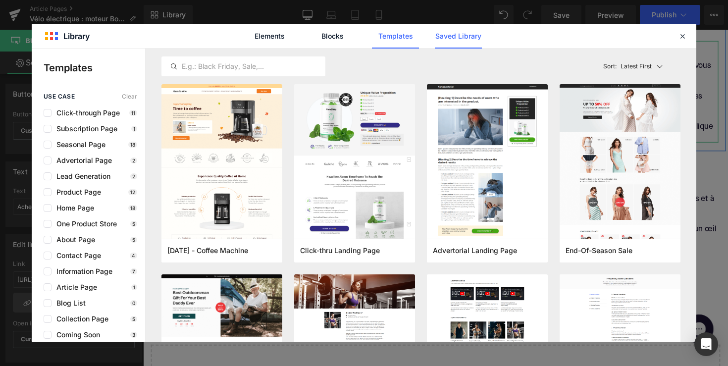
click at [447, 41] on link "Saved Library" at bounding box center [458, 36] width 47 height 25
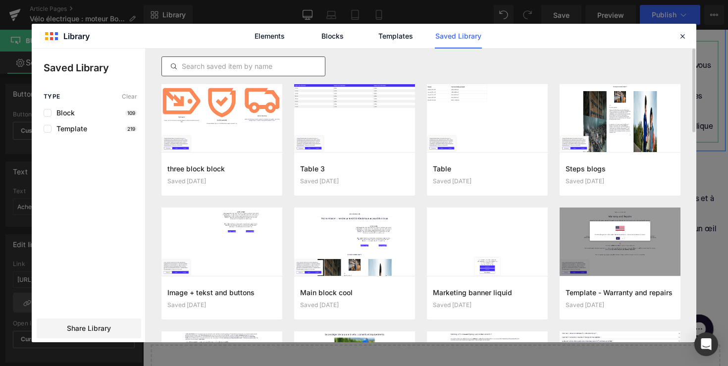
click at [251, 63] on input "text" at bounding box center [243, 66] width 163 height 12
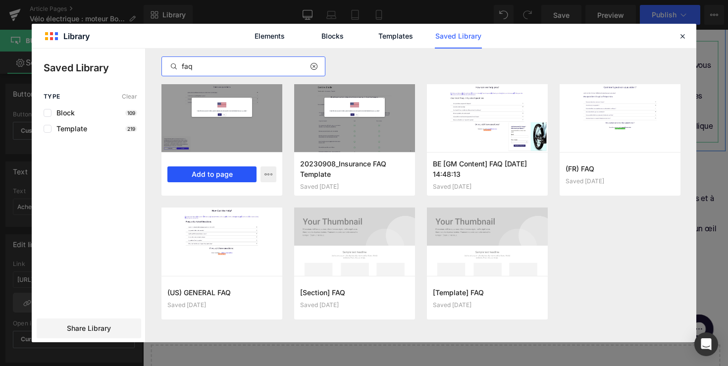
type input "faq"
click at [218, 175] on button "Add to page" at bounding box center [211, 174] width 89 height 16
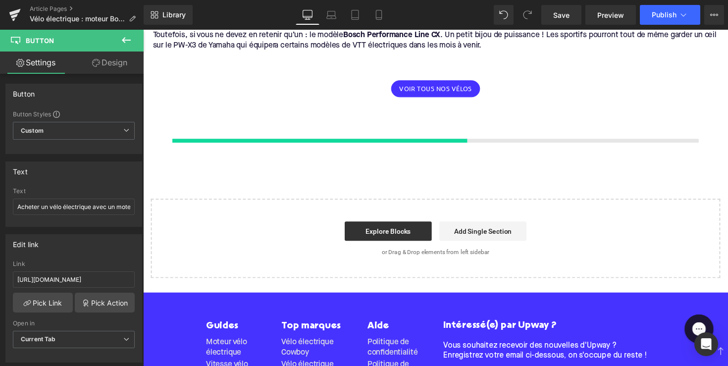
scroll to position [5172, 0]
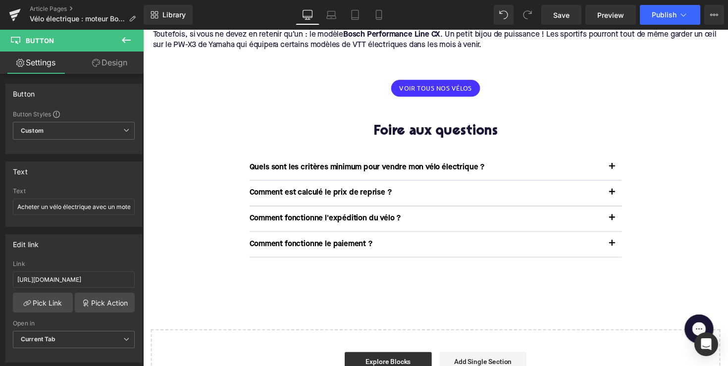
click at [353, 166] on p "Quels sont les critères minimum pour vendre mon vélo électrique ?" at bounding box center [432, 171] width 361 height 10
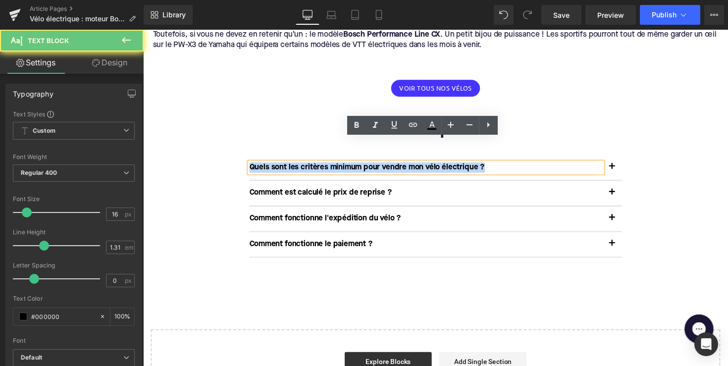
click at [353, 166] on p "Quels sont les critères minimum pour vendre mon vélo électrique ?" at bounding box center [432, 171] width 361 height 10
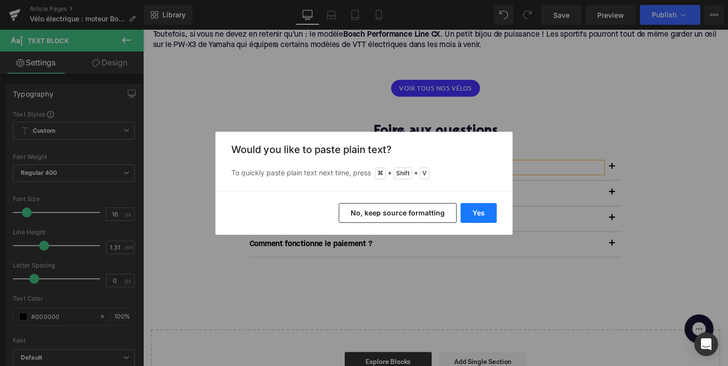
click at [472, 212] on button "Yes" at bounding box center [479, 213] width 36 height 20
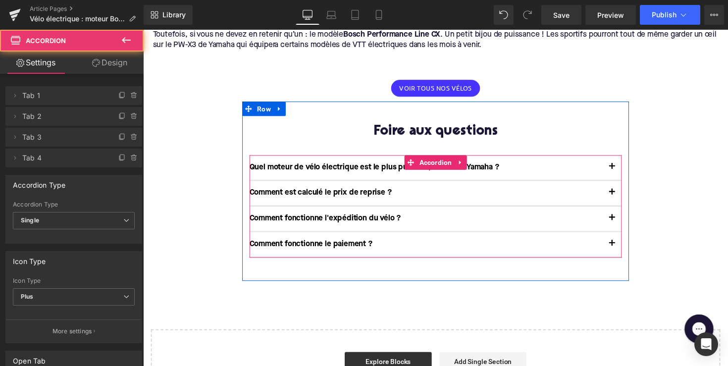
click at [623, 158] on button "button" at bounding box center [624, 170] width 20 height 25
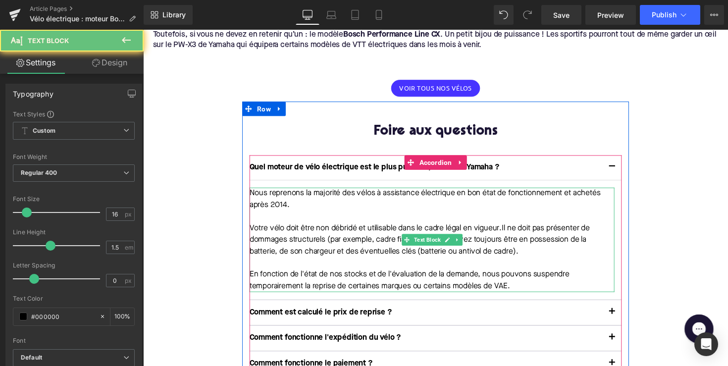
click at [416, 215] on p at bounding box center [439, 221] width 374 height 12
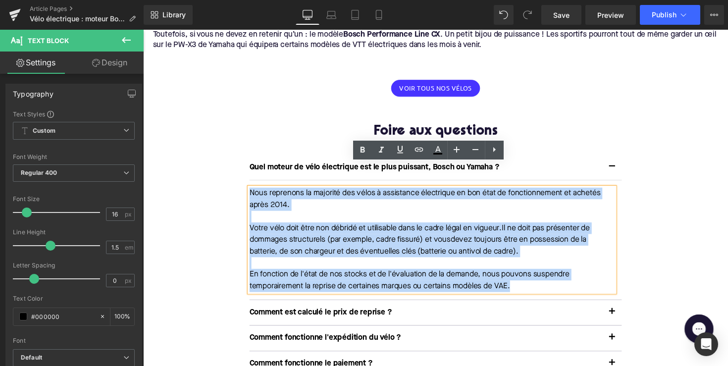
drag, startPoint x: 532, startPoint y: 268, endPoint x: 234, endPoint y: 162, distance: 316.9
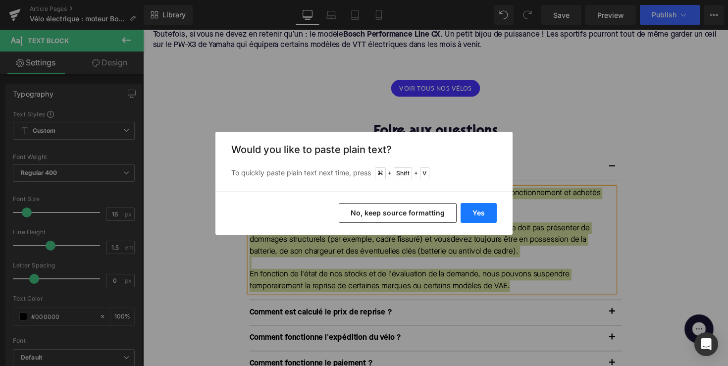
click at [469, 211] on button "Yes" at bounding box center [479, 213] width 36 height 20
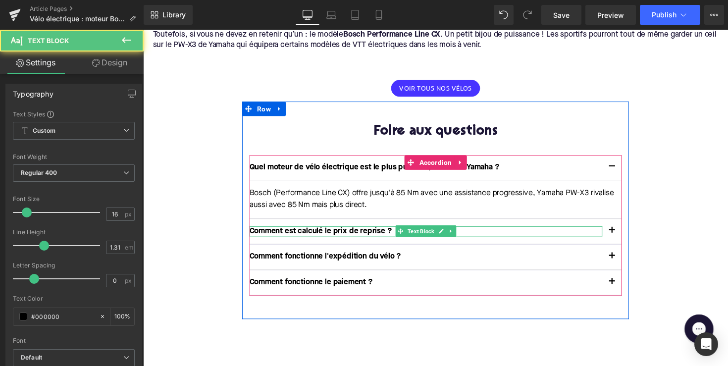
click at [357, 231] on p "Comment est calculé le prix de reprise ?" at bounding box center [432, 236] width 361 height 10
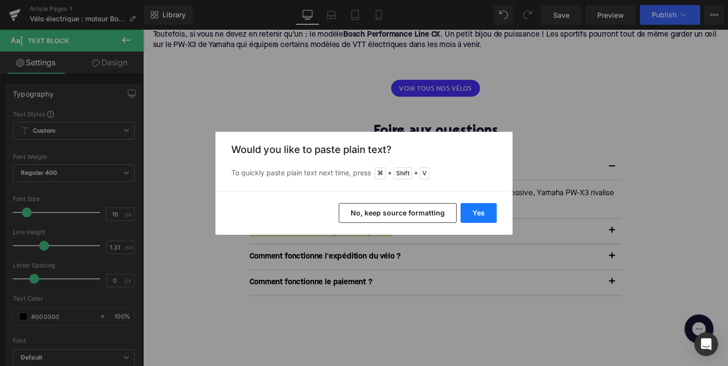
click at [466, 215] on button "Yes" at bounding box center [479, 213] width 36 height 20
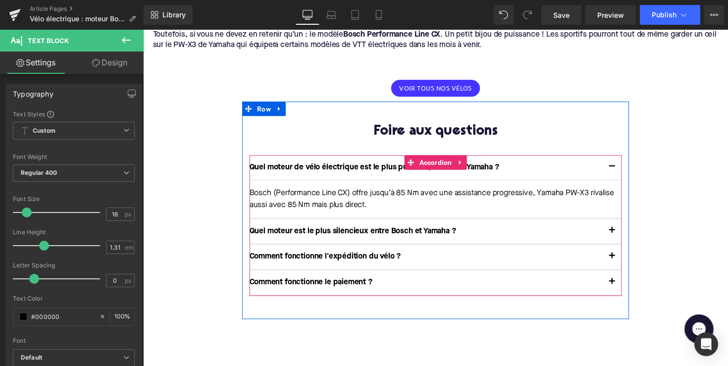
click at [625, 224] on button "button" at bounding box center [624, 236] width 20 height 25
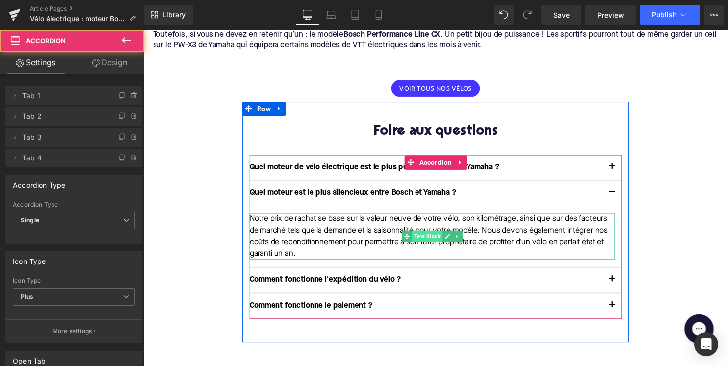
click at [425, 224] on p "Notre prix de rachat se base sur la valeur neuve de votre vélo, son kilométrage…" at bounding box center [439, 242] width 374 height 48
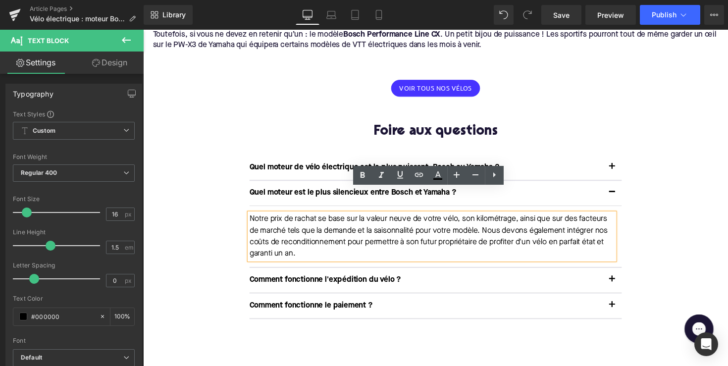
click at [388, 230] on p "Notre prix de rachat se base sur la valeur neuve de votre vélo, son kilométrage…" at bounding box center [439, 242] width 374 height 48
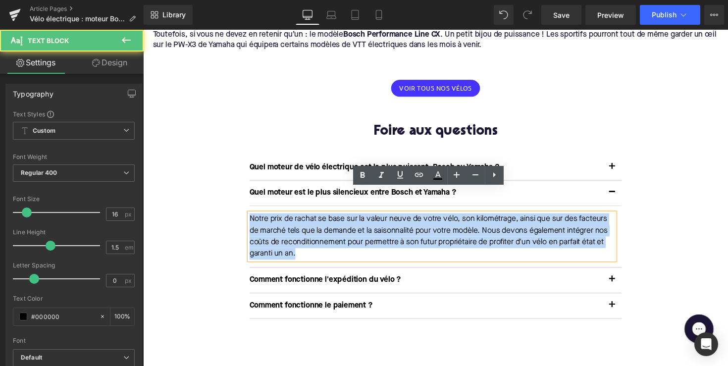
drag, startPoint x: 364, startPoint y: 232, endPoint x: 221, endPoint y: 196, distance: 148.1
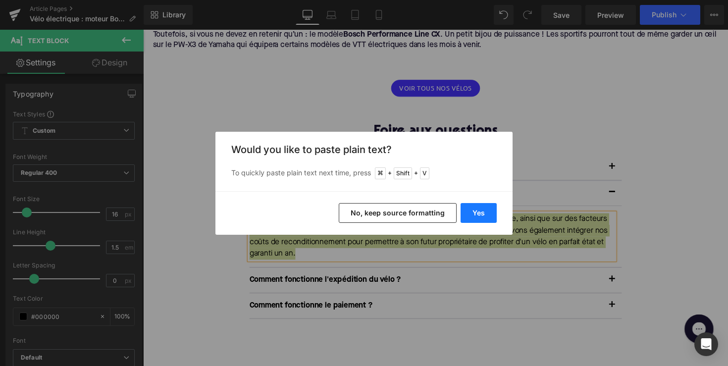
click at [476, 212] on button "Yes" at bounding box center [479, 213] width 36 height 20
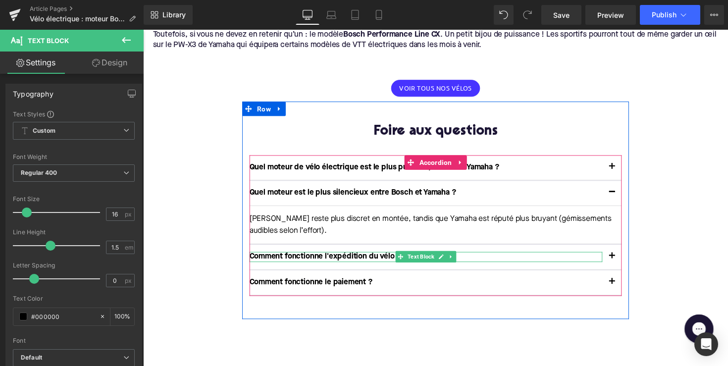
click at [375, 258] on p "Comment fonctionne l'expédition du vélo ?" at bounding box center [432, 263] width 361 height 10
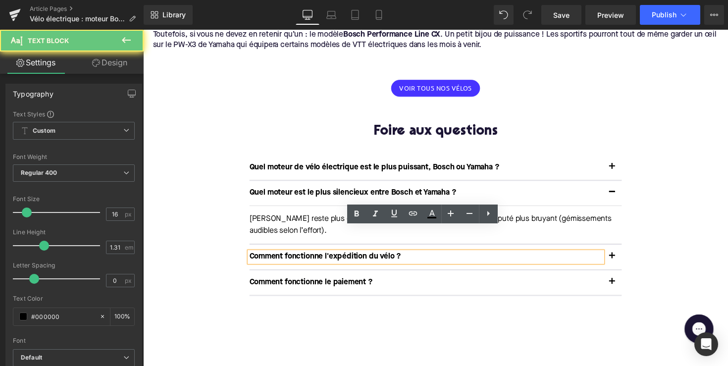
click at [375, 258] on p "Comment fonctionne l'expédition du vélo ?" at bounding box center [432, 263] width 361 height 10
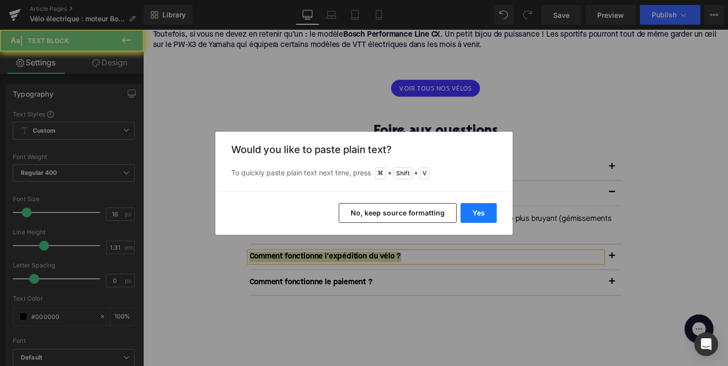
click at [479, 210] on button "Yes" at bounding box center [479, 213] width 36 height 20
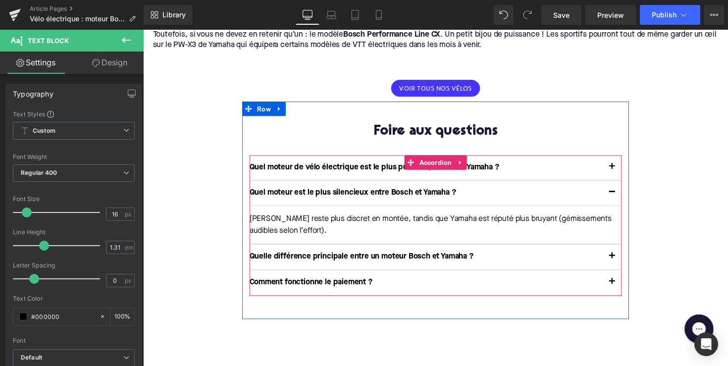
click at [621, 250] on button "button" at bounding box center [624, 262] width 20 height 25
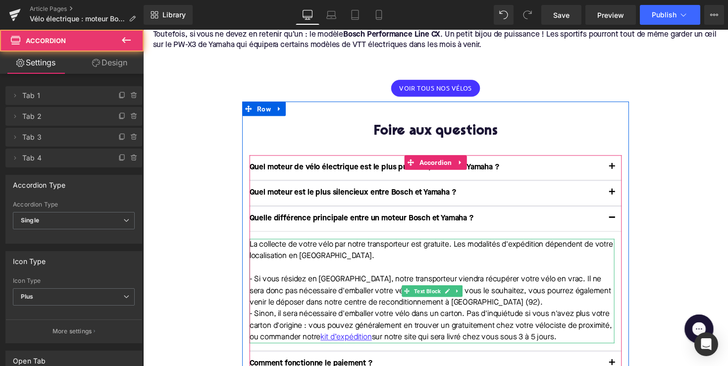
click at [353, 268] on p at bounding box center [439, 274] width 374 height 12
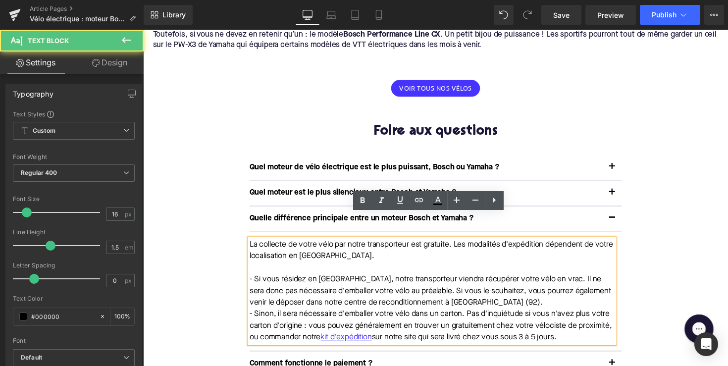
drag, startPoint x: 614, startPoint y: 323, endPoint x: 202, endPoint y: 215, distance: 426.3
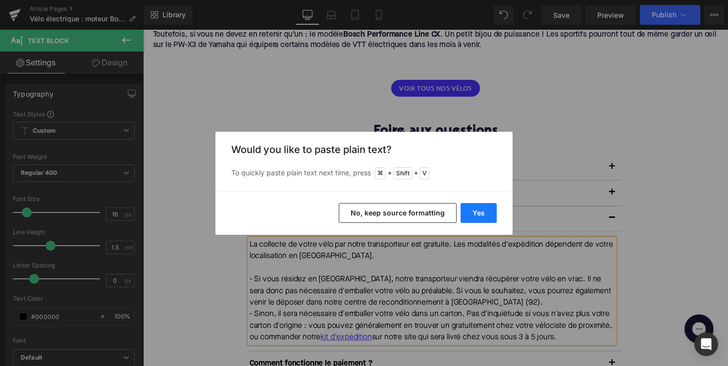
click at [479, 218] on button "Yes" at bounding box center [479, 213] width 36 height 20
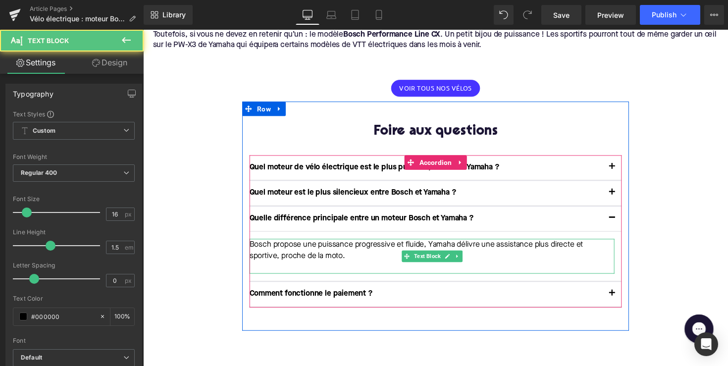
click at [279, 268] on p at bounding box center [439, 274] width 374 height 12
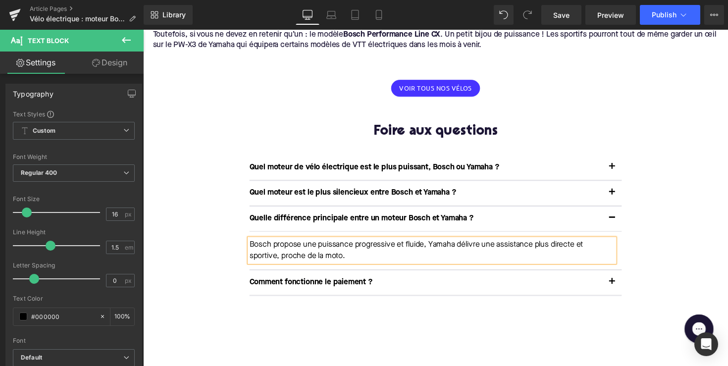
click at [350, 284] on div "Comment fonctionne le paiement ? Text Block" at bounding box center [432, 289] width 361 height 10
click at [350, 284] on p "Comment fonctionne le paiement ?" at bounding box center [432, 289] width 361 height 10
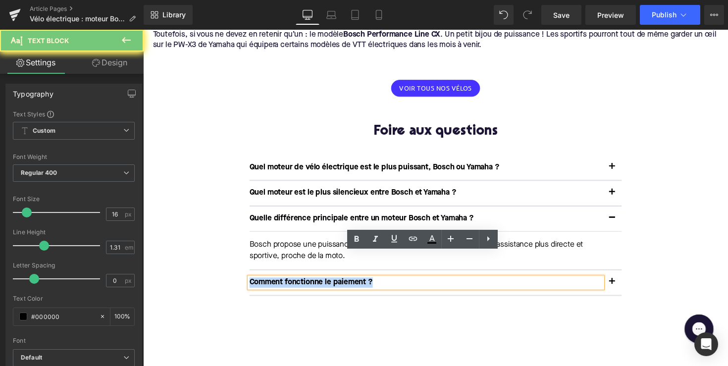
click at [350, 284] on p "Comment fonctionne le paiement ?" at bounding box center [432, 289] width 361 height 10
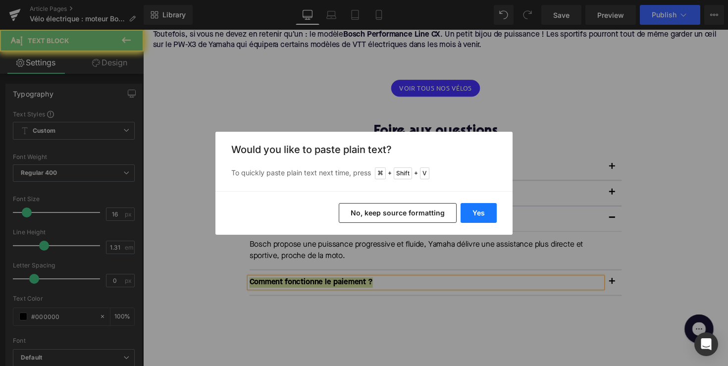
click at [472, 212] on button "Yes" at bounding box center [479, 213] width 36 height 20
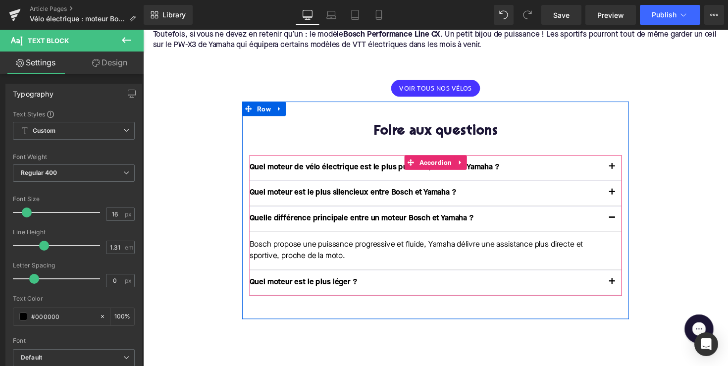
click at [623, 291] on span "button" at bounding box center [623, 291] width 0 height 0
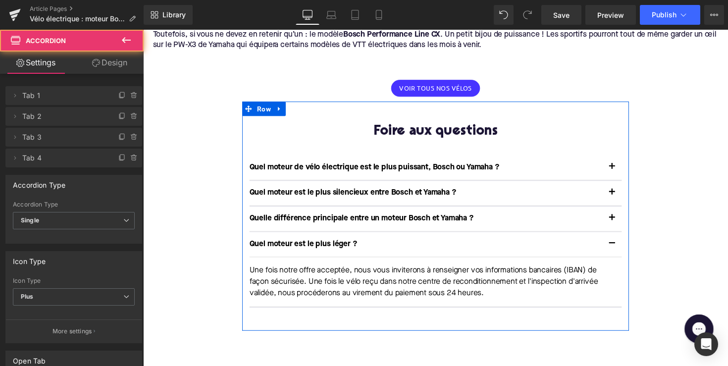
click at [364, 270] on p "Une fois notre offre acceptée, nous vous inviterons à renseigner vos informatio…" at bounding box center [439, 288] width 374 height 36
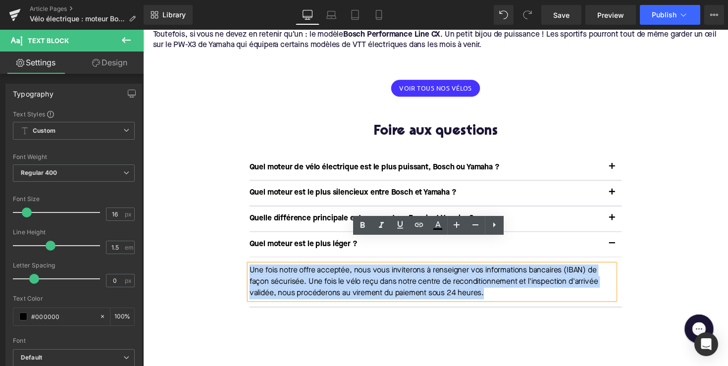
drag, startPoint x: 500, startPoint y: 269, endPoint x: 238, endPoint y: 231, distance: 264.3
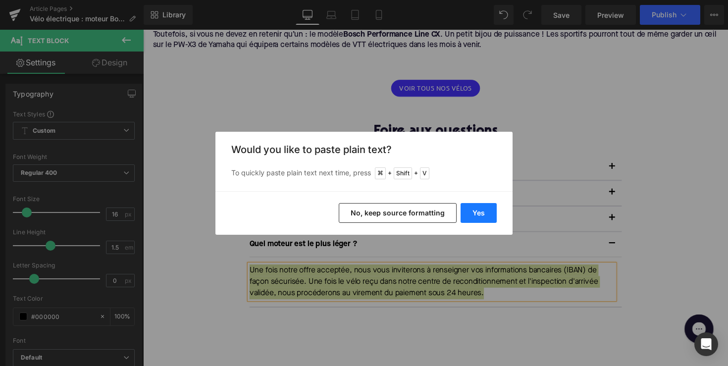
click at [478, 212] on button "Yes" at bounding box center [479, 213] width 36 height 20
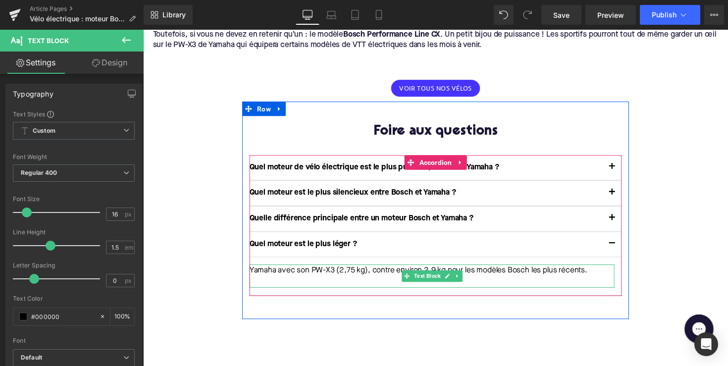
click at [347, 282] on p at bounding box center [439, 288] width 374 height 12
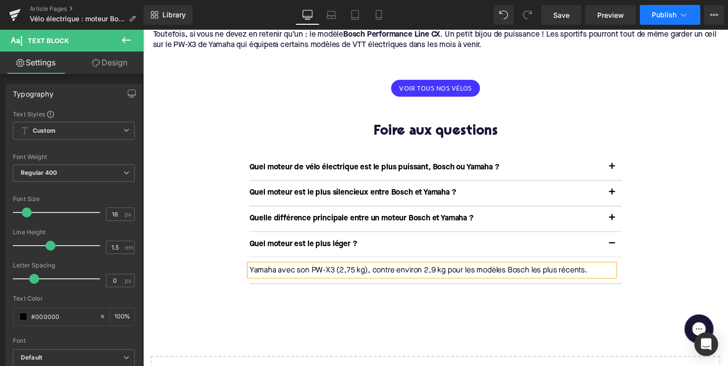
click at [658, 12] on span "Publish" at bounding box center [664, 15] width 25 height 8
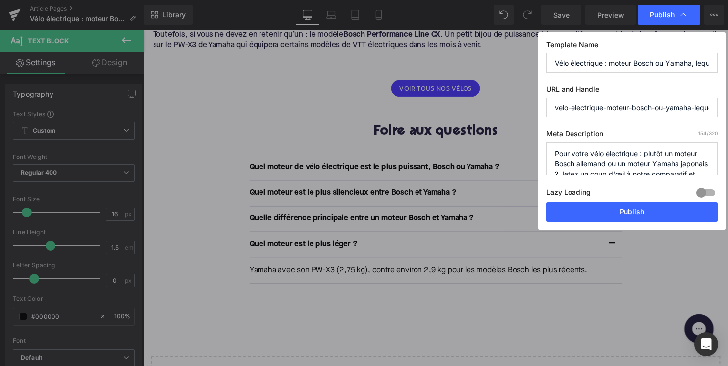
click at [575, 165] on textarea "Pour votre vélo électrique : plutôt un moteur Bosch allemand ou un moteur Yamah…" at bounding box center [631, 158] width 171 height 33
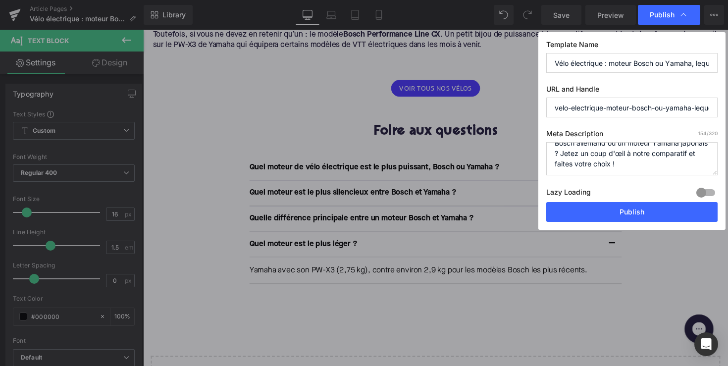
drag, startPoint x: 557, startPoint y: 153, endPoint x: 725, endPoint y: 202, distance: 175.8
click at [725, 202] on div "Publish Template Name Vélo électrique : moteur Bosch ou Yamaha, lequel choisir …" at bounding box center [364, 183] width 728 height 366
paste textarea "Moteur Bosch ou Yamaha pour vélo électrique ? Comparez puissance, silence, poid…"
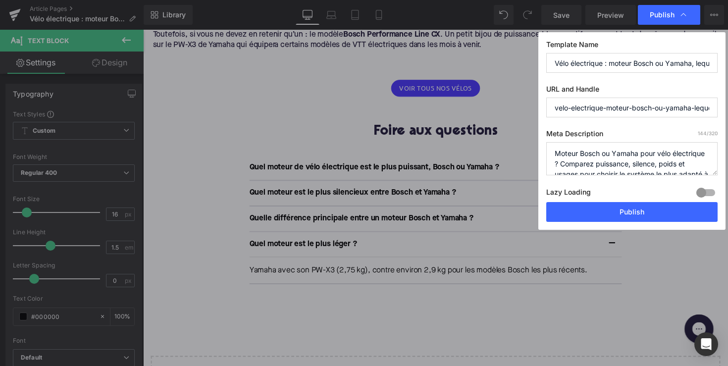
scroll to position [0, 0]
type textarea "Moteur Bosch ou Yamaha pour vélo électrique ? Comparez puissance, silence, poid…"
click at [656, 215] on button "Publish" at bounding box center [631, 212] width 171 height 20
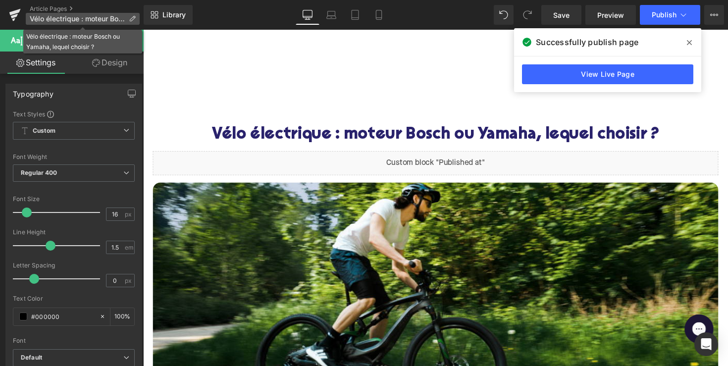
click at [62, 13] on p "Vélo électrique : moteur Bosch ou Yamaha, lequel choisir ?" at bounding box center [83, 19] width 114 height 12
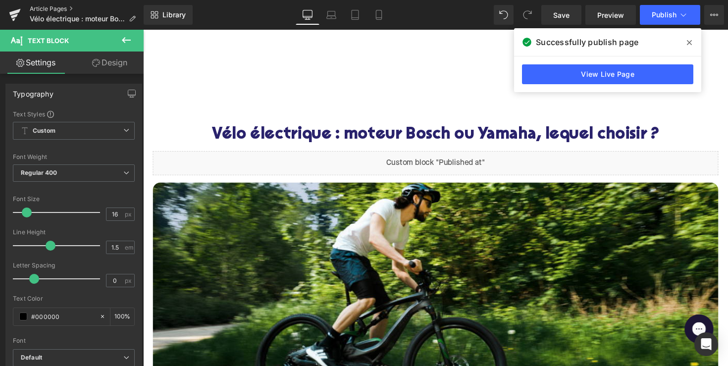
click at [68, 9] on link "Article Pages" at bounding box center [87, 9] width 114 height 8
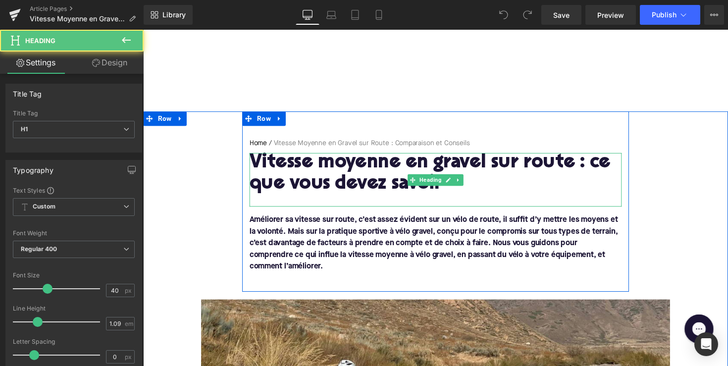
click at [382, 170] on h1 "Vitesse moyenne en gravel sur route : ce que vous devez savoir" at bounding box center [442, 177] width 381 height 43
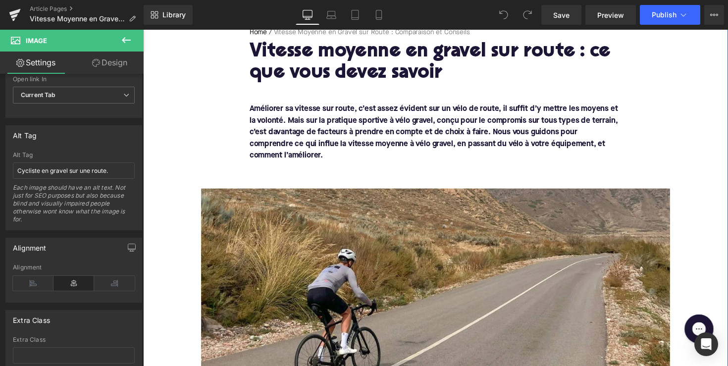
scroll to position [288, 0]
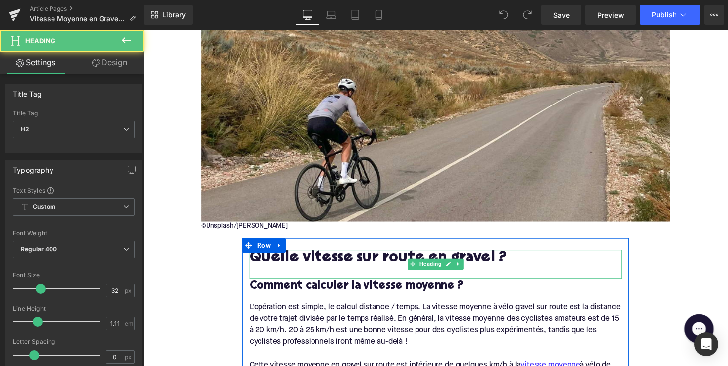
click at [289, 265] on h2 "Quelle vitesse sur route en gravel ?" at bounding box center [442, 264] width 381 height 18
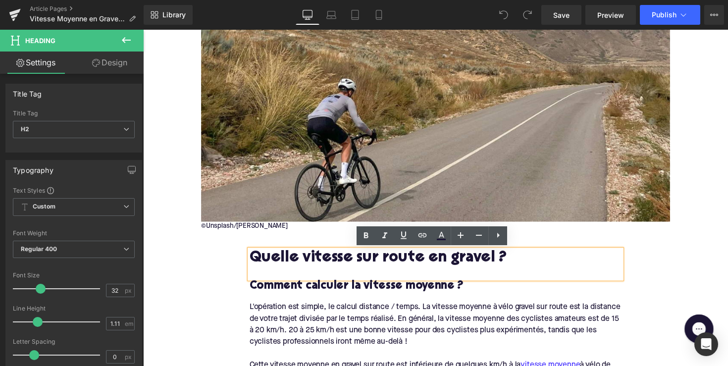
click at [293, 287] on h3 "Comment calculer la vitesse moyenne ?" at bounding box center [442, 292] width 381 height 15
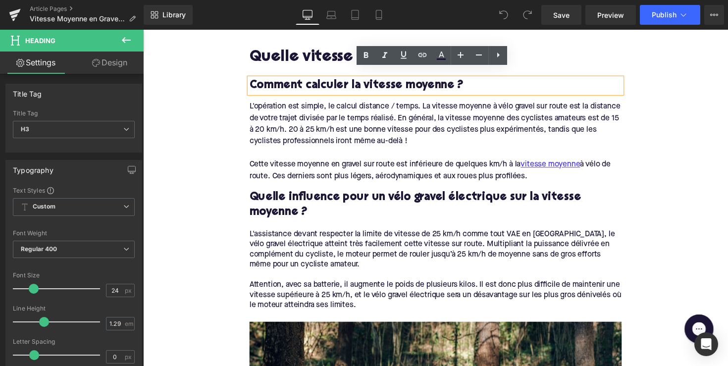
scroll to position [502, 0]
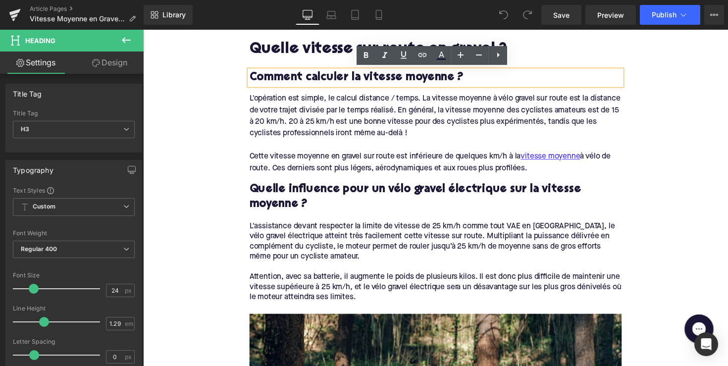
click at [291, 202] on h3 "Quelle influence pour un vélo gravel électrique sur la vitesse moyenne ?" at bounding box center [442, 201] width 381 height 31
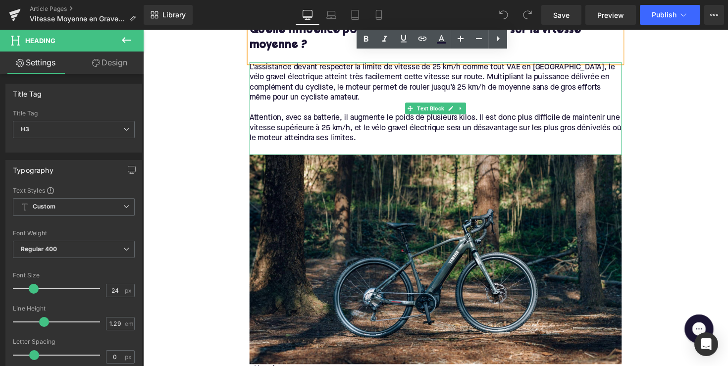
scroll to position [687, 0]
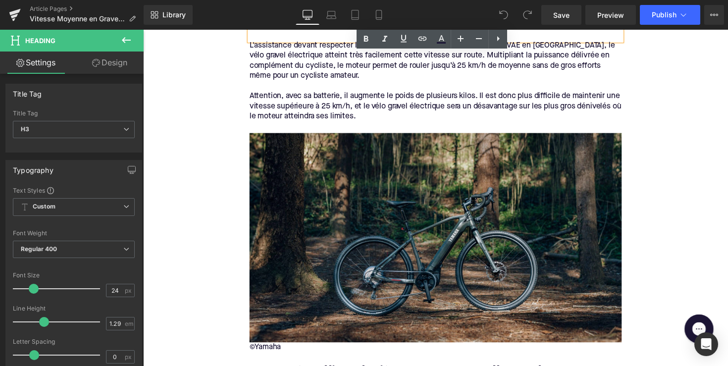
click at [313, 238] on img at bounding box center [442, 243] width 381 height 214
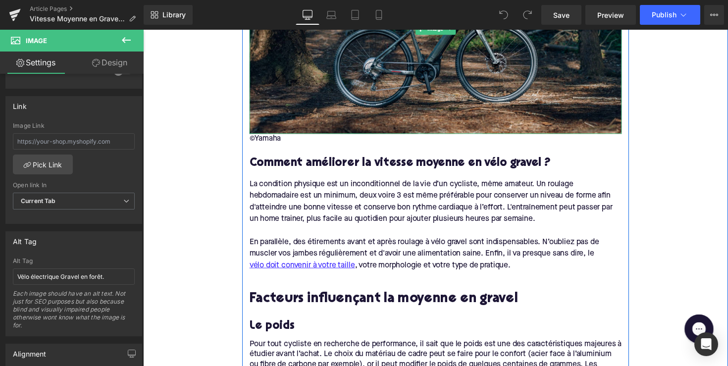
scroll to position [928, 0]
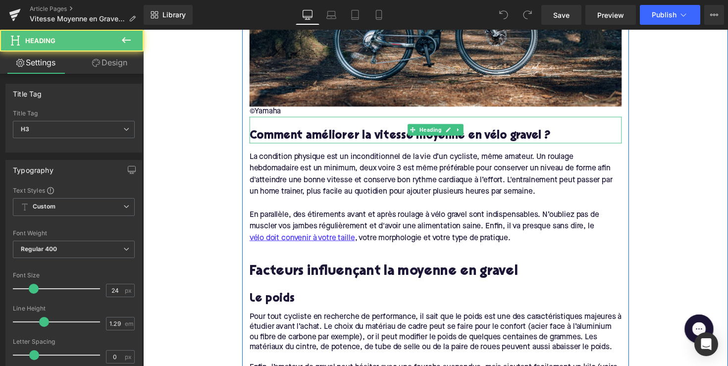
click at [262, 136] on h3 "Comment améliorer la vitesse moyenne en vélo gravel ?" at bounding box center [442, 138] width 381 height 15
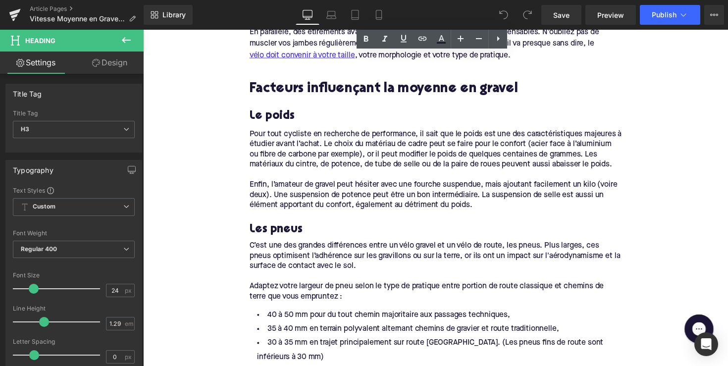
scroll to position [995, 0]
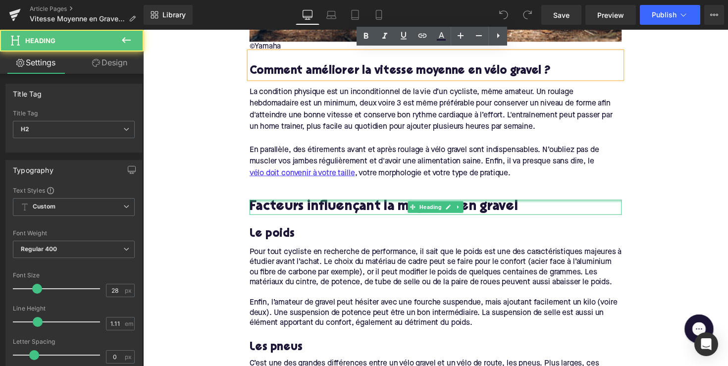
click at [282, 204] on div at bounding box center [442, 205] width 381 height 2
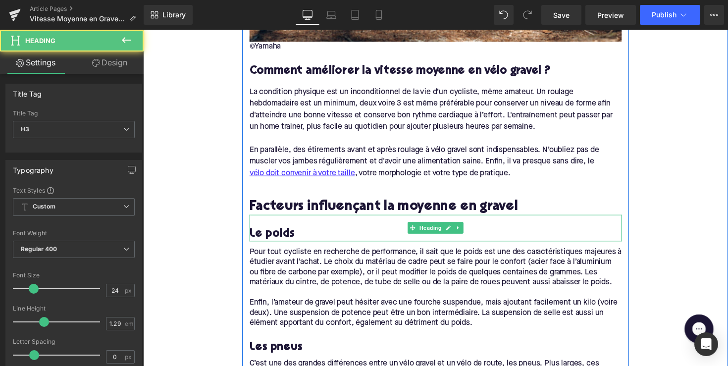
click at [268, 233] on h3 "Le poids" at bounding box center [442, 238] width 381 height 15
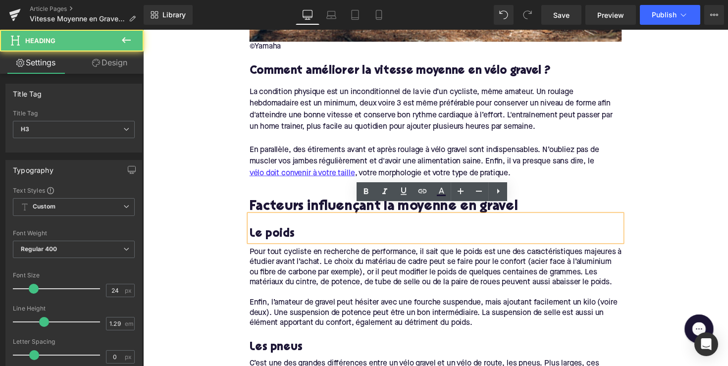
scroll to position [1087, 0]
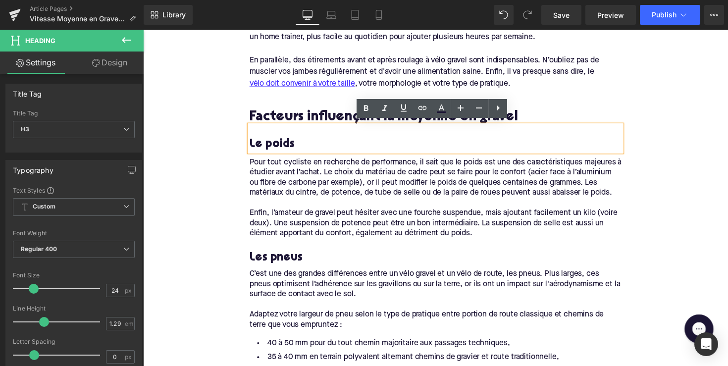
click at [264, 261] on h3 "Les pneus" at bounding box center [442, 263] width 381 height 15
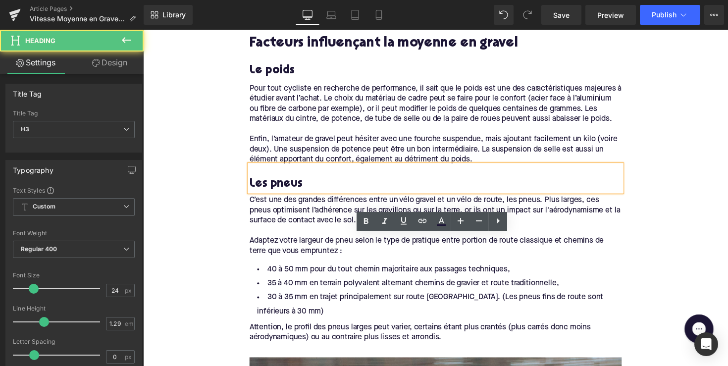
scroll to position [1256, 0]
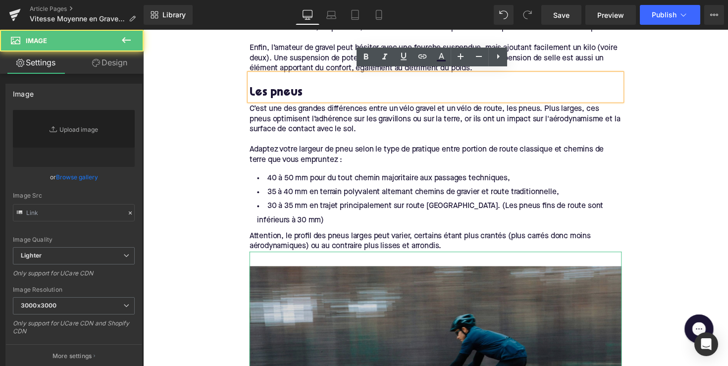
type input "[URL][DOMAIN_NAME]"
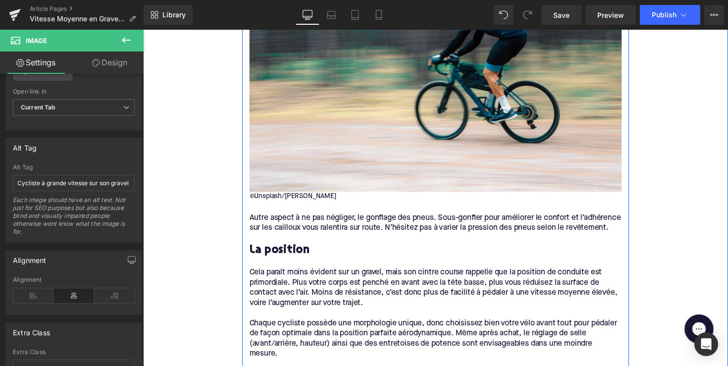
scroll to position [1592, 0]
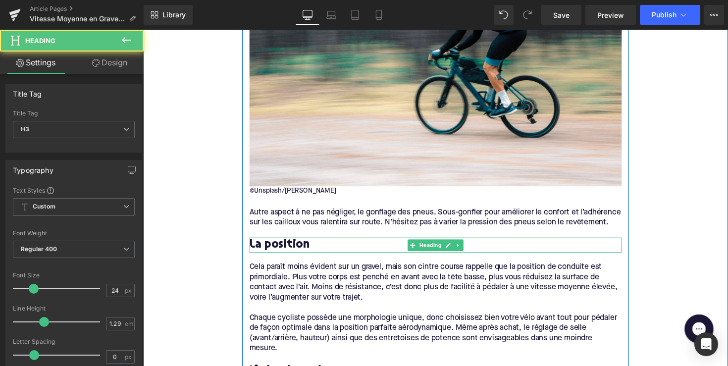
click at [268, 243] on div "La position Heading" at bounding box center [442, 250] width 381 height 15
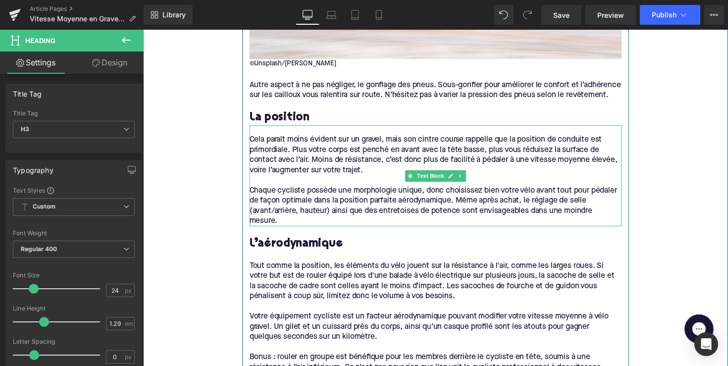
scroll to position [1745, 0]
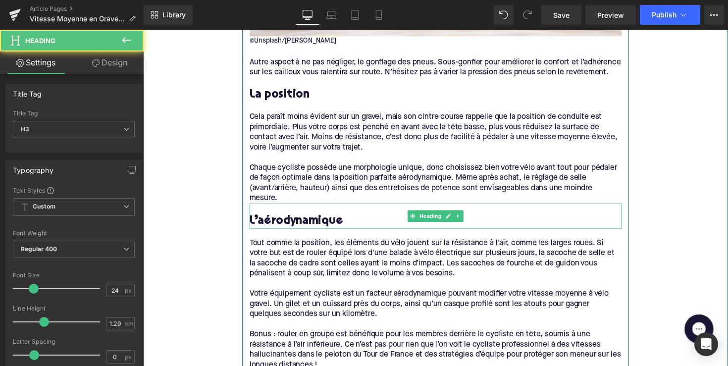
click at [269, 218] on h3 "L’aérodynamique" at bounding box center [442, 225] width 381 height 15
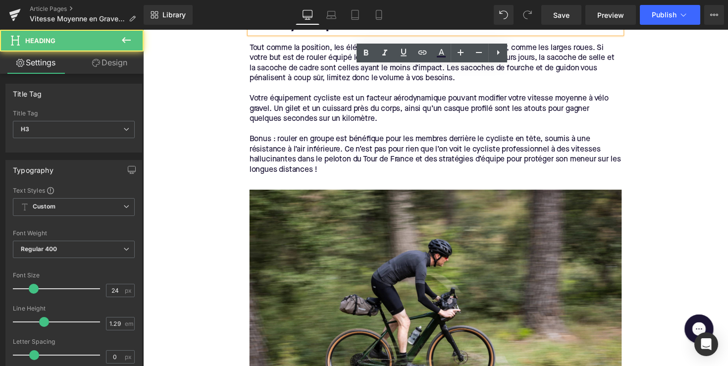
scroll to position [1983, 0]
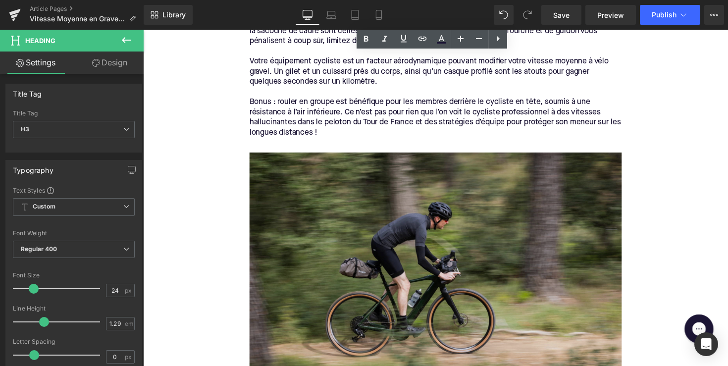
click at [269, 213] on img at bounding box center [442, 282] width 381 height 254
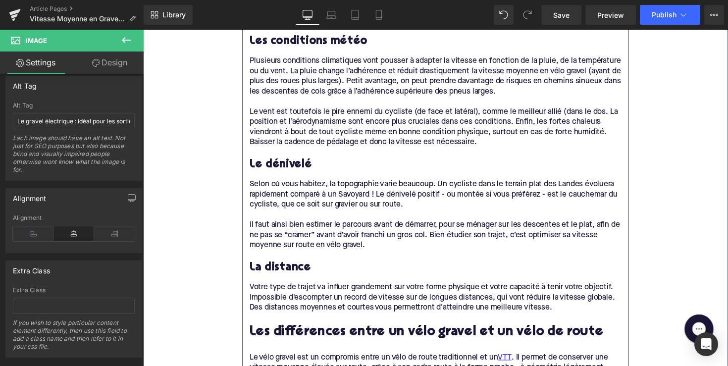
scroll to position [2541, 0]
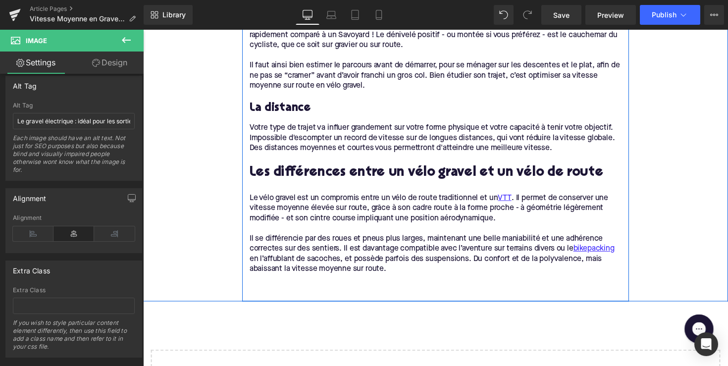
click at [329, 258] on p "Il se différencie par des roues et pneus plus larges, maintenant une belle mani…" at bounding box center [442, 260] width 381 height 42
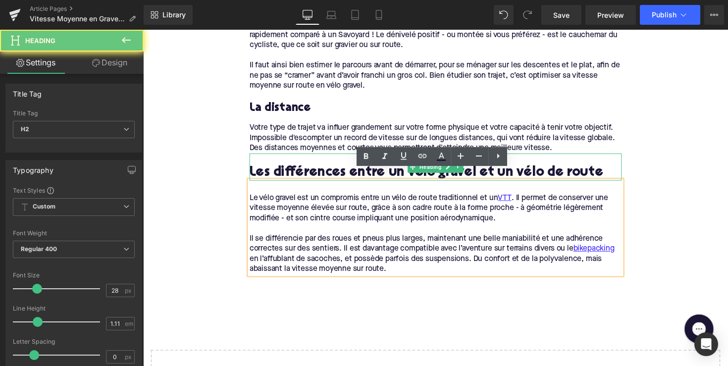
click at [312, 169] on h2 "Les différences entre un vélo gravel et un vélo de route" at bounding box center [442, 176] width 381 height 15
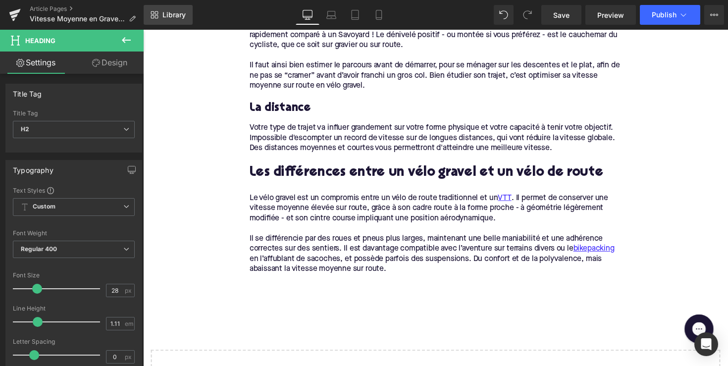
click at [172, 20] on link "Library" at bounding box center [168, 15] width 49 height 20
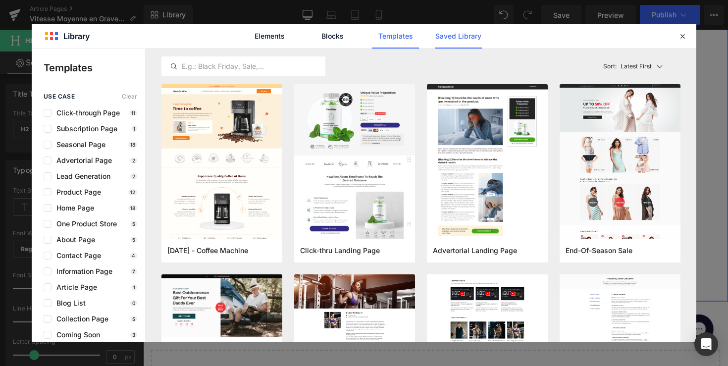
click at [464, 36] on link "Saved Library" at bounding box center [458, 36] width 47 height 25
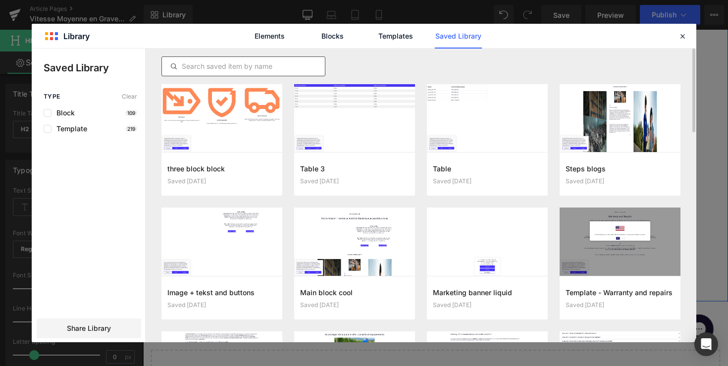
click at [246, 57] on div at bounding box center [243, 66] width 164 height 20
click at [244, 61] on input "text" at bounding box center [243, 66] width 163 height 12
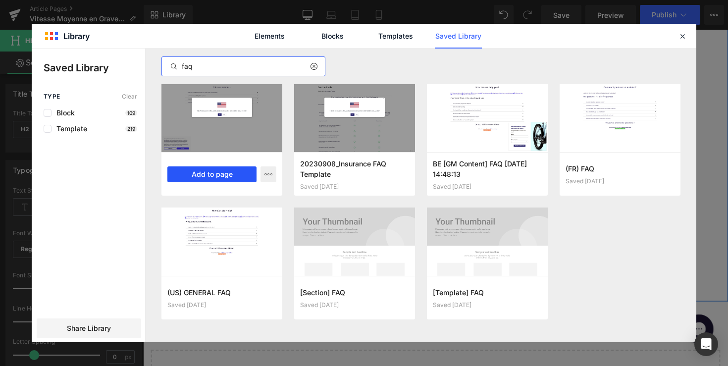
type input "faq"
click at [219, 174] on button "Add to page" at bounding box center [211, 174] width 89 height 16
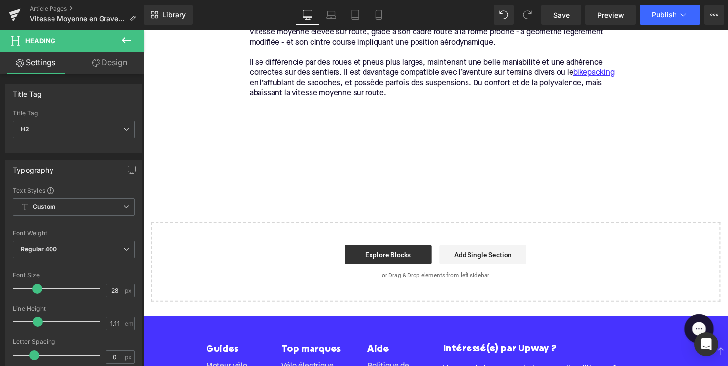
scroll to position [2759, 0]
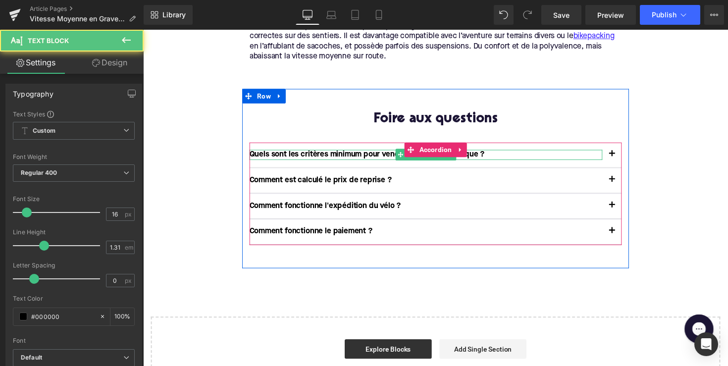
click at [391, 153] on p "Quels sont les critères minimum pour vendre mon vélo électrique ?" at bounding box center [432, 158] width 361 height 10
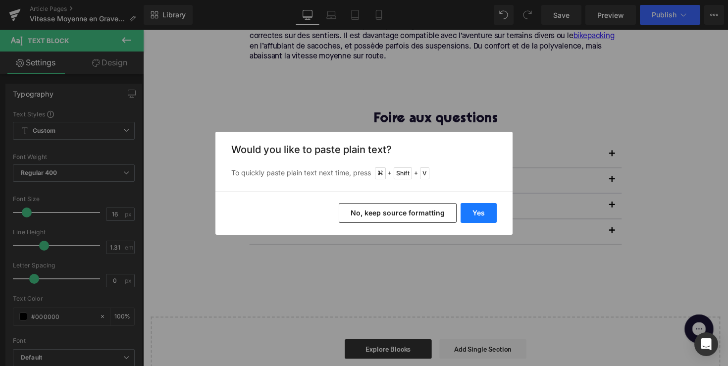
click at [489, 211] on button "Yes" at bounding box center [479, 213] width 36 height 20
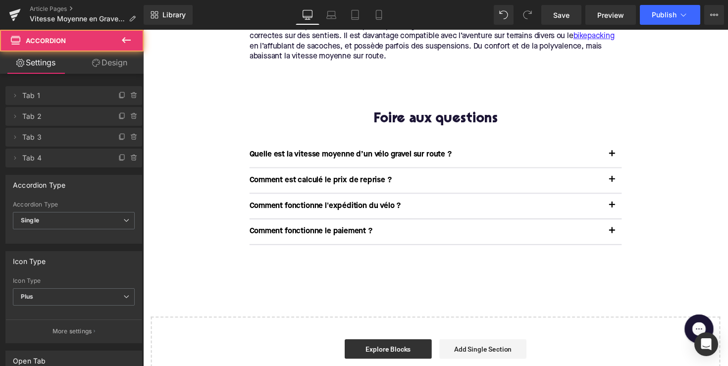
click at [623, 159] on span "button" at bounding box center [623, 159] width 0 height 0
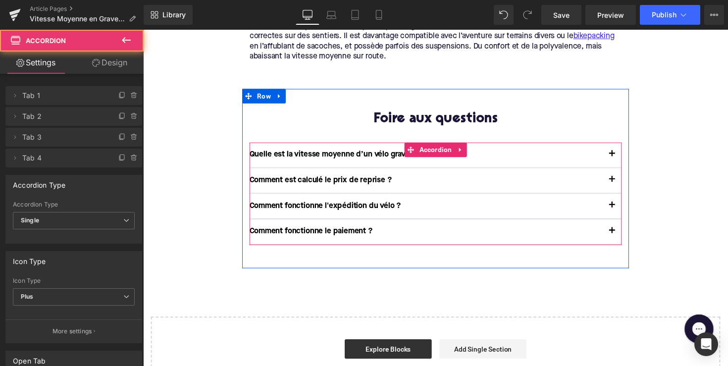
click at [623, 159] on span "button" at bounding box center [623, 159] width 0 height 0
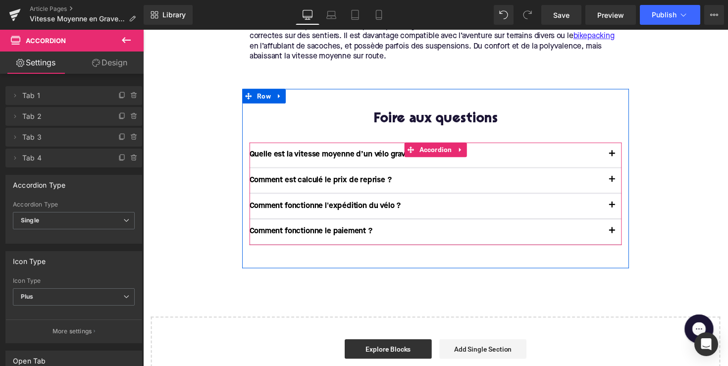
click at [621, 145] on button "button" at bounding box center [624, 157] width 20 height 25
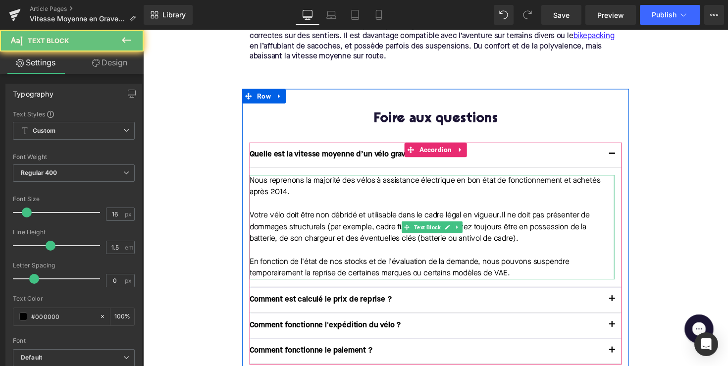
click at [305, 178] on p "Nous reprenons la majorité des vélos à assistance électrique en bon état de fon…" at bounding box center [439, 190] width 374 height 24
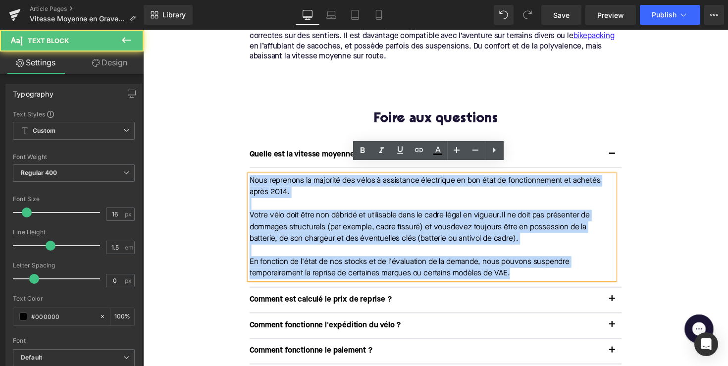
drag, startPoint x: 538, startPoint y: 266, endPoint x: 244, endPoint y: 166, distance: 310.2
click at [245, 166] on div "Foire aux questions Heading Quelle est la vitesse moyenne d’un vélo gravel sur …" at bounding box center [443, 243] width 396 height 258
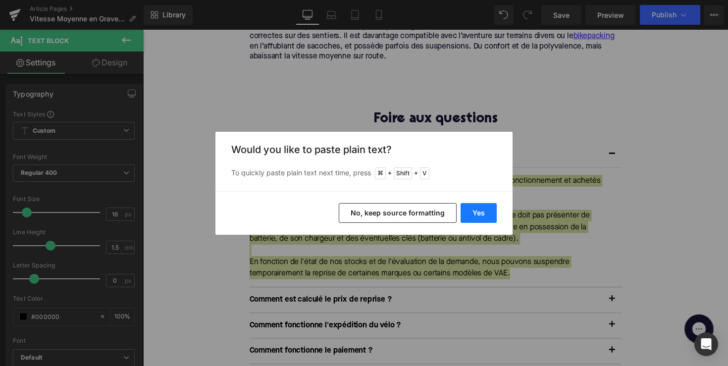
click at [472, 213] on button "Yes" at bounding box center [479, 213] width 36 height 20
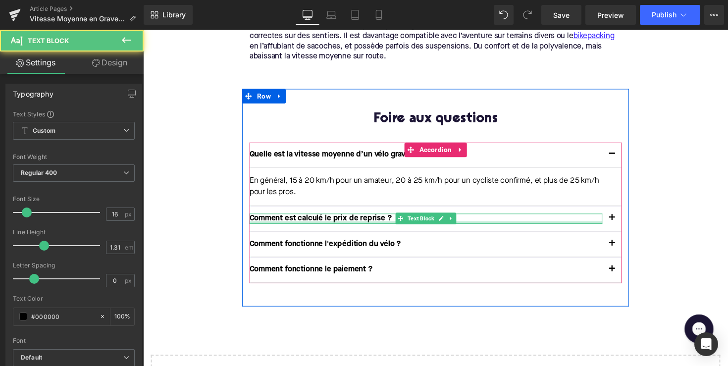
click at [374, 226] on div at bounding box center [432, 227] width 361 height 2
click at [374, 218] on p "Comment est calculé le prix de reprise ?" at bounding box center [432, 223] width 361 height 10
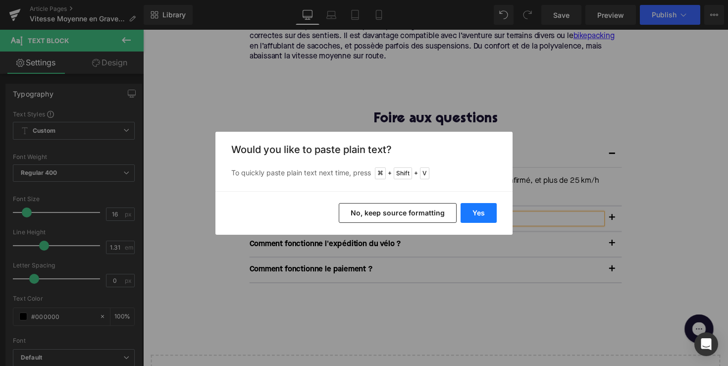
click at [489, 208] on button "Yes" at bounding box center [479, 213] width 36 height 20
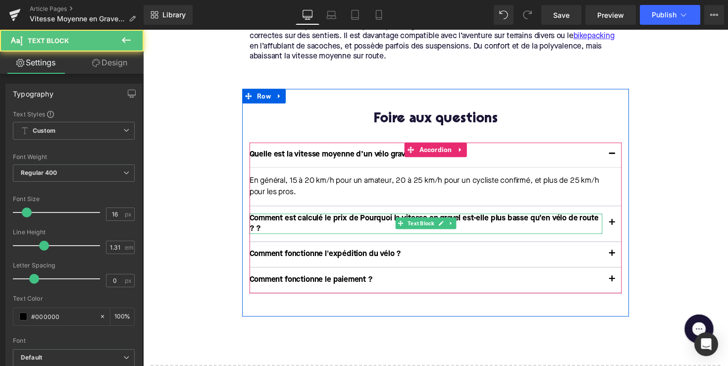
click at [371, 218] on p "Comment est calculé le prix de Pourquoi la vitesse en gravel est-elle plus bass…" at bounding box center [432, 228] width 361 height 21
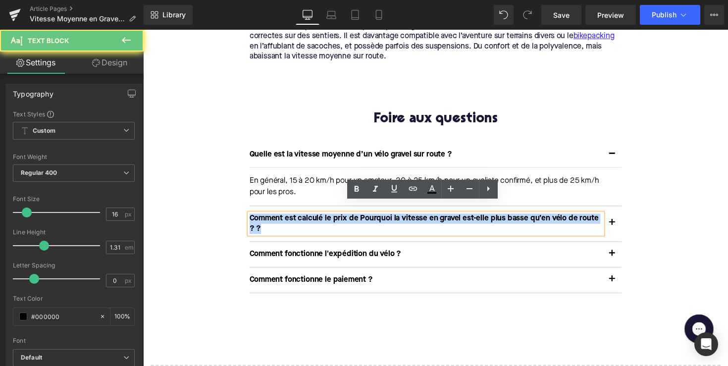
click at [371, 218] on p "Comment est calculé le prix de Pourquoi la vitesse en gravel est-elle plus bass…" at bounding box center [432, 228] width 361 height 21
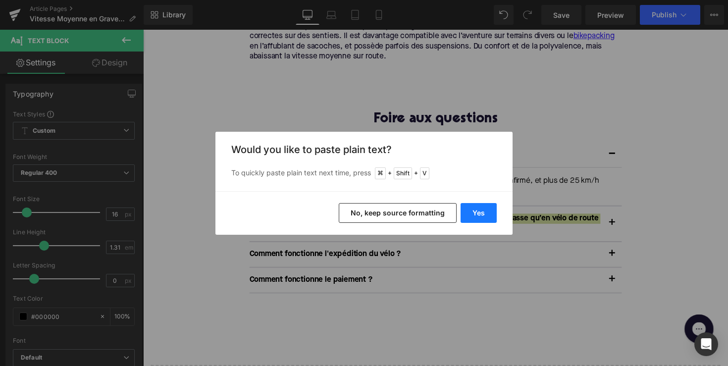
click at [489, 213] on button "Yes" at bounding box center [479, 213] width 36 height 20
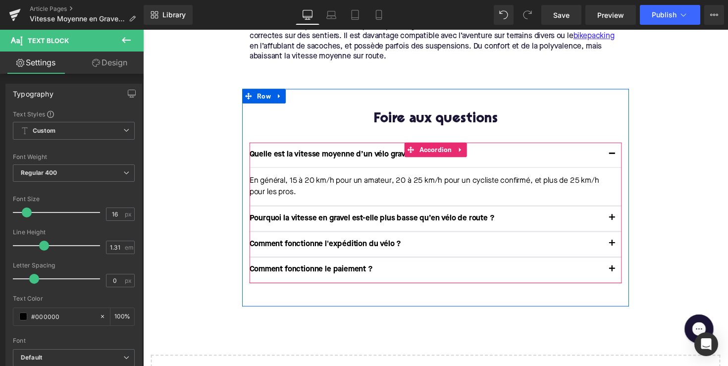
click at [623, 225] on span "button" at bounding box center [623, 225] width 0 height 0
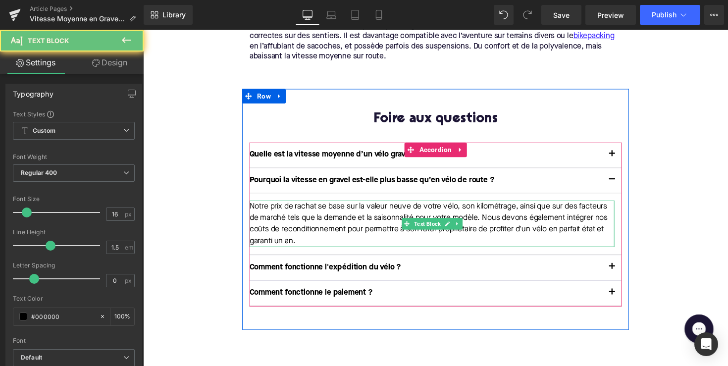
click at [395, 205] on p "Notre prix de rachat se base sur la valeur neuve de votre vélo, son kilométrage…" at bounding box center [439, 229] width 374 height 48
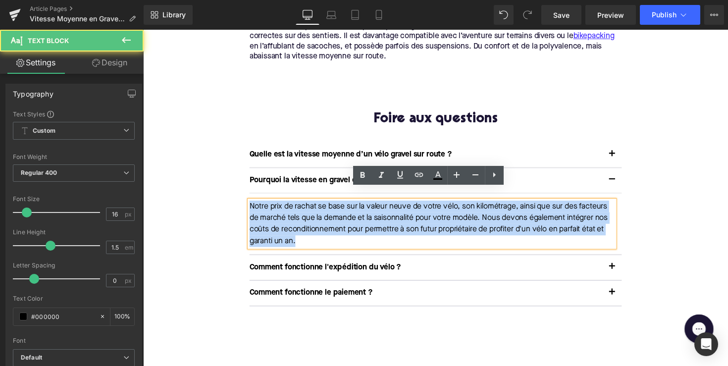
click at [395, 205] on p "Notre prix de rachat se base sur la valeur neuve de votre vélo, son kilométrage…" at bounding box center [439, 229] width 374 height 48
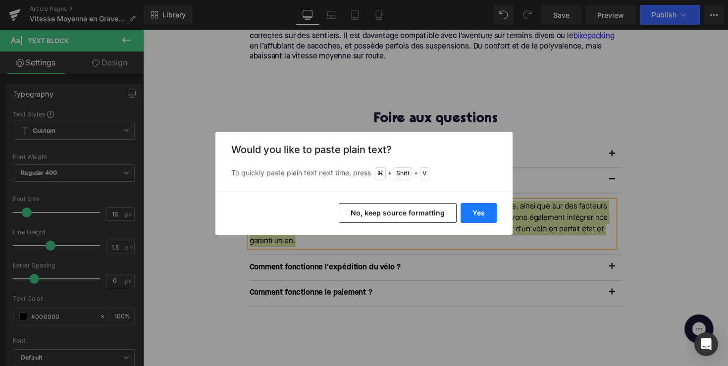
click at [476, 211] on button "Yes" at bounding box center [479, 213] width 36 height 20
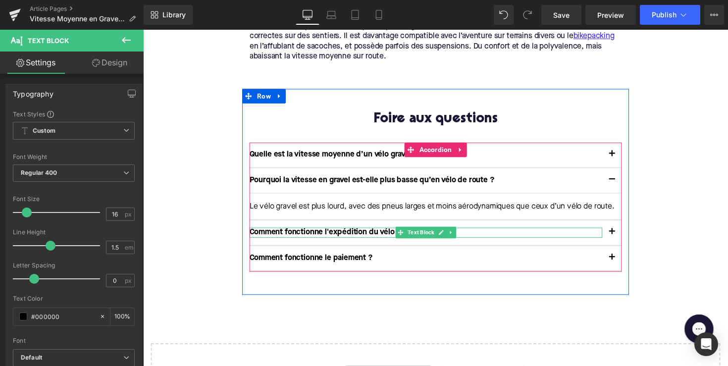
click at [349, 236] on p "Comment fonctionne l'expédition du vélo ?" at bounding box center [432, 237] width 361 height 10
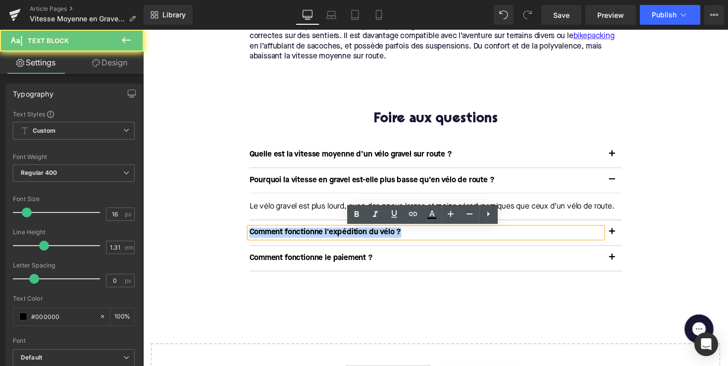
click at [349, 236] on p "Comment fonctionne l'expédition du vélo ?" at bounding box center [432, 237] width 361 height 10
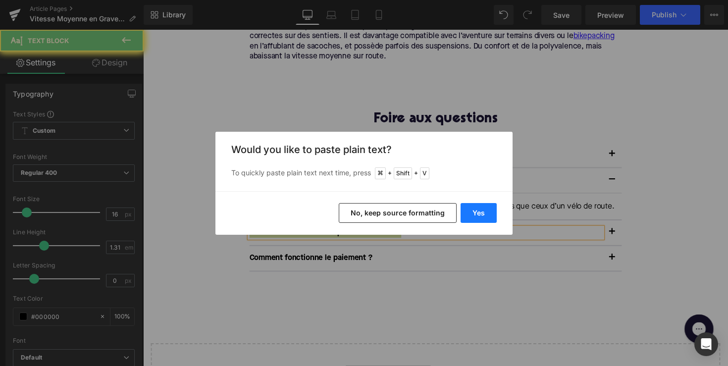
click at [475, 207] on button "Yes" at bounding box center [479, 213] width 36 height 20
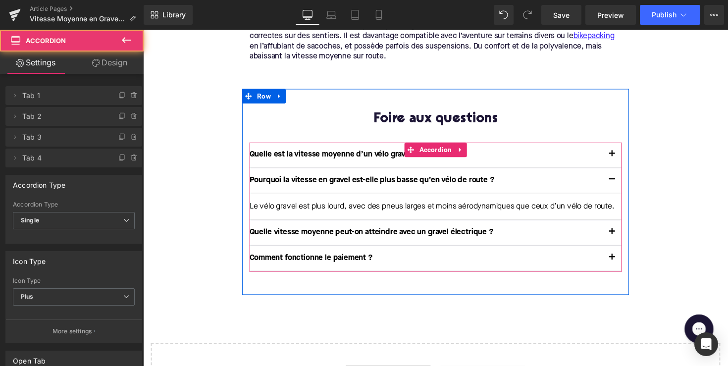
click at [620, 233] on button "button" at bounding box center [624, 237] width 20 height 25
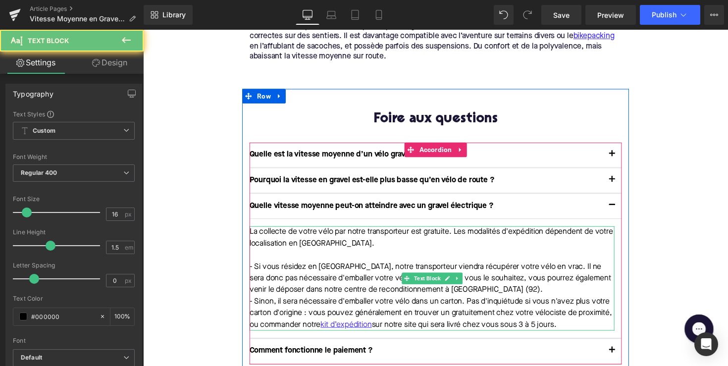
click at [346, 234] on p "La collecte de votre vélo par notre transporteur est gratuite. Les modalités d'…" at bounding box center [439, 243] width 374 height 24
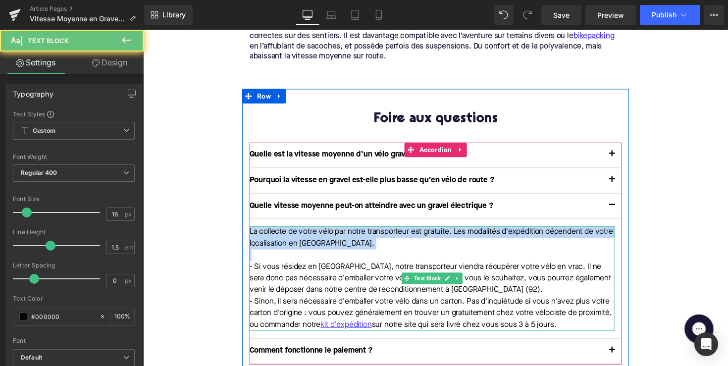
click at [346, 234] on p "La collecte de votre vélo par notre transporteur est gratuite. Les modalités d'…" at bounding box center [439, 243] width 374 height 24
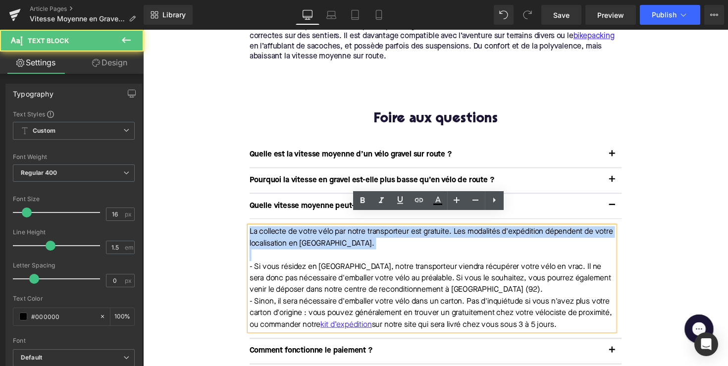
click at [346, 234] on p "La collecte de votre vélo par notre transporteur est gratuite. Les modalités d'…" at bounding box center [439, 243] width 374 height 24
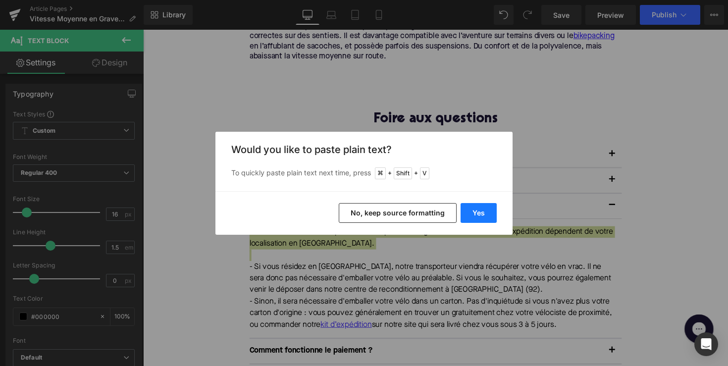
click at [491, 215] on button "Yes" at bounding box center [479, 213] width 36 height 20
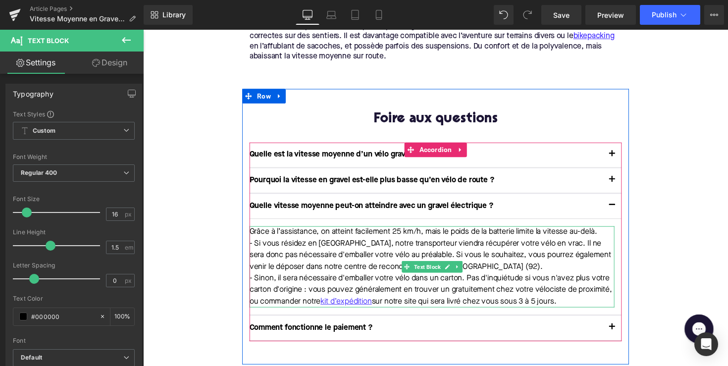
click at [306, 245] on p "- Si vous résidez en [GEOGRAPHIC_DATA], notre transporteur viendra récupérer vo…" at bounding box center [439, 261] width 374 height 36
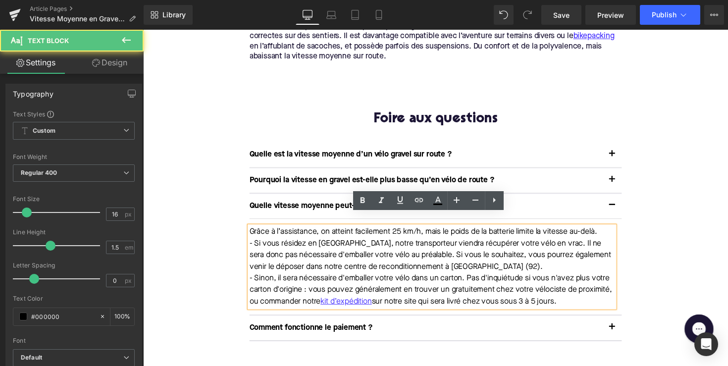
drag, startPoint x: 616, startPoint y: 300, endPoint x: 213, endPoint y: 207, distance: 413.1
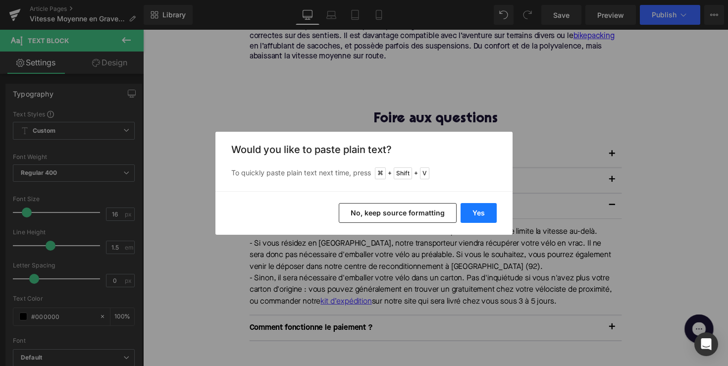
click at [485, 209] on button "Yes" at bounding box center [479, 213] width 36 height 20
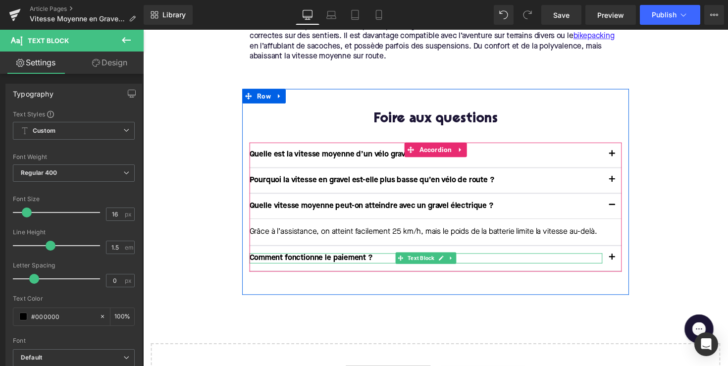
click at [363, 258] on p "Comment fonctionne le paiement ?" at bounding box center [432, 263] width 361 height 10
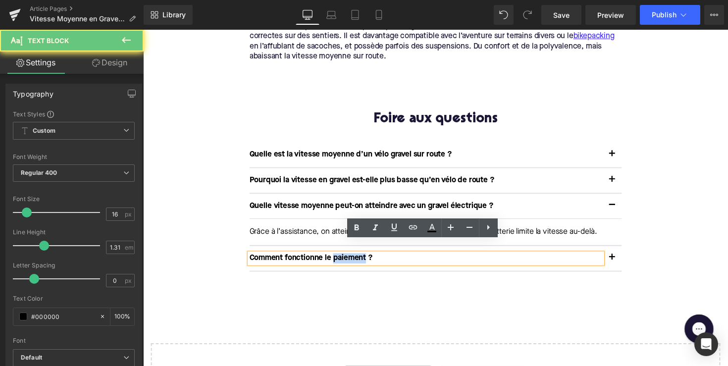
click at [363, 258] on p "Comment fonctionne le paiement ?" at bounding box center [432, 263] width 361 height 10
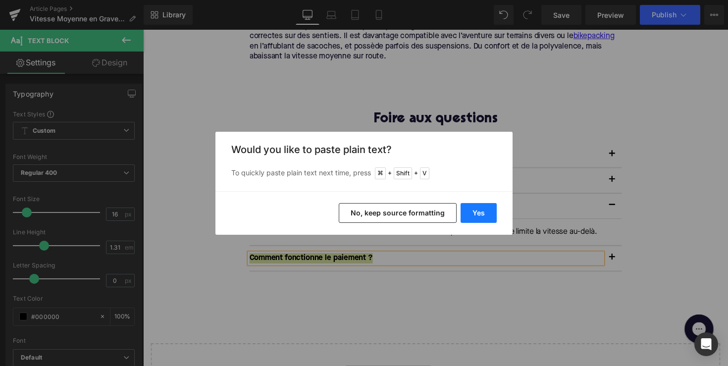
click at [483, 210] on button "Yes" at bounding box center [479, 213] width 36 height 20
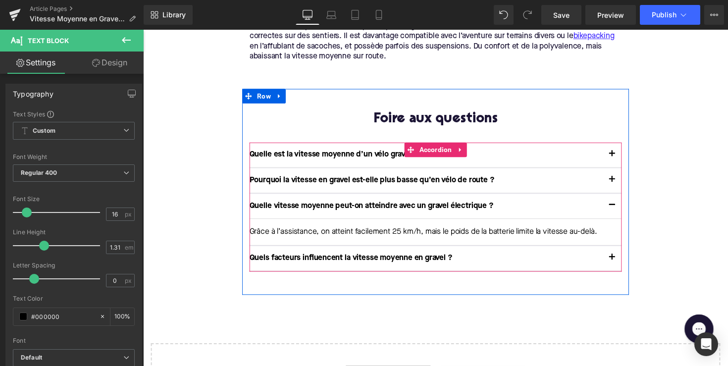
click at [623, 265] on span "button" at bounding box center [623, 265] width 0 height 0
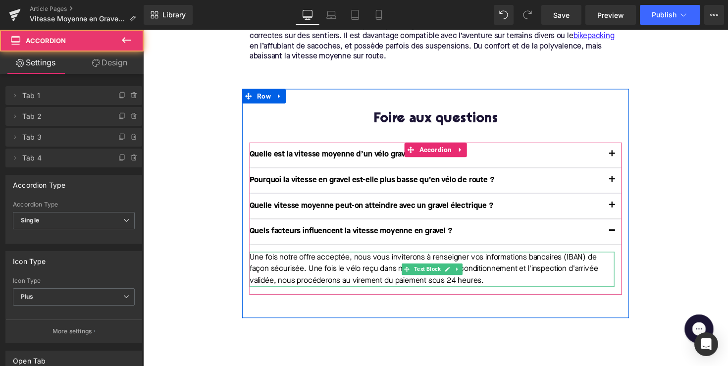
click at [404, 257] on p "Une fois notre offre acceptée, nous vous inviterons à renseigner vos informatio…" at bounding box center [439, 275] width 374 height 36
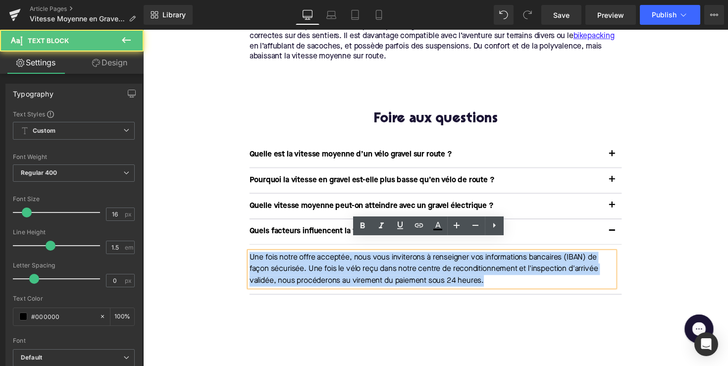
click at [404, 257] on p "Une fois notre offre acceptée, nous vous inviterons à renseigner vos informatio…" at bounding box center [439, 275] width 374 height 36
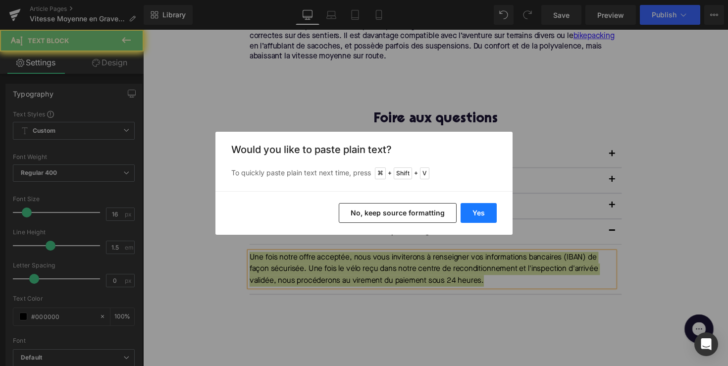
click at [482, 213] on button "Yes" at bounding box center [479, 213] width 36 height 20
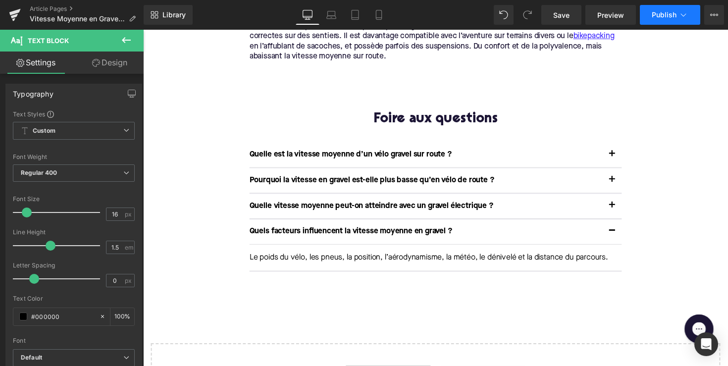
click at [662, 19] on button "Publish" at bounding box center [670, 15] width 60 height 20
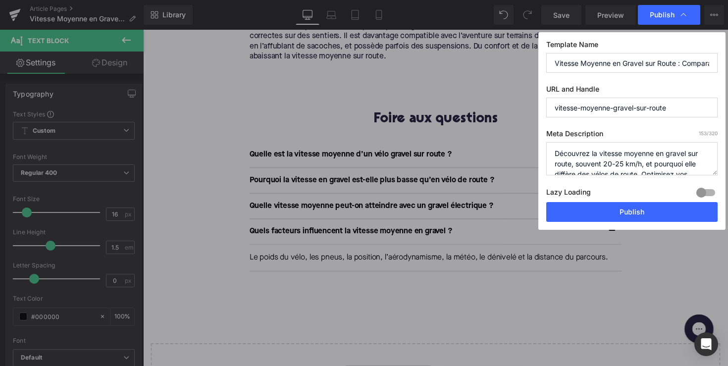
click at [600, 171] on textarea "Découvrez la vitesse moyenne en gravel sur route, souvent 20-25 km/h, et pourqu…" at bounding box center [631, 158] width 171 height 33
paste textarea "vélo gravel sur route, les facteurs qui l’influencent et nos conseils pratiques…"
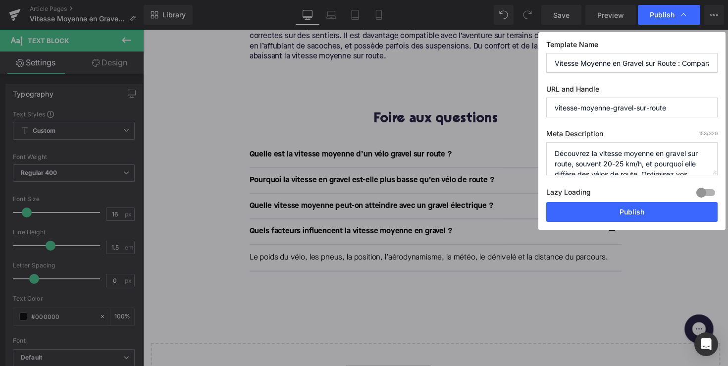
type textarea "Découvrez la vitesse moyenne en vélo gravel sur route, les facteurs qui l’influ…"
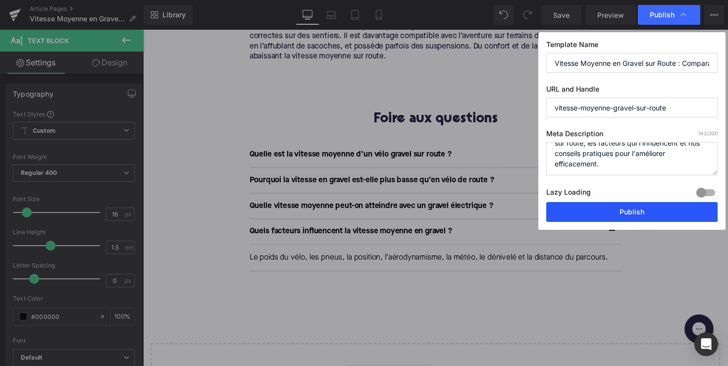
click at [644, 212] on button "Publish" at bounding box center [631, 212] width 171 height 20
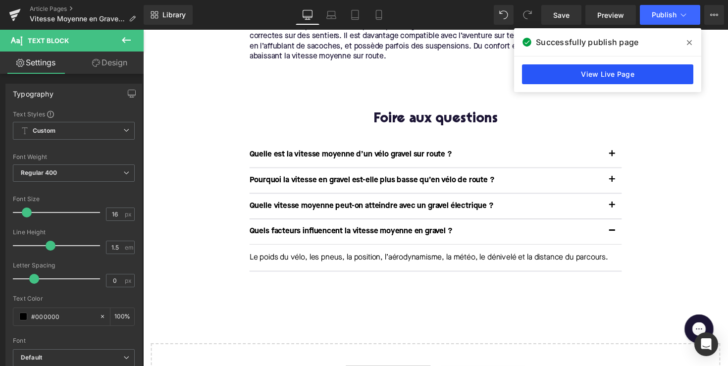
click at [605, 76] on link "View Live Page" at bounding box center [607, 74] width 171 height 20
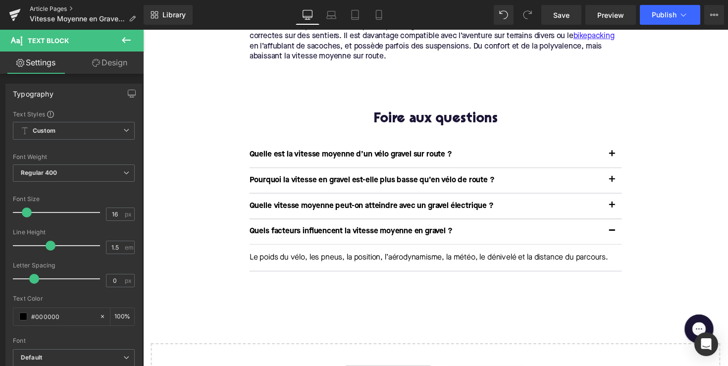
click at [39, 6] on link "Article Pages" at bounding box center [87, 9] width 114 height 8
